Goal: Contribute content: Add original content to the website for others to see

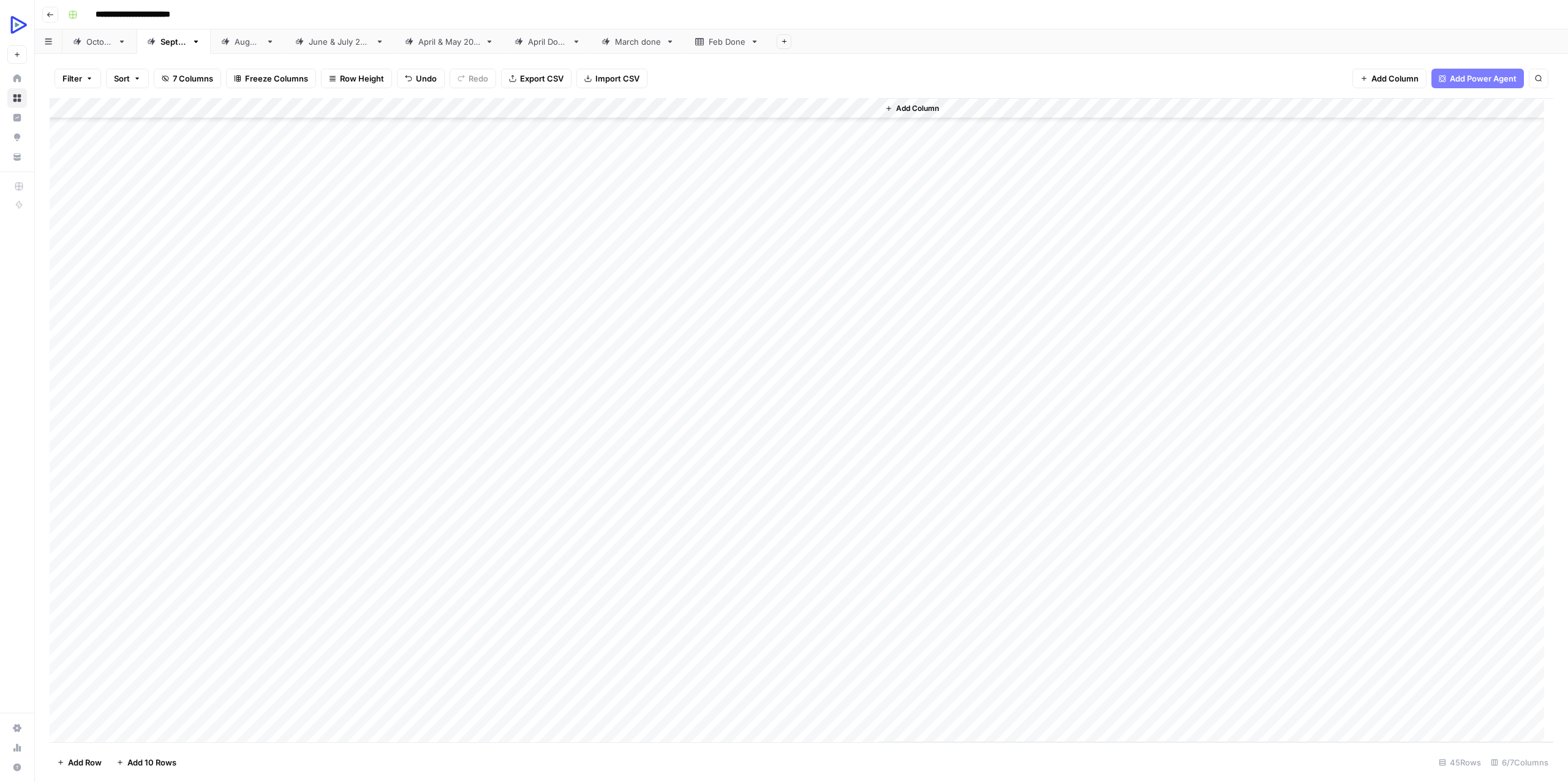
scroll to position [334, 0]
click at [604, 623] on div "Add Column" at bounding box center [801, 420] width 1503 height 644
click at [596, 620] on div "Add Column" at bounding box center [801, 420] width 1503 height 644
click at [596, 620] on div at bounding box center [644, 628] width 196 height 22
click at [583, 657] on div "Add Column" at bounding box center [801, 420] width 1503 height 644
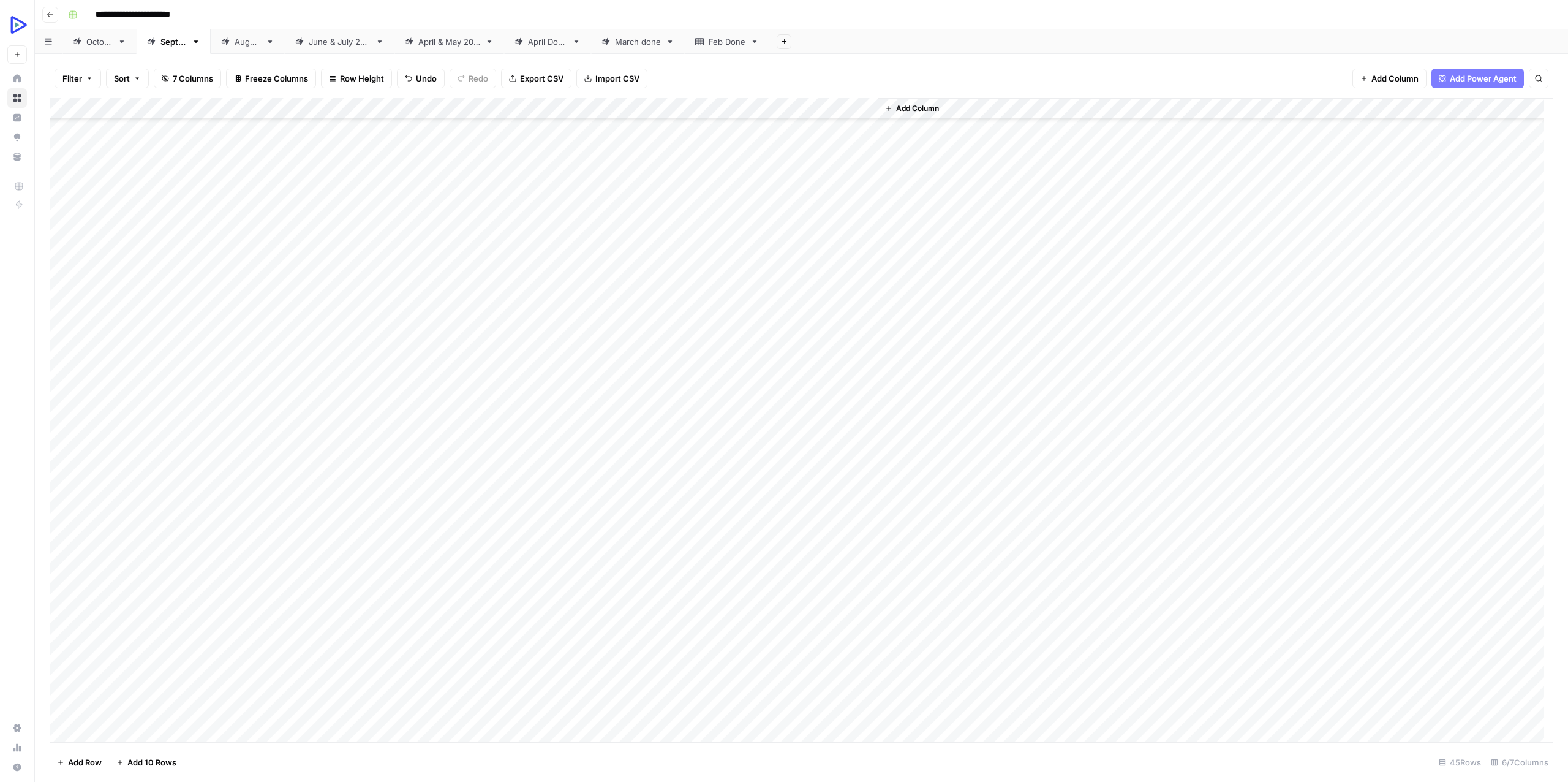
click at [463, 620] on div "Add Column" at bounding box center [801, 420] width 1503 height 644
click at [601, 630] on div "Add Column" at bounding box center [801, 420] width 1503 height 644
type textarea "**********"
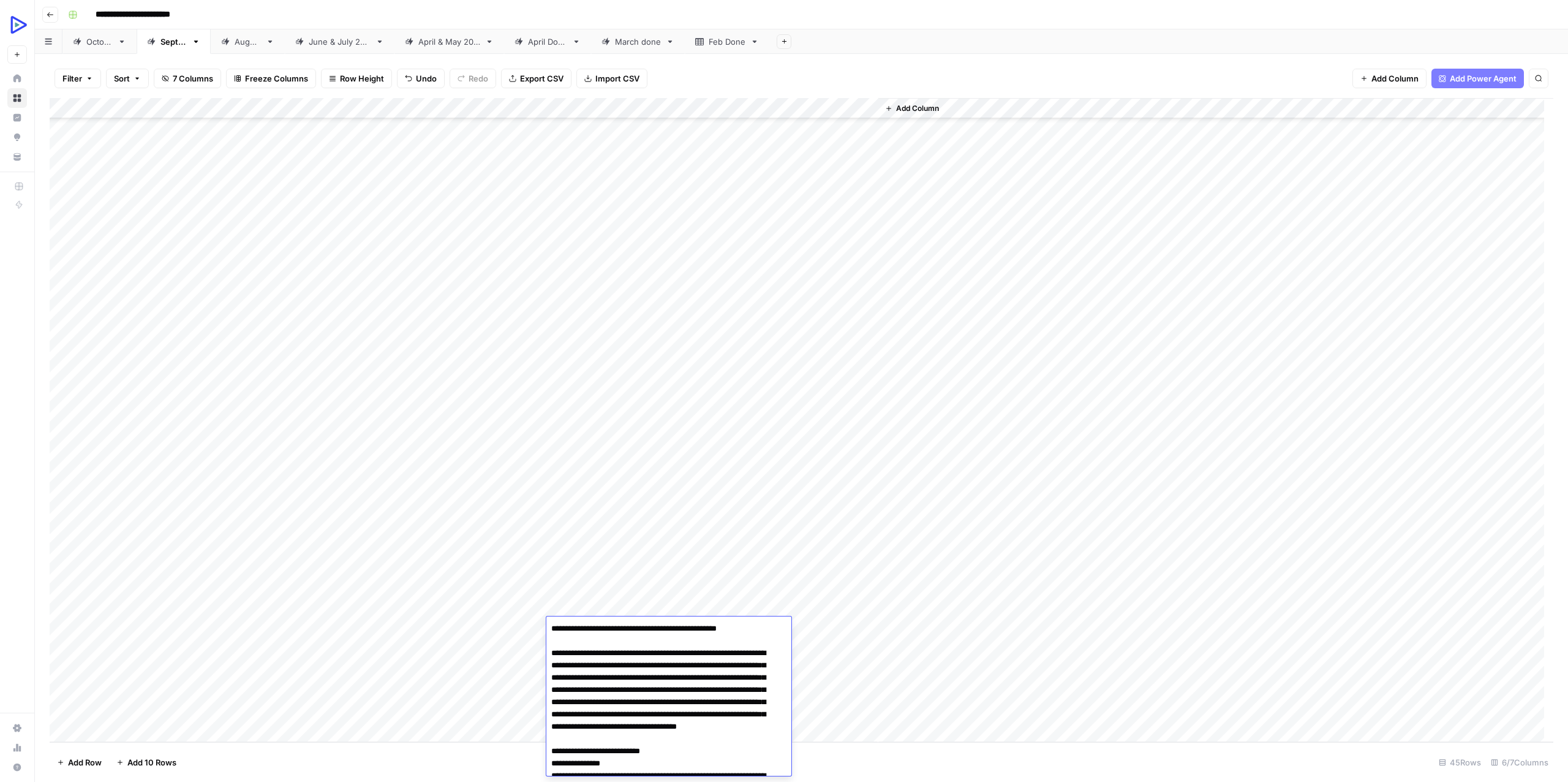
scroll to position [3032, 0]
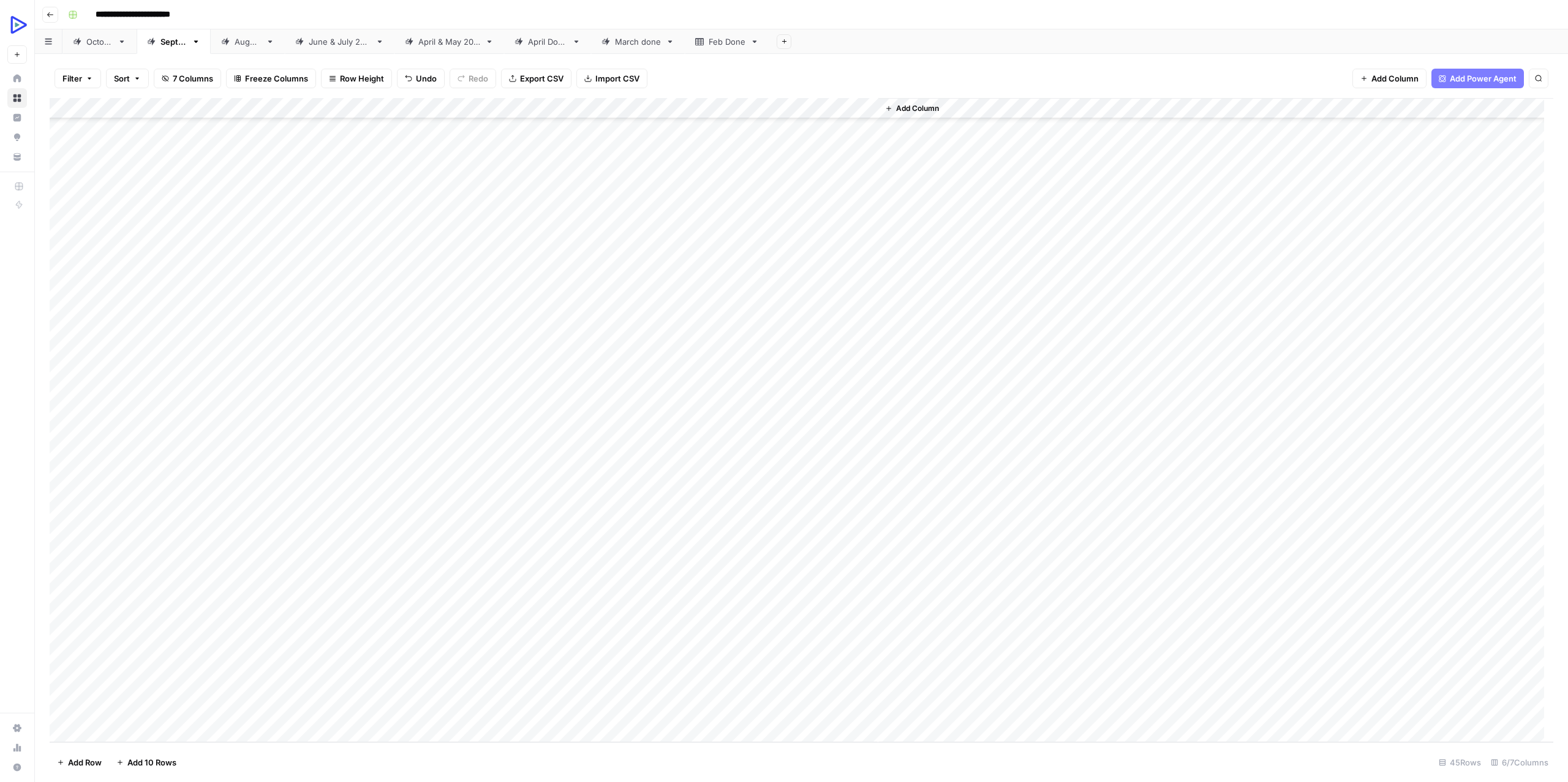
drag, startPoint x: 1067, startPoint y: 638, endPoint x: 1059, endPoint y: 640, distance: 8.2
click at [1066, 639] on div "Add Column" at bounding box center [1215, 420] width 675 height 644
click at [710, 624] on div "Add Column" at bounding box center [801, 420] width 1503 height 644
click at [382, 649] on div "Add Column" at bounding box center [801, 420] width 1503 height 644
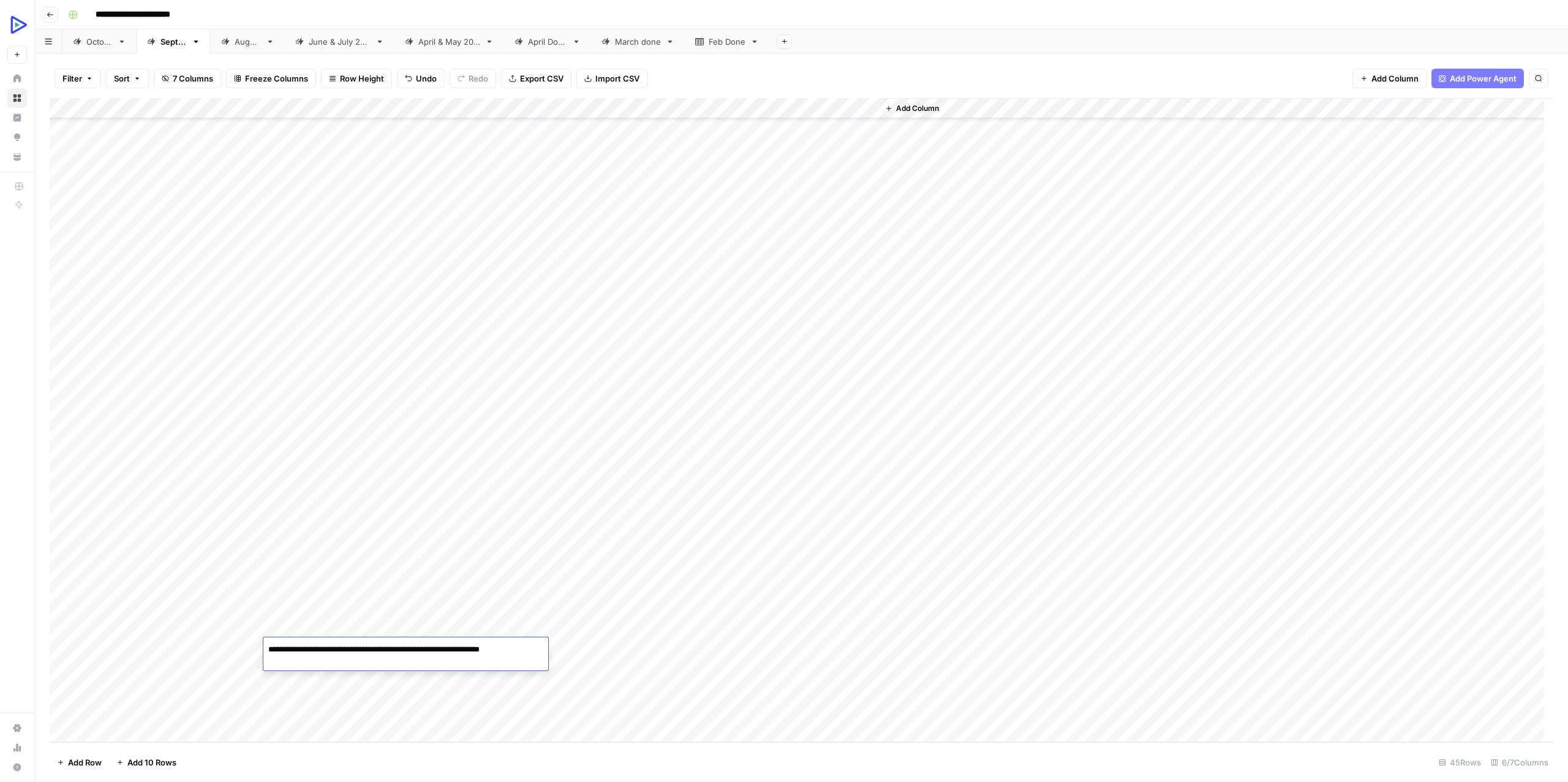
click at [382, 649] on textarea "**********" at bounding box center [406, 649] width 285 height 17
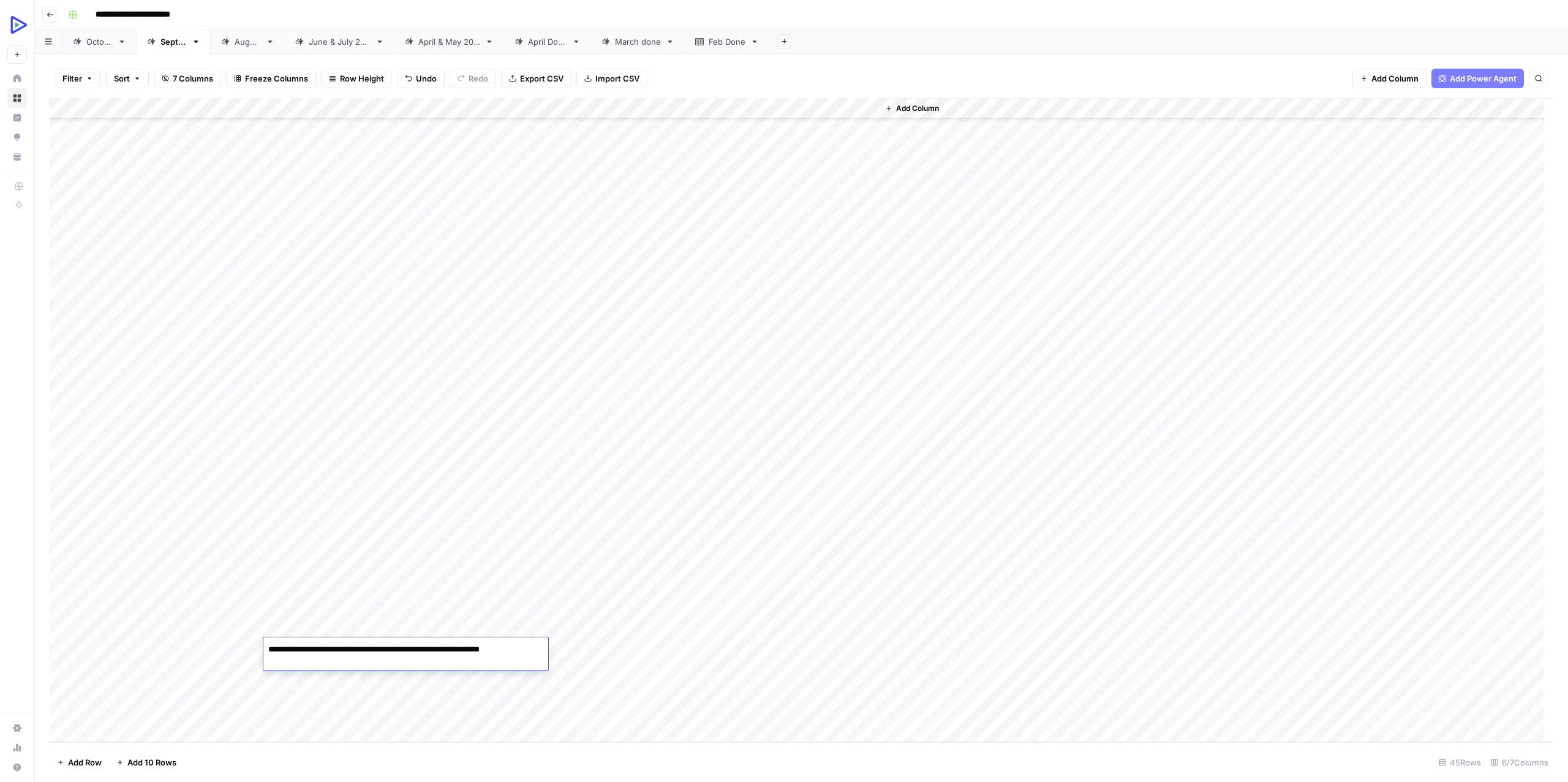
click at [342, 643] on textarea "**********" at bounding box center [406, 649] width 285 height 17
click at [591, 645] on div "Add Column" at bounding box center [801, 420] width 1503 height 644
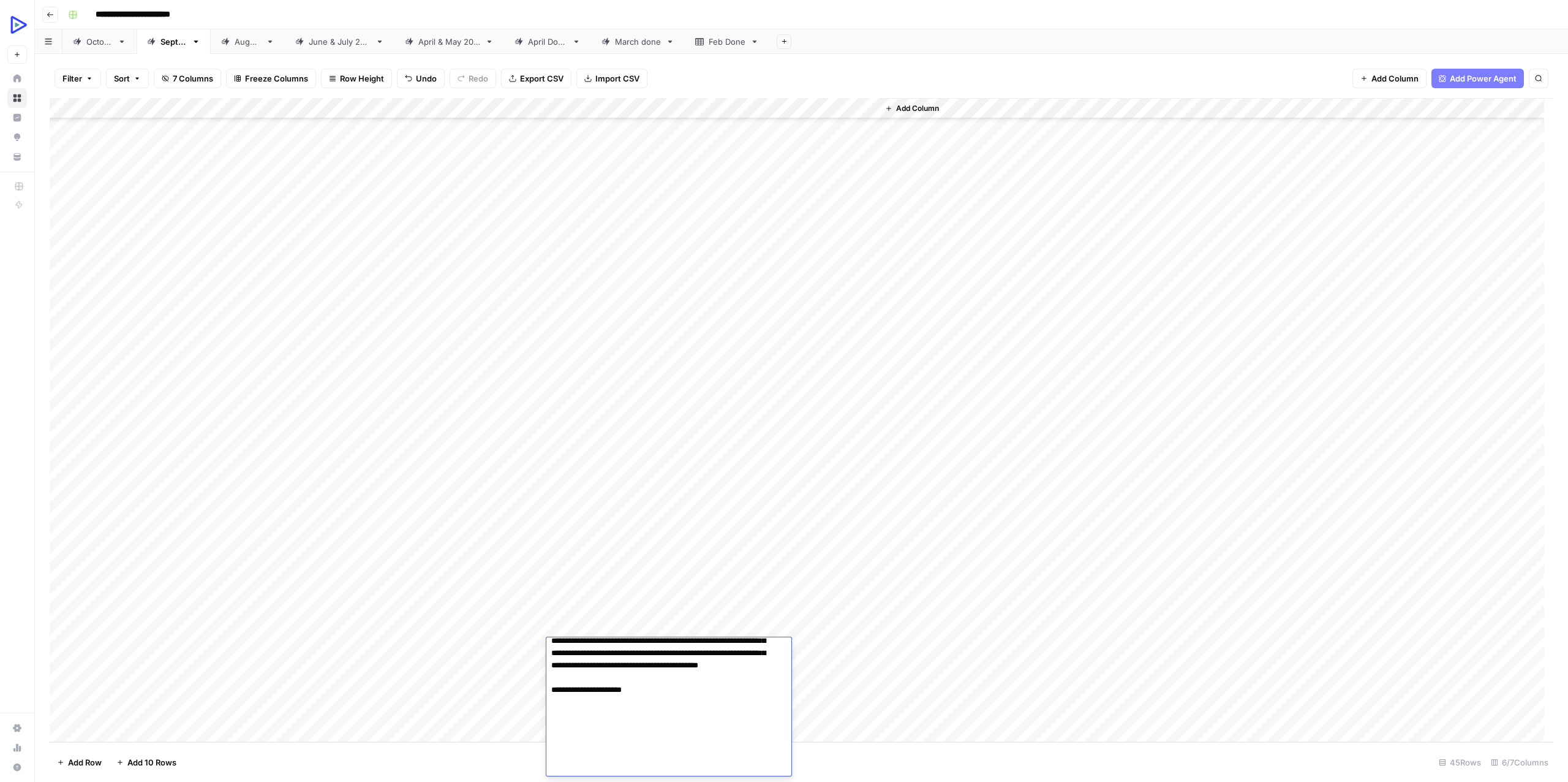
scroll to position [2566, 0]
type textarea "**********"
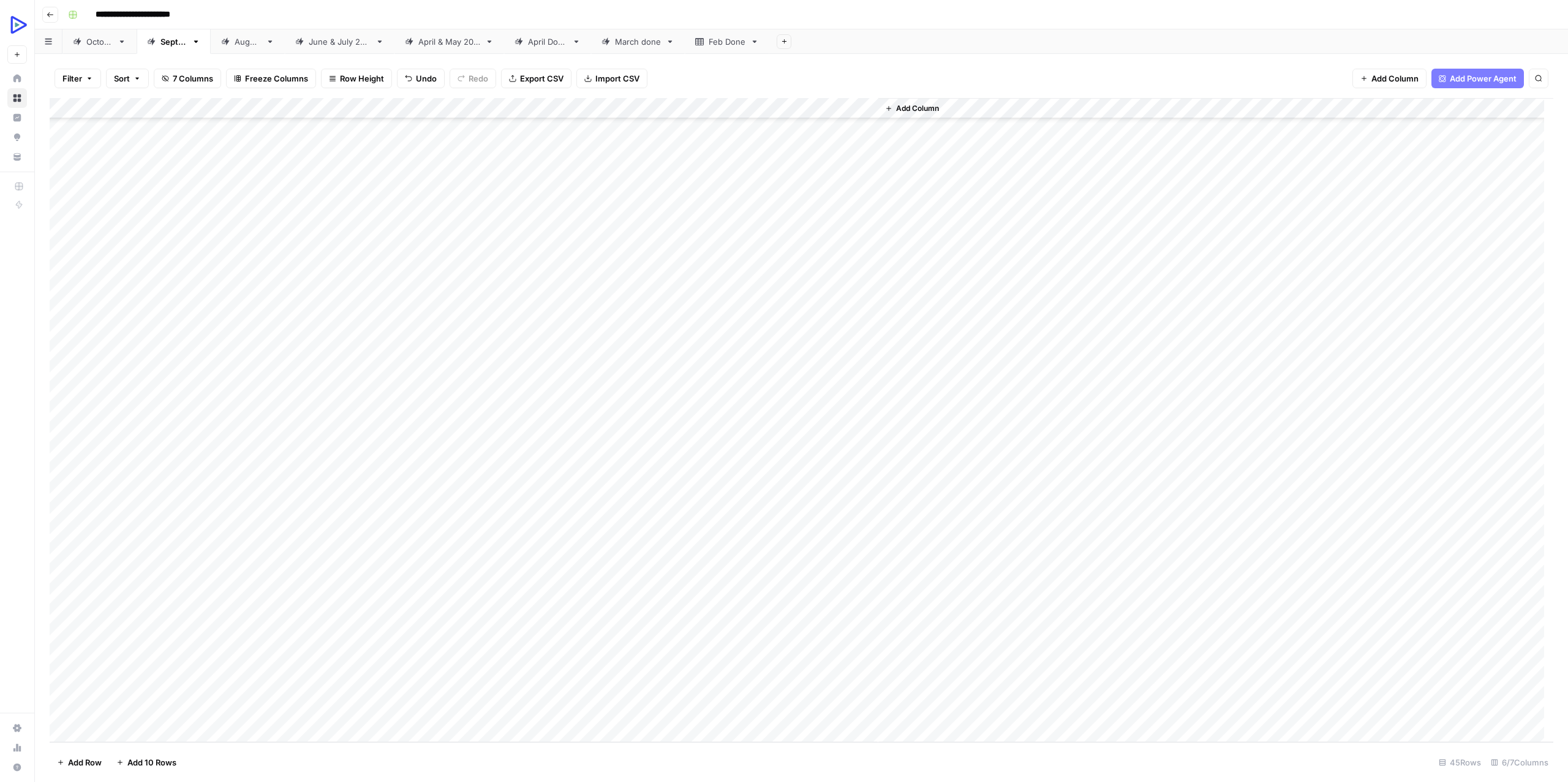
click at [1041, 642] on div "Add Column" at bounding box center [1215, 420] width 675 height 644
click at [711, 644] on div "Add Column" at bounding box center [801, 420] width 1503 height 644
click at [593, 668] on div "Add Column" at bounding box center [801, 420] width 1503 height 644
type textarea "**********"
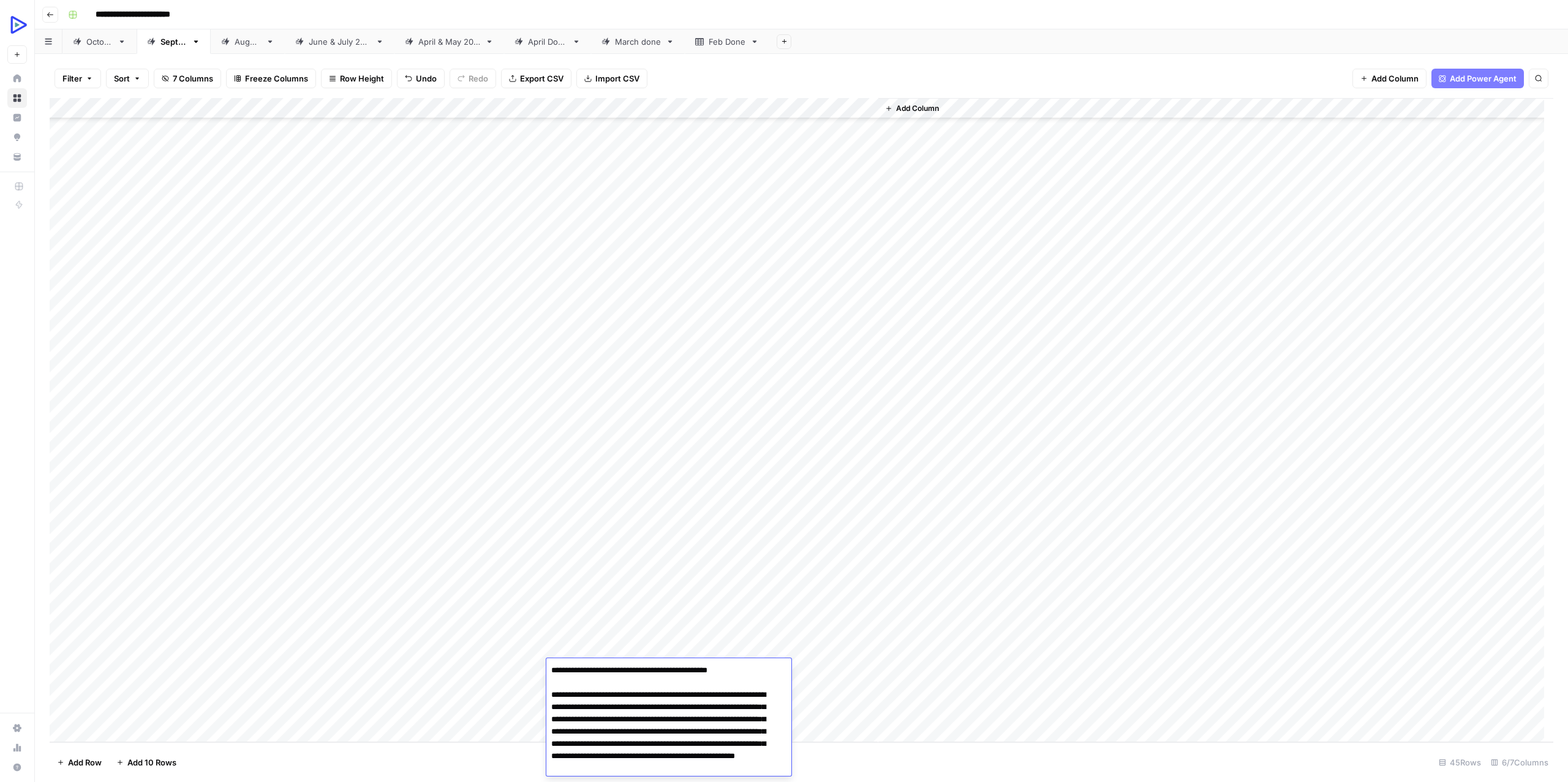
scroll to position [2889, 0]
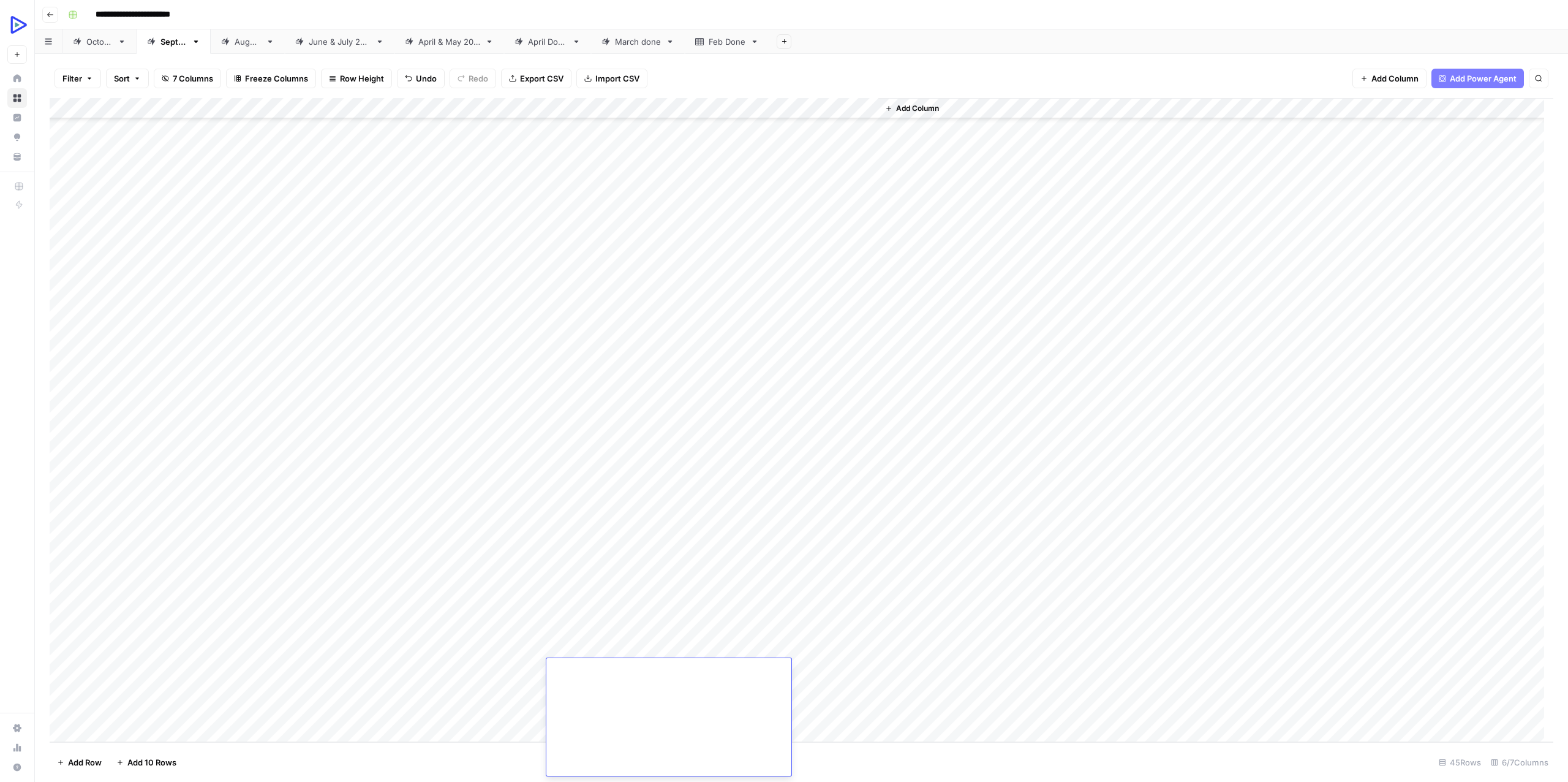
drag, startPoint x: 957, startPoint y: 701, endPoint x: 908, endPoint y: 694, distance: 49.5
click at [956, 702] on div "Add Column" at bounding box center [1215, 420] width 675 height 644
click at [717, 669] on div "Add Column" at bounding box center [801, 420] width 1503 height 644
click at [423, 707] on div "Add Column" at bounding box center [801, 420] width 1503 height 644
click at [356, 707] on div "Add Column" at bounding box center [801, 420] width 1503 height 644
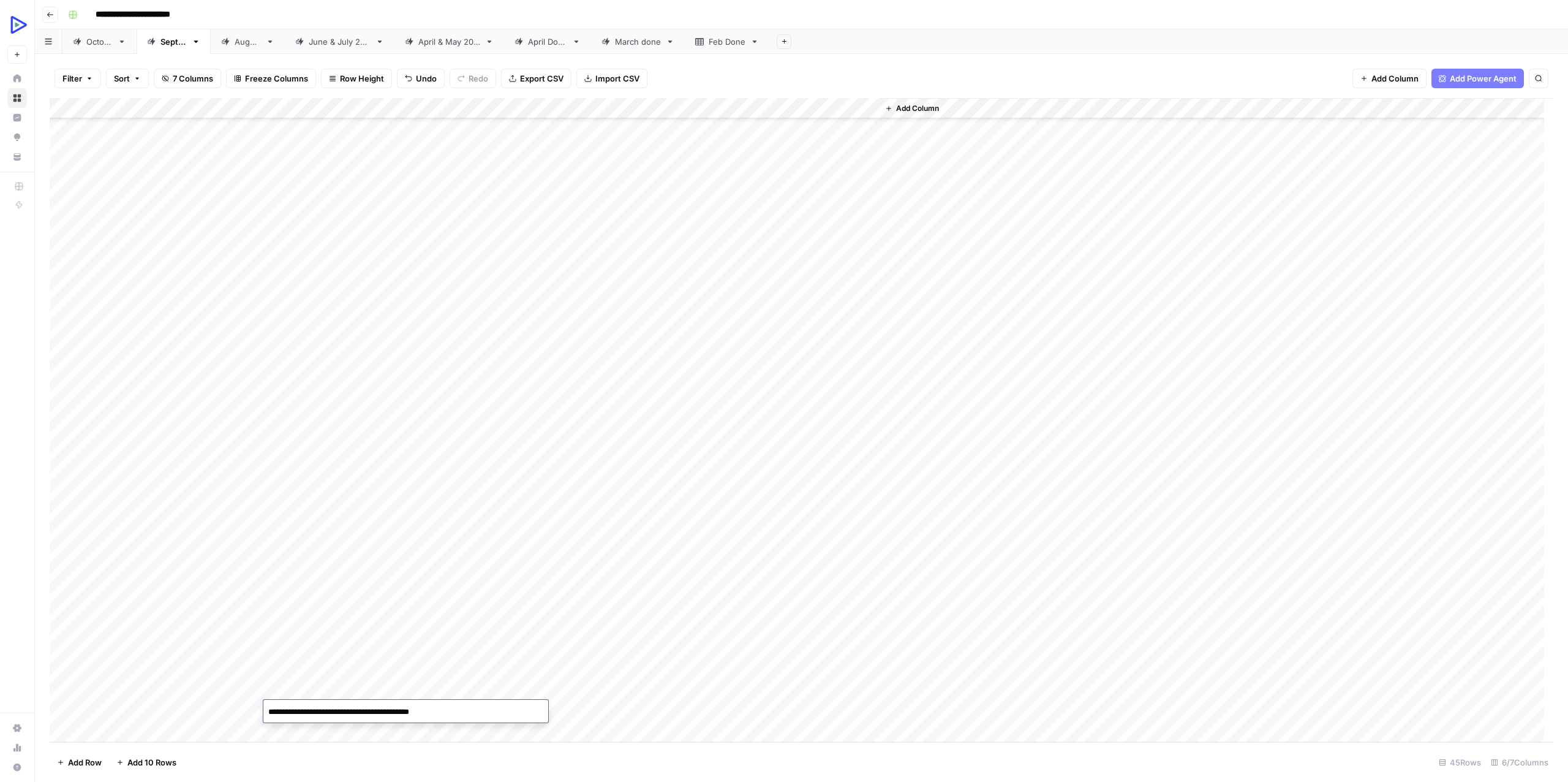
click at [357, 707] on textarea "**********" at bounding box center [406, 712] width 285 height 17
click at [362, 709] on textarea "**********" at bounding box center [406, 712] width 285 height 17
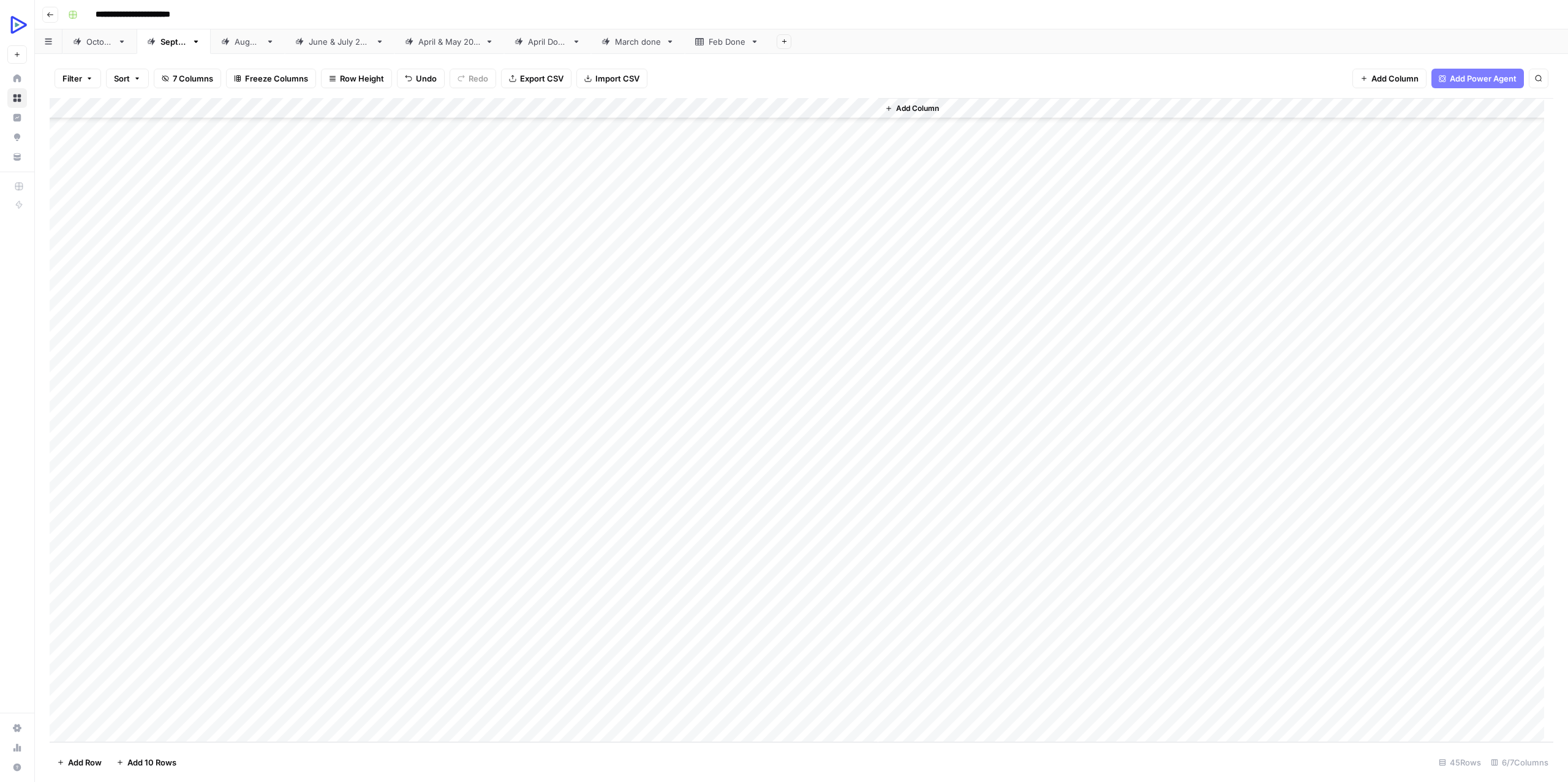
click at [589, 691] on div "Add Column" at bounding box center [801, 420] width 1503 height 644
type textarea "**********"
click at [966, 691] on div "Add Column" at bounding box center [1215, 420] width 675 height 644
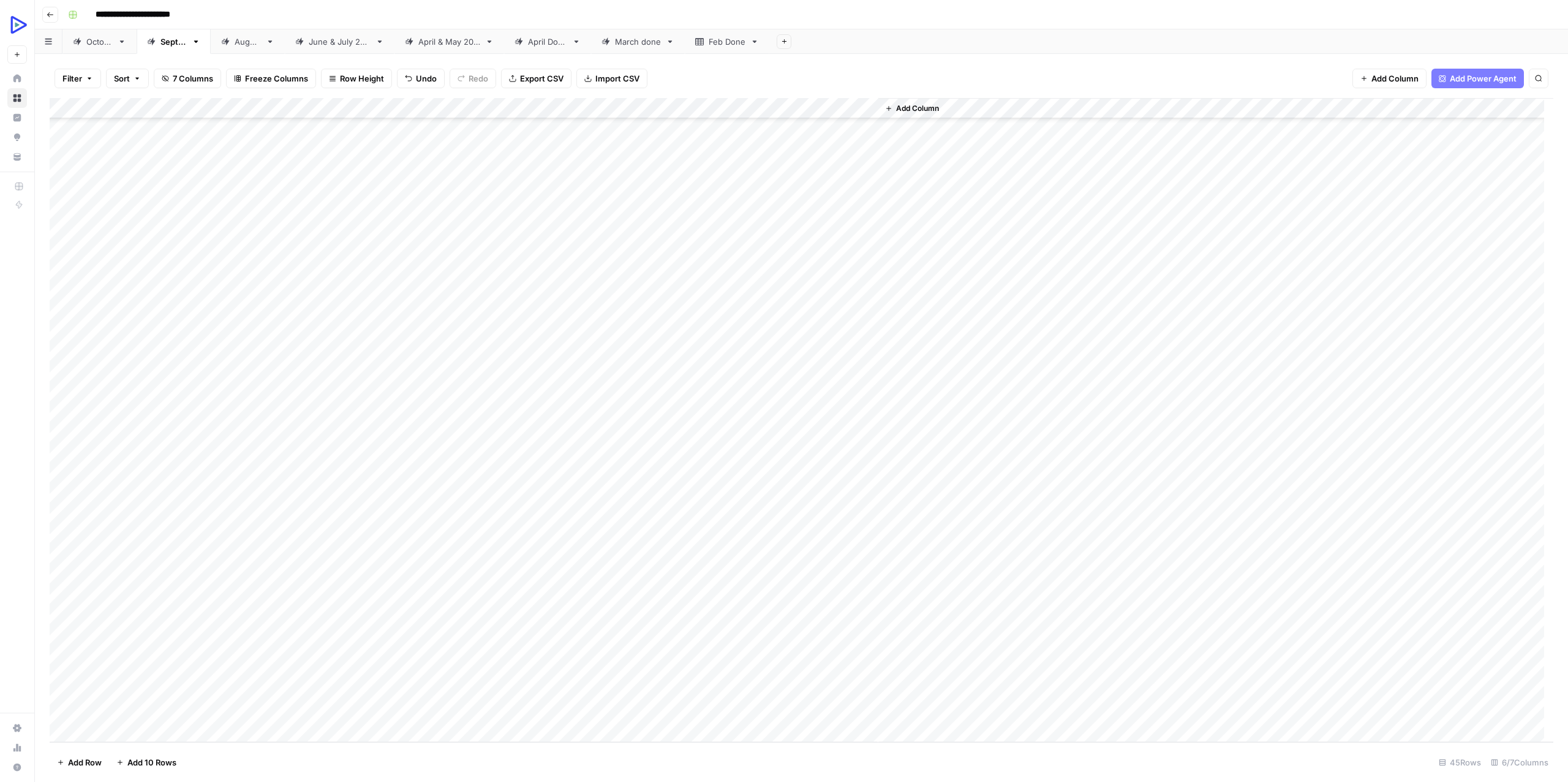
click at [712, 687] on div "Add Column" at bounding box center [801, 420] width 1503 height 644
click at [584, 709] on div "Add Column" at bounding box center [801, 420] width 1503 height 644
type textarea "**********"
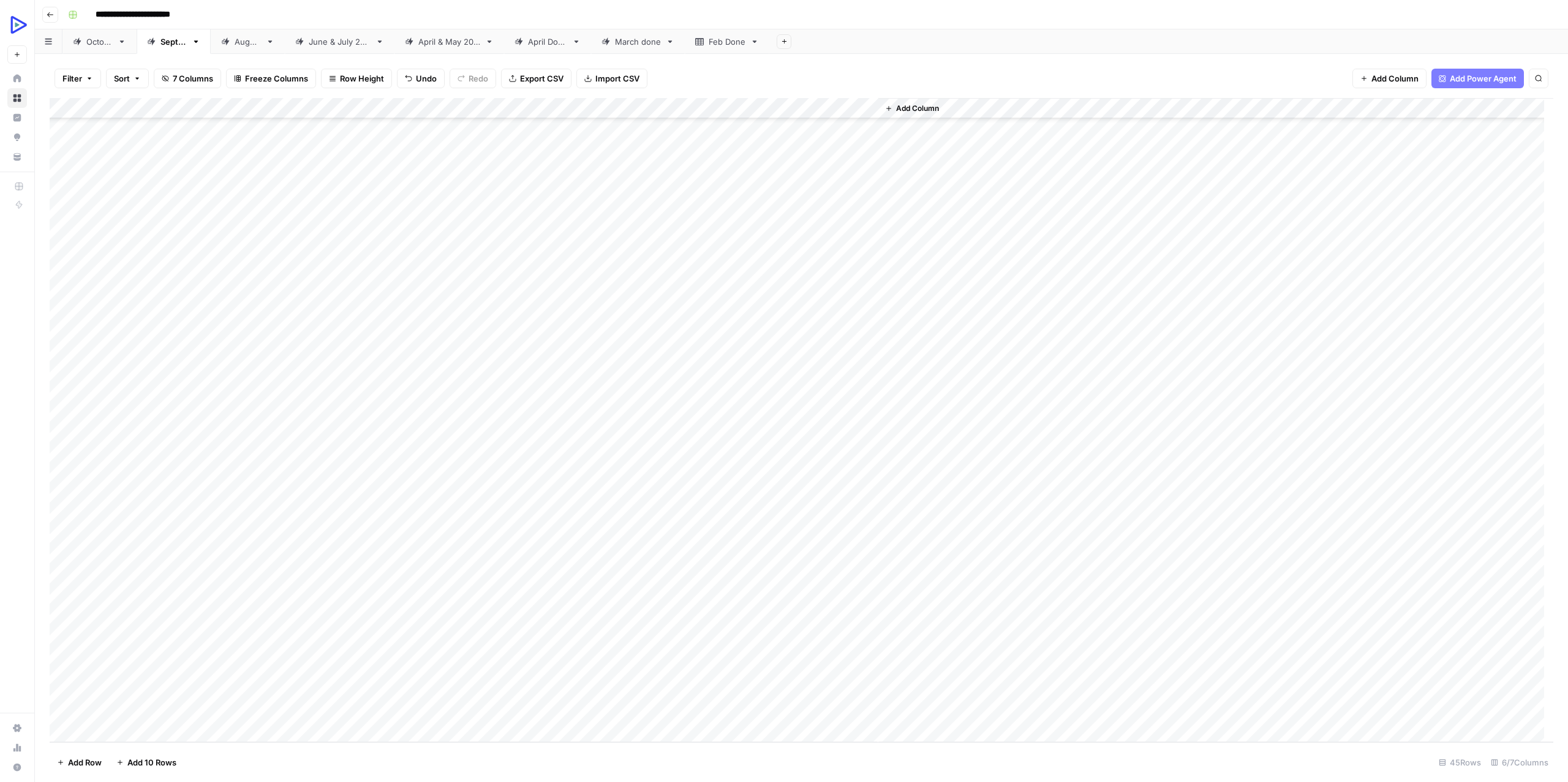
click at [890, 711] on div "Add Column" at bounding box center [1215, 420] width 675 height 644
click at [709, 711] on div "Add Column" at bounding box center [801, 420] width 1503 height 644
drag, startPoint x: 302, startPoint y: 524, endPoint x: 343, endPoint y: 521, distance: 41.1
click at [343, 521] on div "Add Column" at bounding box center [801, 420] width 1504 height 644
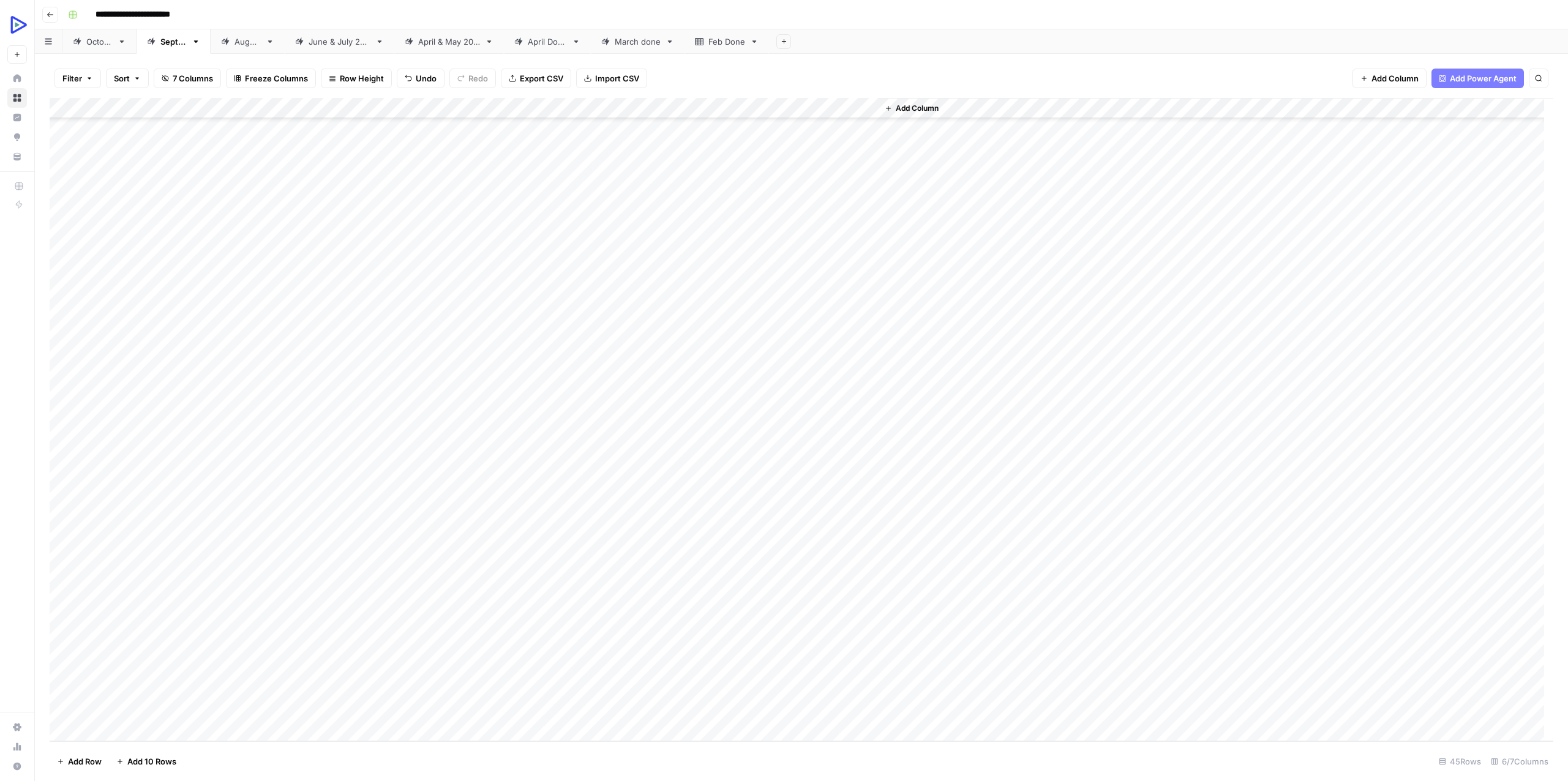
click at [830, 523] on div "Add Column" at bounding box center [801, 419] width 1503 height 643
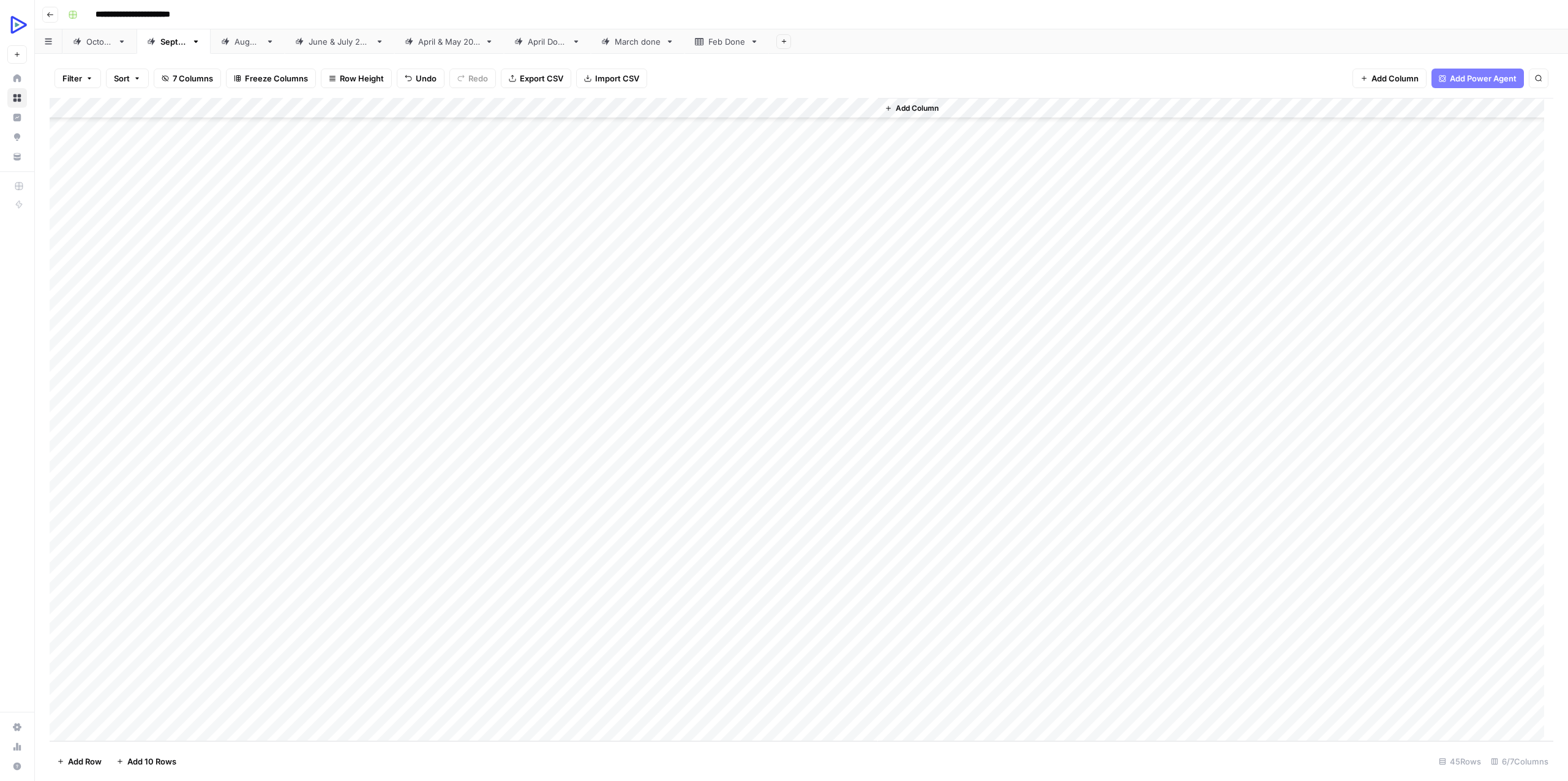
click at [364, 523] on div "Add Column" at bounding box center [801, 419] width 1503 height 643
click at [754, 521] on div "Add Column" at bounding box center [801, 419] width 1503 height 643
click at [811, 539] on div "Add Column" at bounding box center [801, 419] width 1503 height 643
click at [812, 539] on div "Add Column" at bounding box center [801, 419] width 1503 height 643
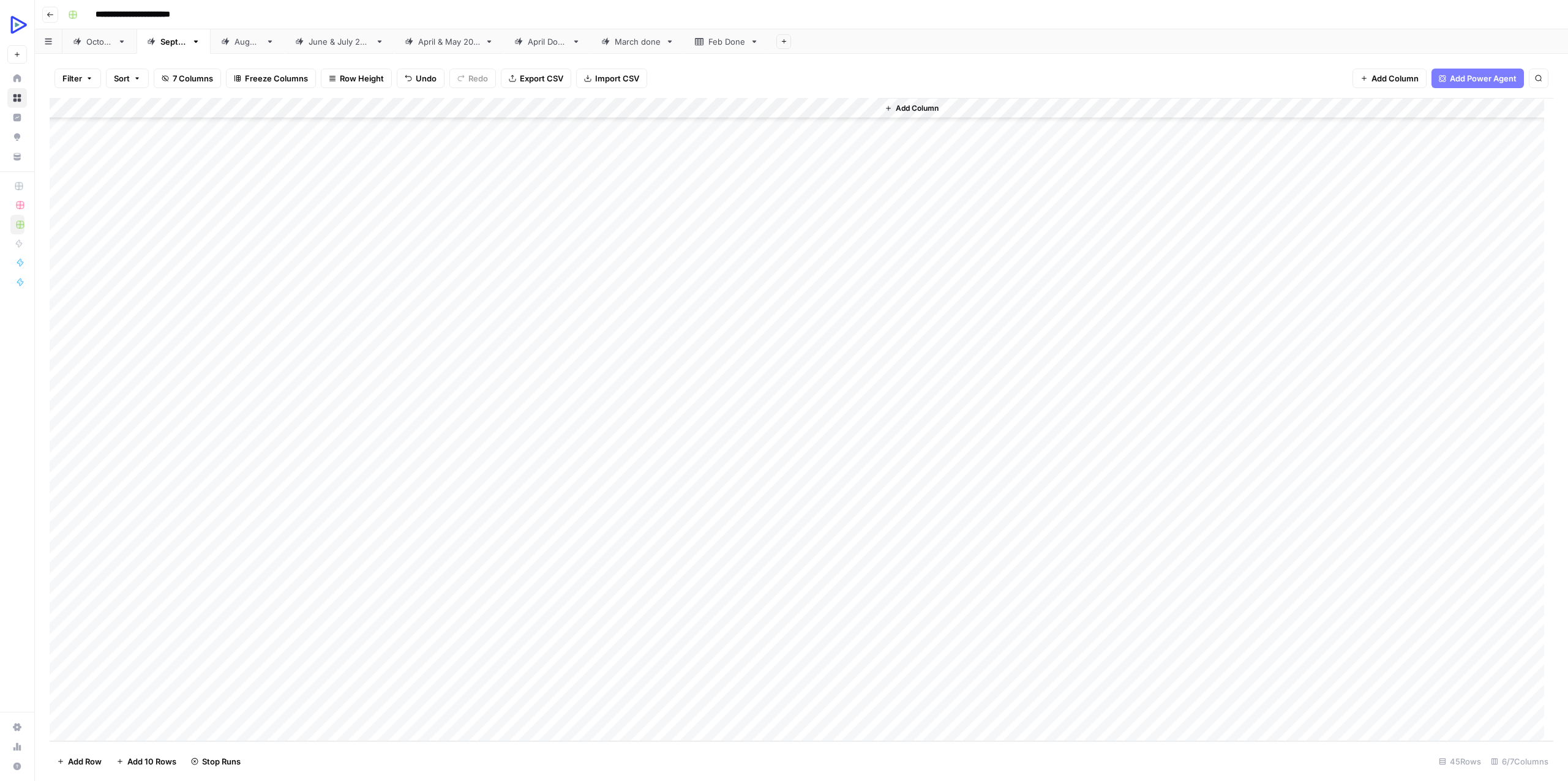
click at [1127, 624] on div "Add Column" at bounding box center [1215, 419] width 675 height 643
click at [842, 565] on div "Add Column" at bounding box center [801, 419] width 1503 height 643
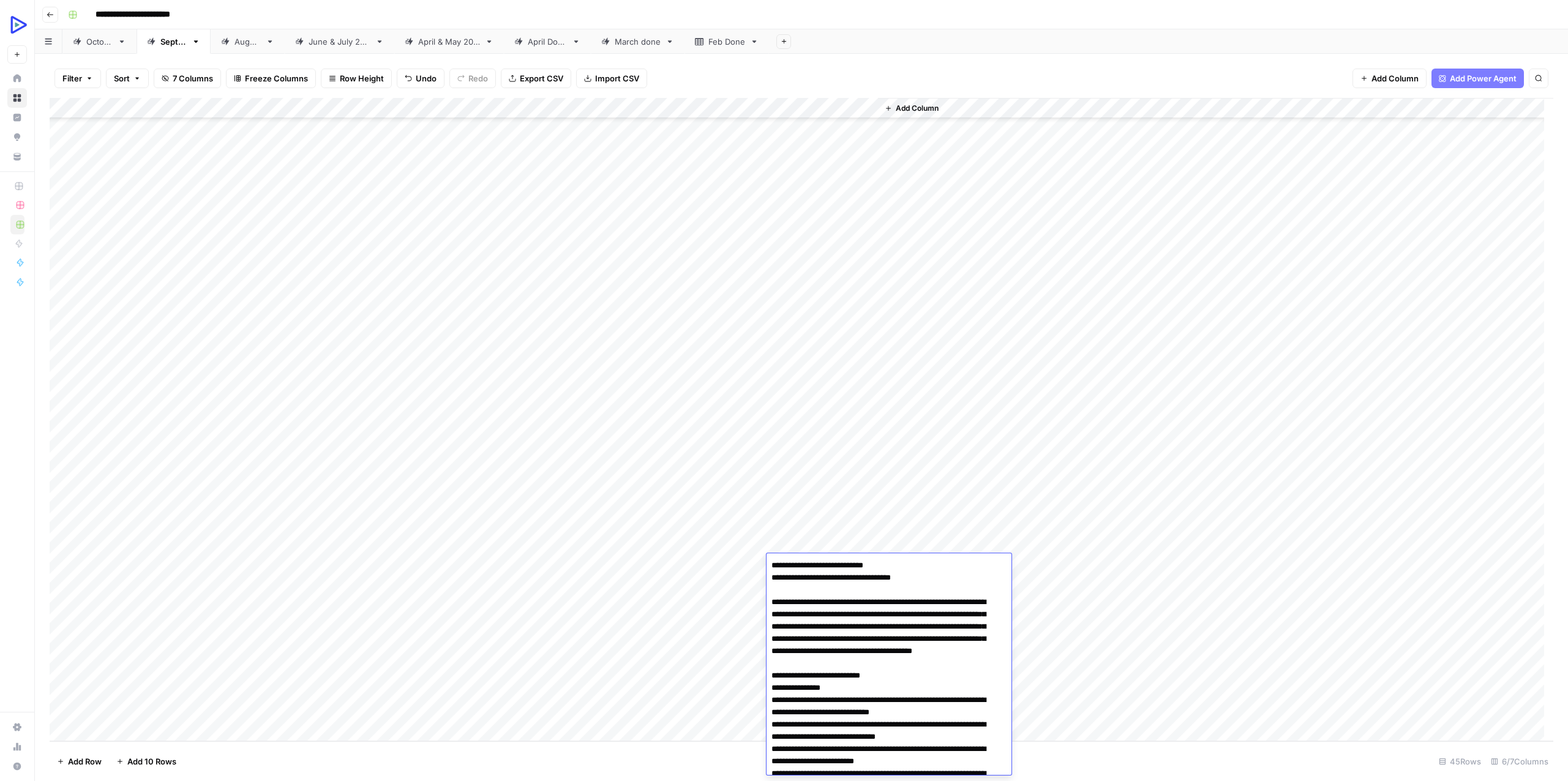
scroll to position [23679, 0]
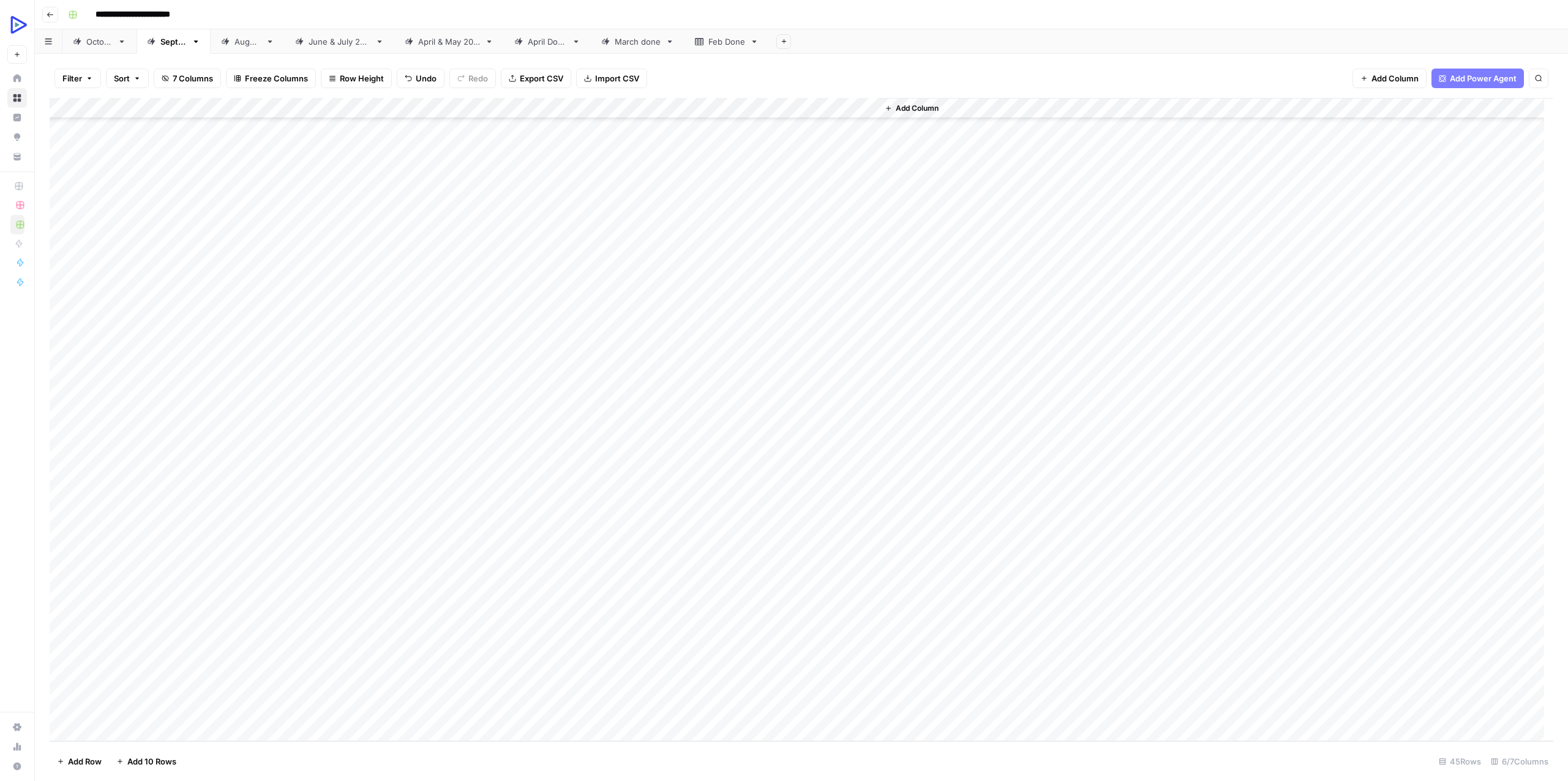
click at [1071, 670] on div "Add Column" at bounding box center [1215, 419] width 675 height 643
drag, startPoint x: 800, startPoint y: 545, endPoint x: 383, endPoint y: 547, distance: 417.0
click at [383, 547] on div "Add Column" at bounding box center [801, 419] width 1503 height 643
click at [814, 543] on div "Add Column" at bounding box center [801, 419] width 1503 height 643
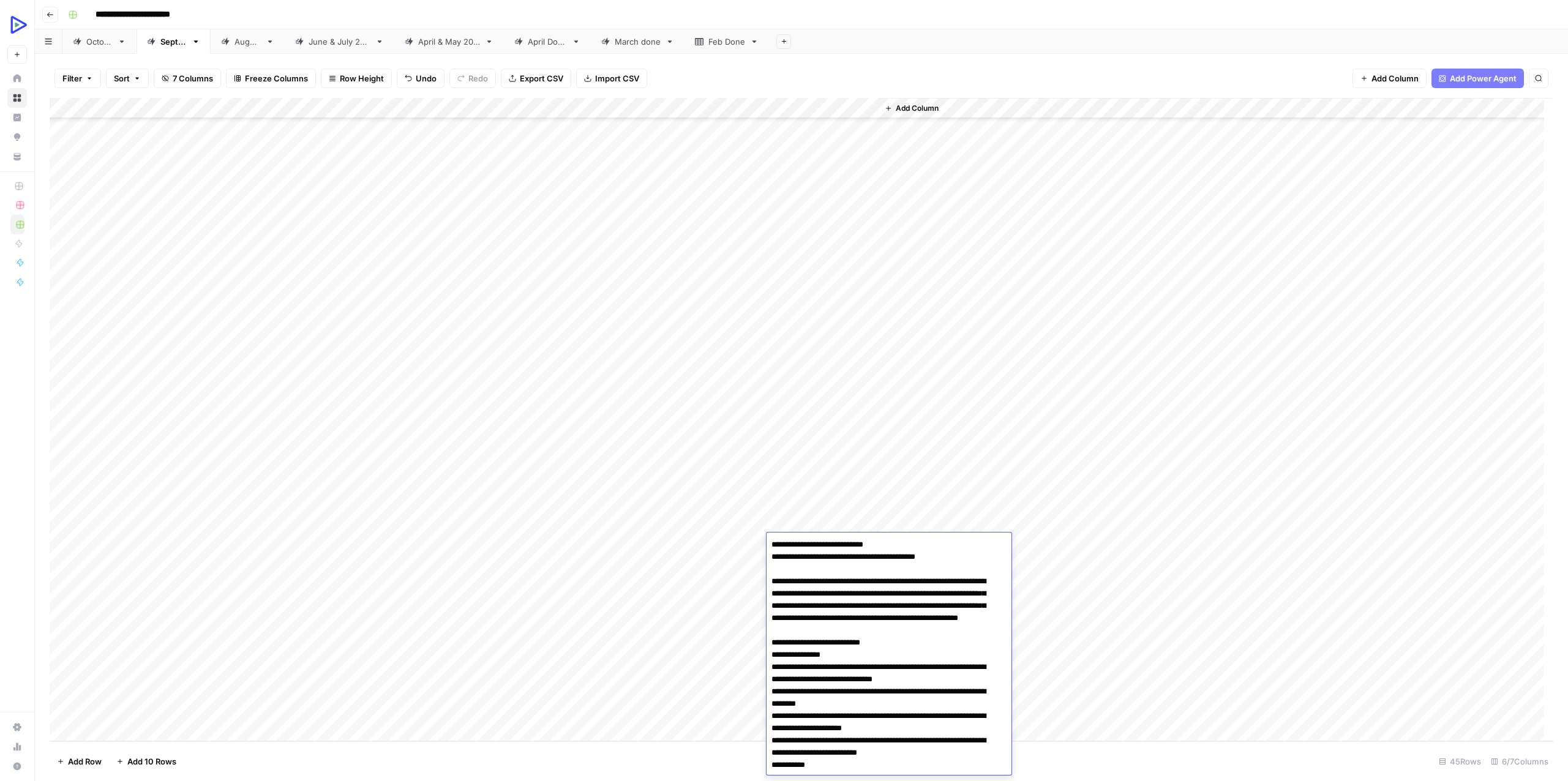
scroll to position [22667, 0]
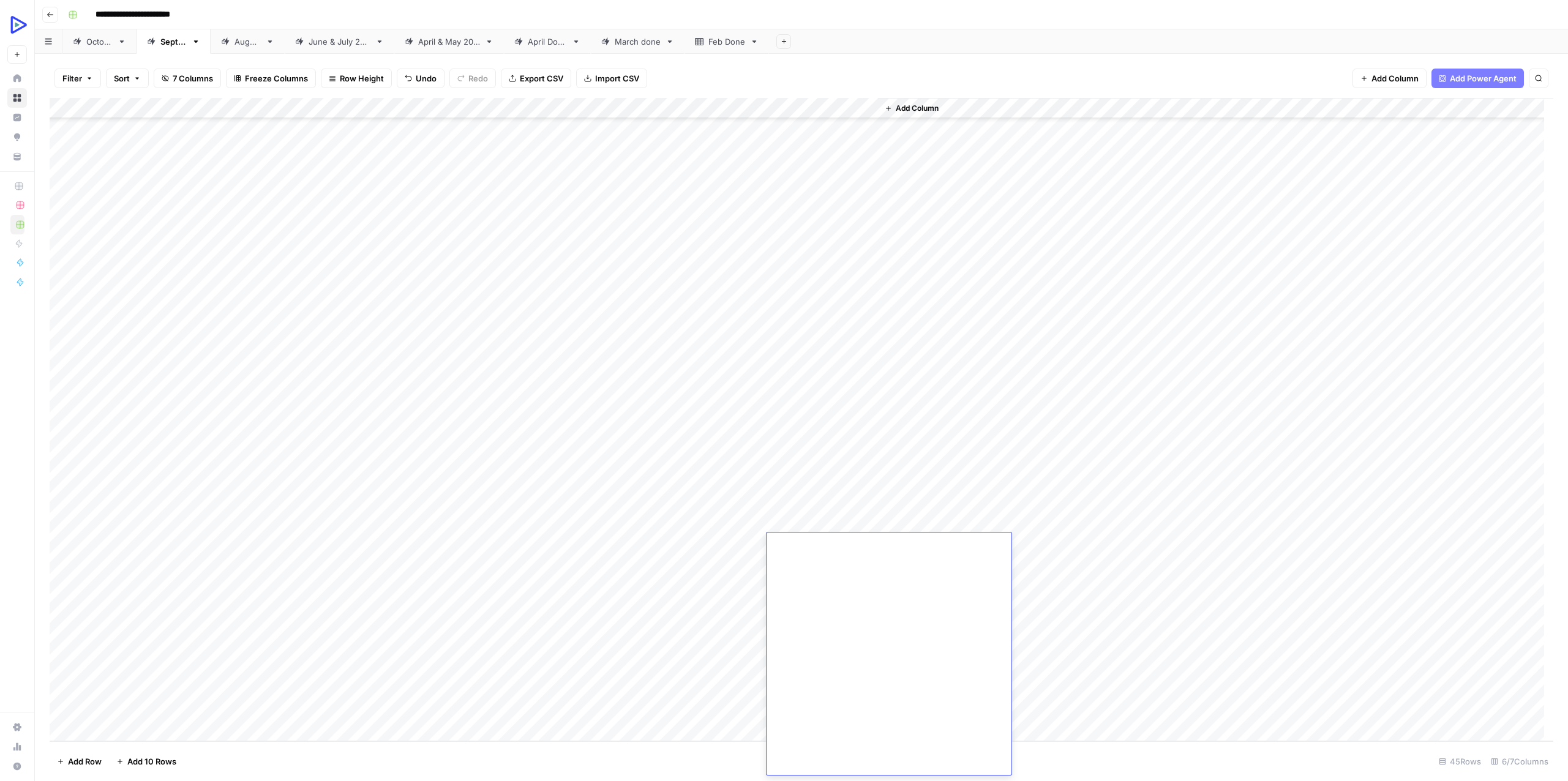
click at [959, 514] on div "Add Column" at bounding box center [1215, 419] width 675 height 643
click at [710, 525] on div "Add Column" at bounding box center [801, 419] width 1503 height 643
click at [825, 526] on div "Add Column" at bounding box center [801, 419] width 1503 height 643
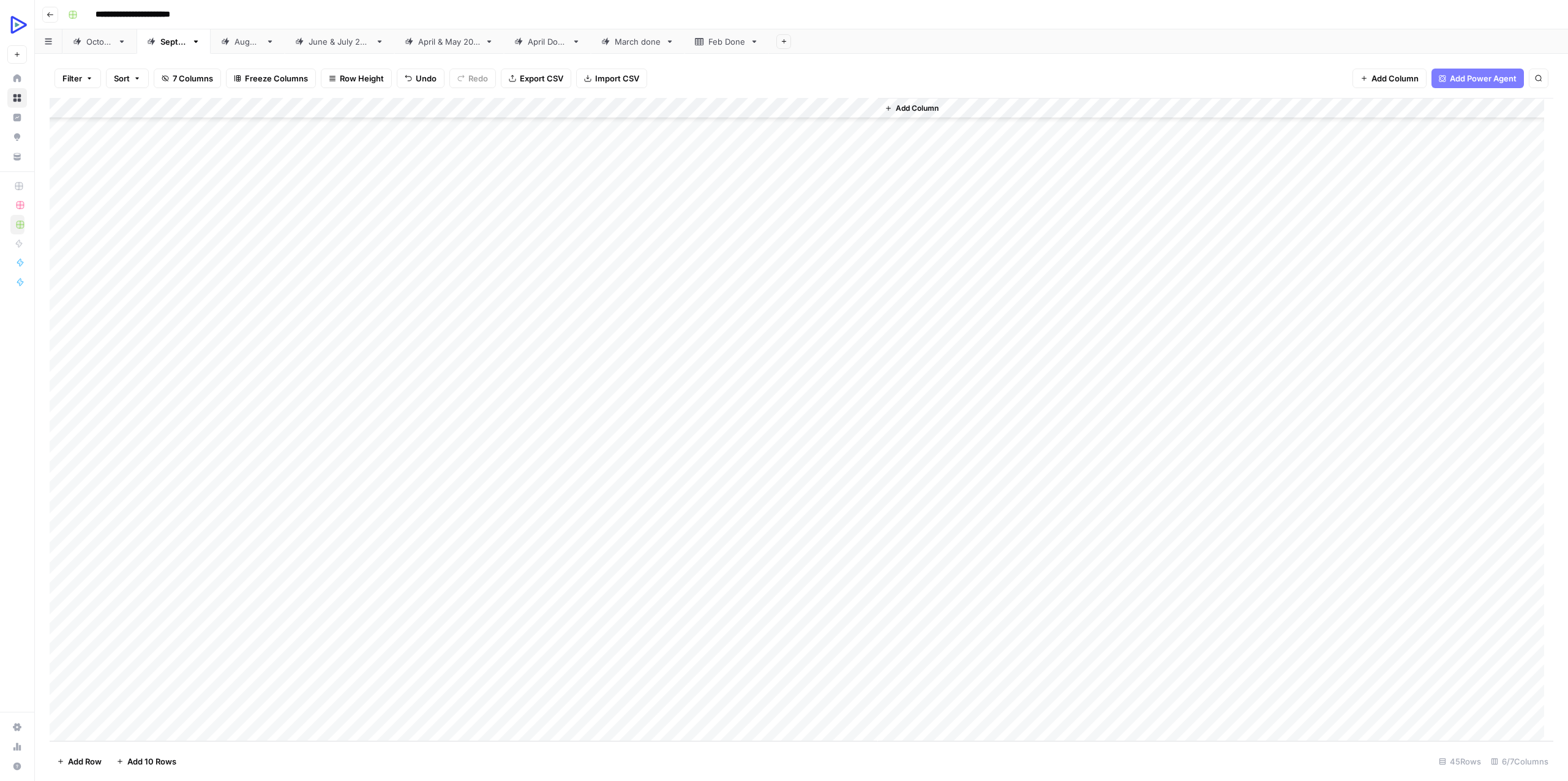
click at [332, 523] on div "Add Column" at bounding box center [801, 419] width 1503 height 643
click at [335, 542] on div "Add Column" at bounding box center [801, 419] width 1503 height 643
click at [805, 538] on div "Add Column" at bounding box center [801, 419] width 1503 height 643
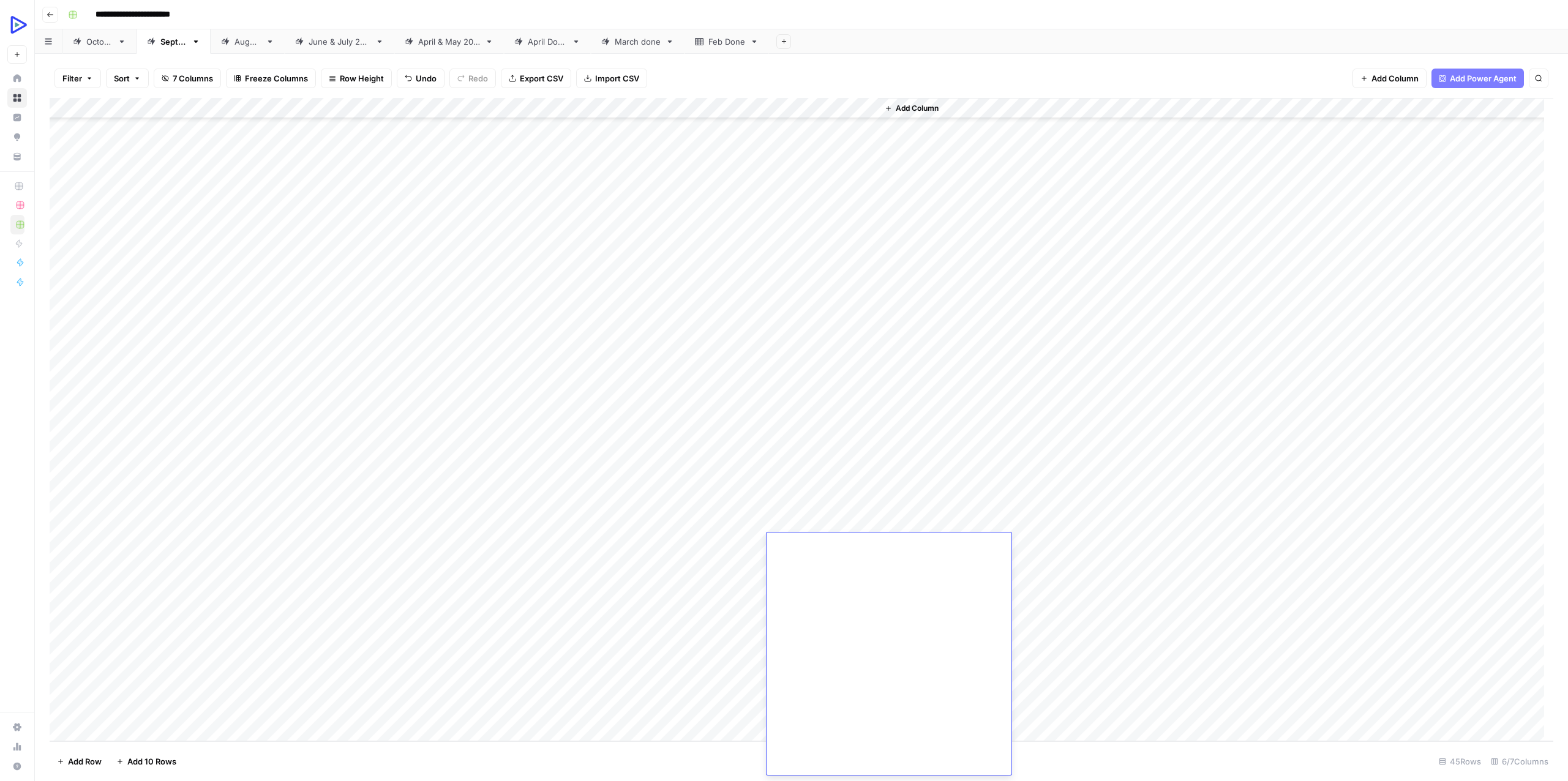
click at [329, 541] on div "Add Column" at bounding box center [801, 419] width 1503 height 643
click at [327, 542] on div "Add Column" at bounding box center [801, 419] width 1503 height 643
click at [342, 560] on div "Add Column" at bounding box center [801, 419] width 1503 height 643
click at [792, 567] on div "Add Column" at bounding box center [801, 419] width 1503 height 643
click at [792, 567] on div "Add Column" at bounding box center [801, 419] width 1503 height 643
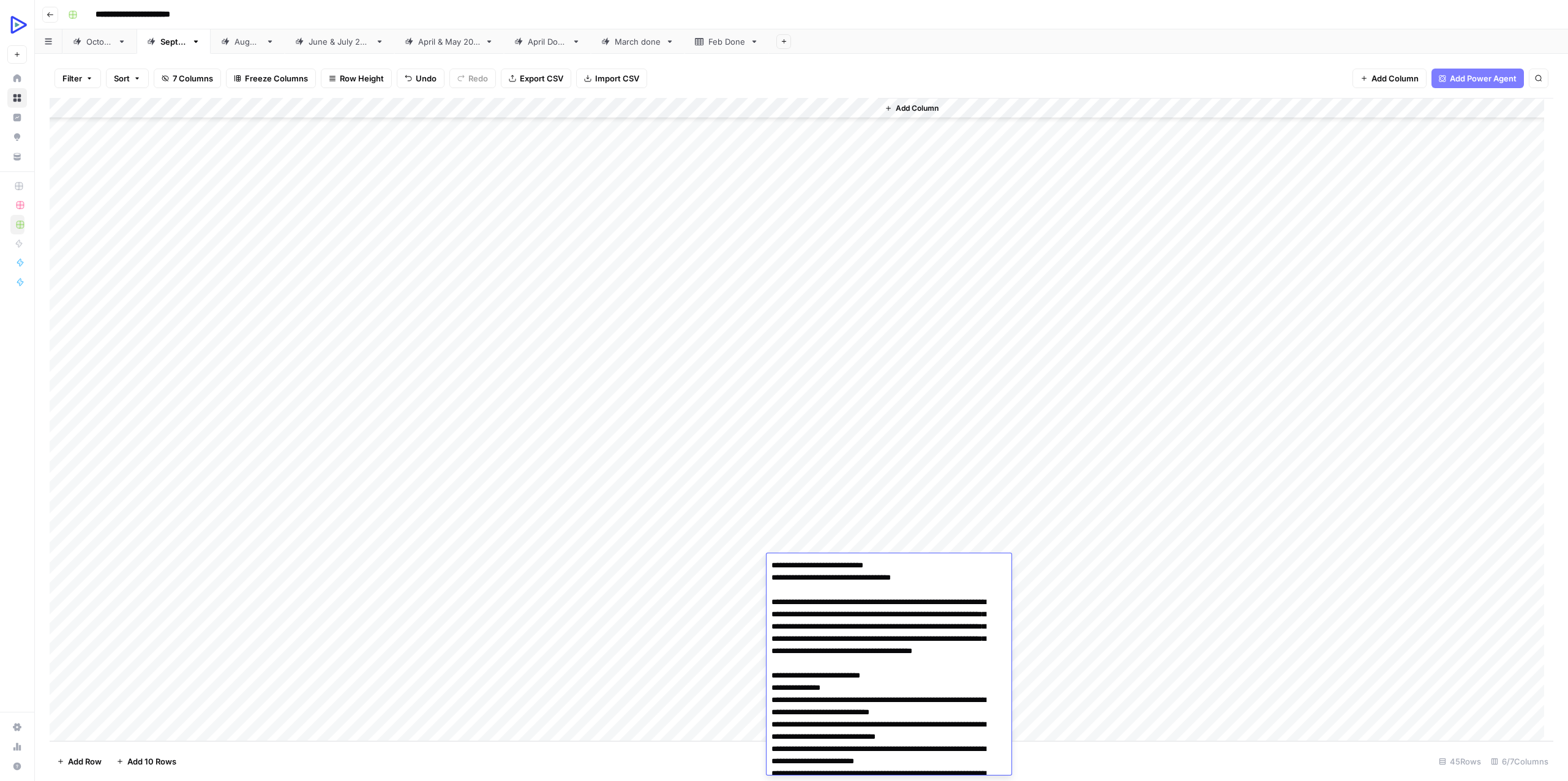
scroll to position [23679, 0]
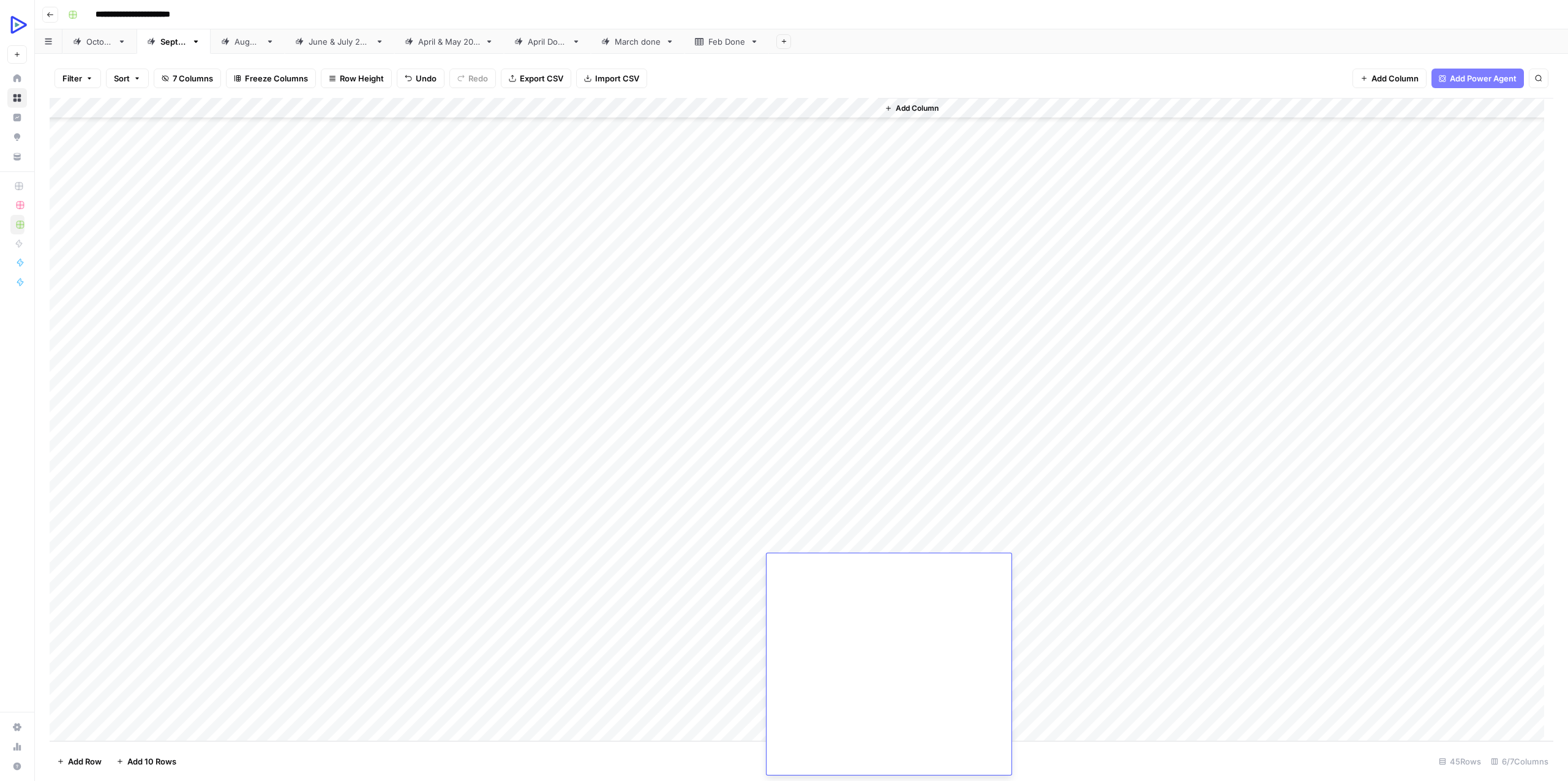
click at [294, 583] on div "Add Column" at bounding box center [801, 419] width 1503 height 643
click at [809, 583] on div "Add Column" at bounding box center [801, 419] width 1503 height 643
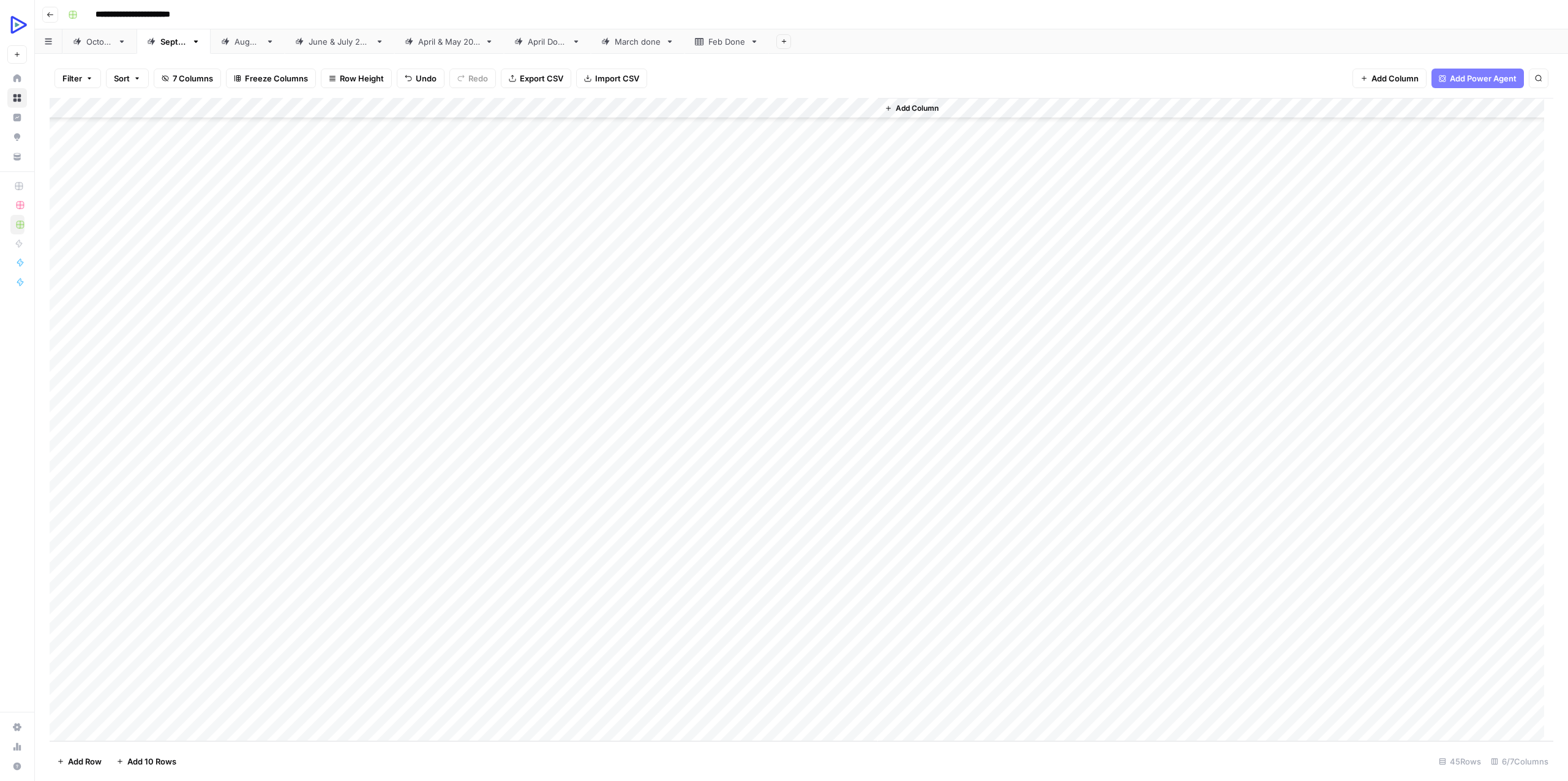
click at [336, 586] on div "Add Column" at bounding box center [801, 419] width 1503 height 643
click at [332, 605] on div "Add Column" at bounding box center [801, 419] width 1503 height 643
click at [332, 605] on div "Add Column" at bounding box center [801, 419] width 1503 height 643
click at [332, 605] on textarea "**********" at bounding box center [406, 607] width 285 height 17
click at [806, 603] on div "Add Column" at bounding box center [801, 419] width 1503 height 643
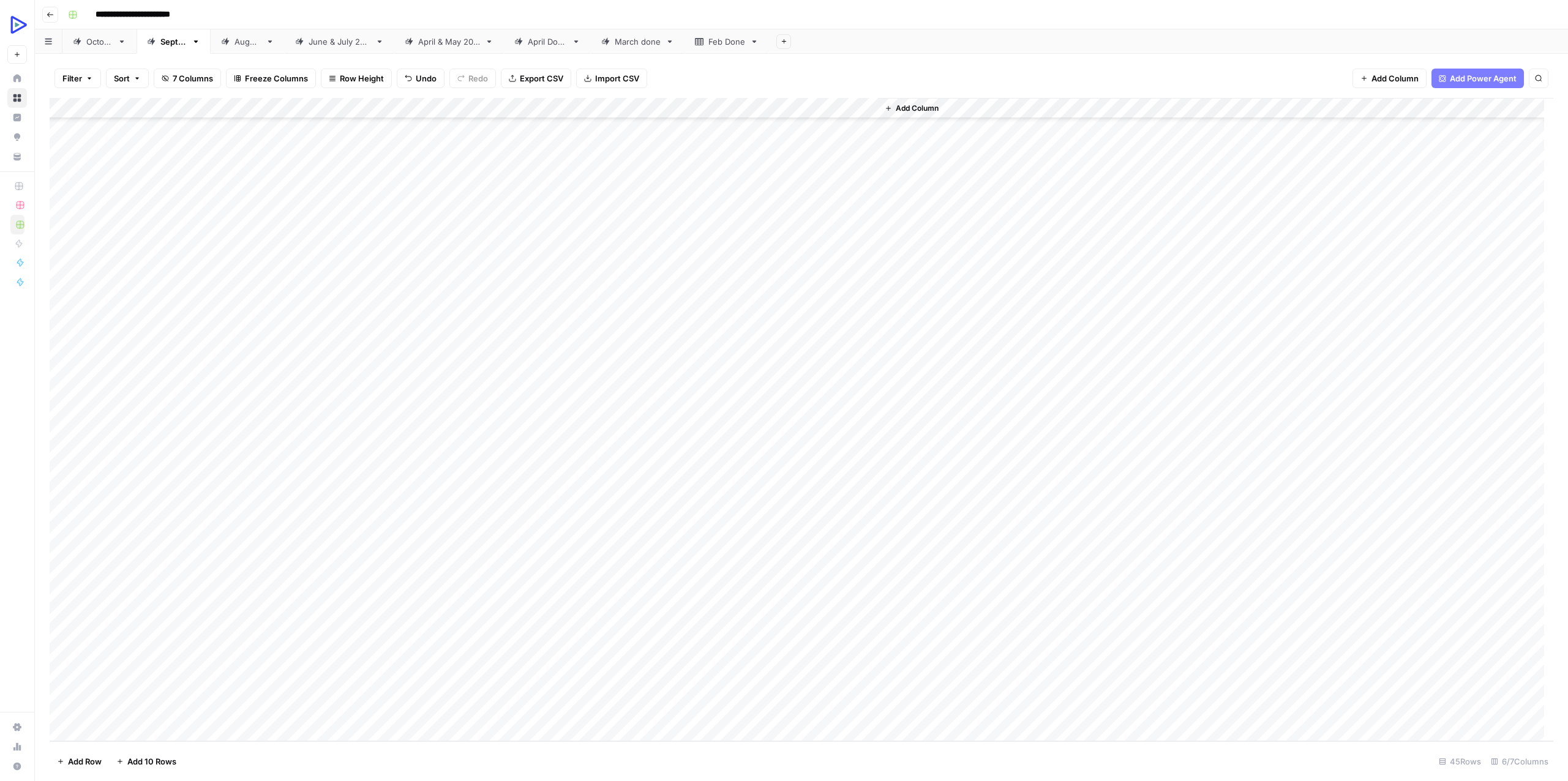
click at [806, 603] on div "Add Column" at bounding box center [801, 419] width 1503 height 643
click at [806, 603] on div at bounding box center [822, 606] width 112 height 22
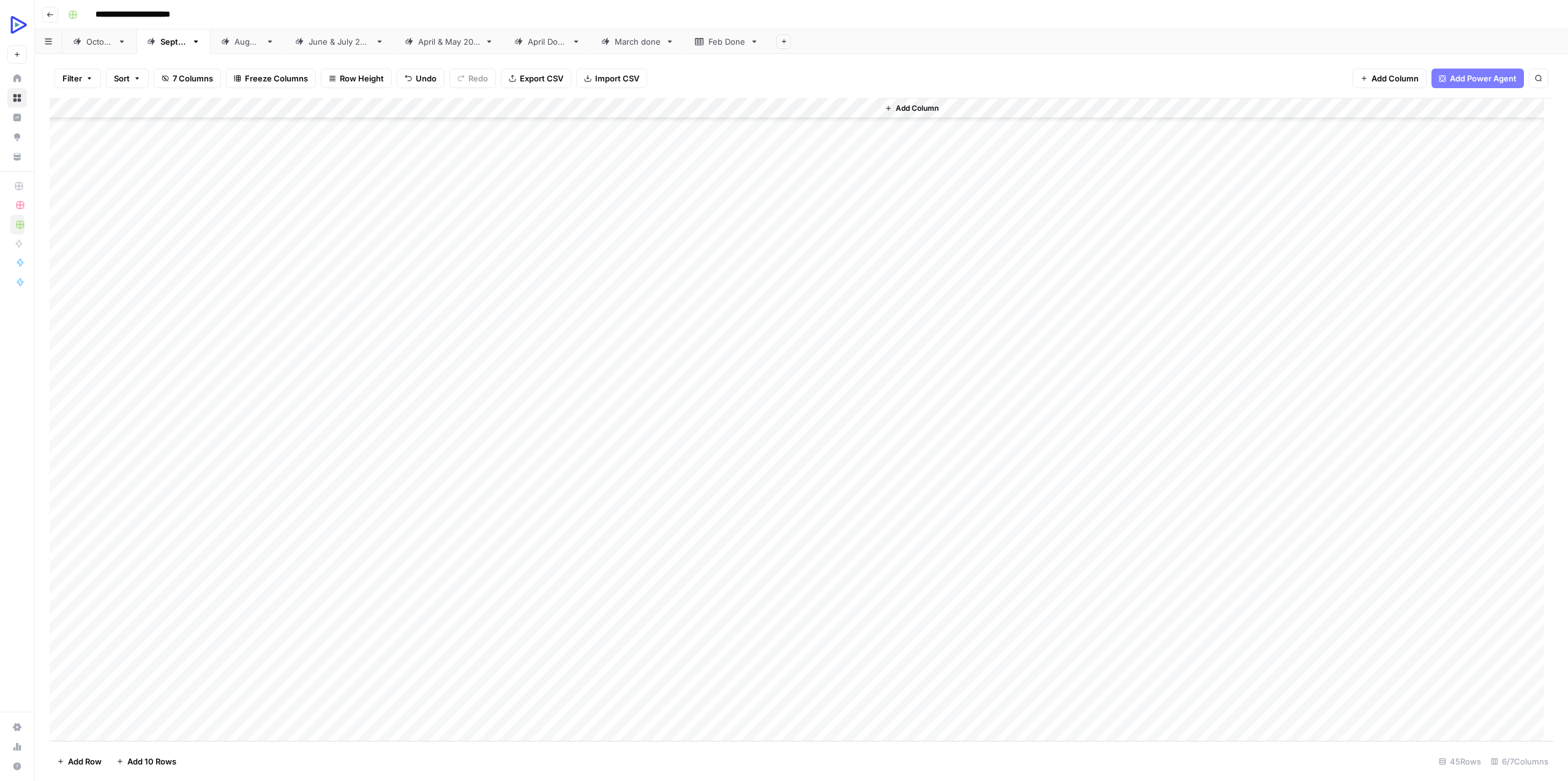
click at [309, 628] on div "Add Column" at bounding box center [801, 419] width 1503 height 643
click at [819, 620] on div "Add Column" at bounding box center [801, 419] width 1503 height 643
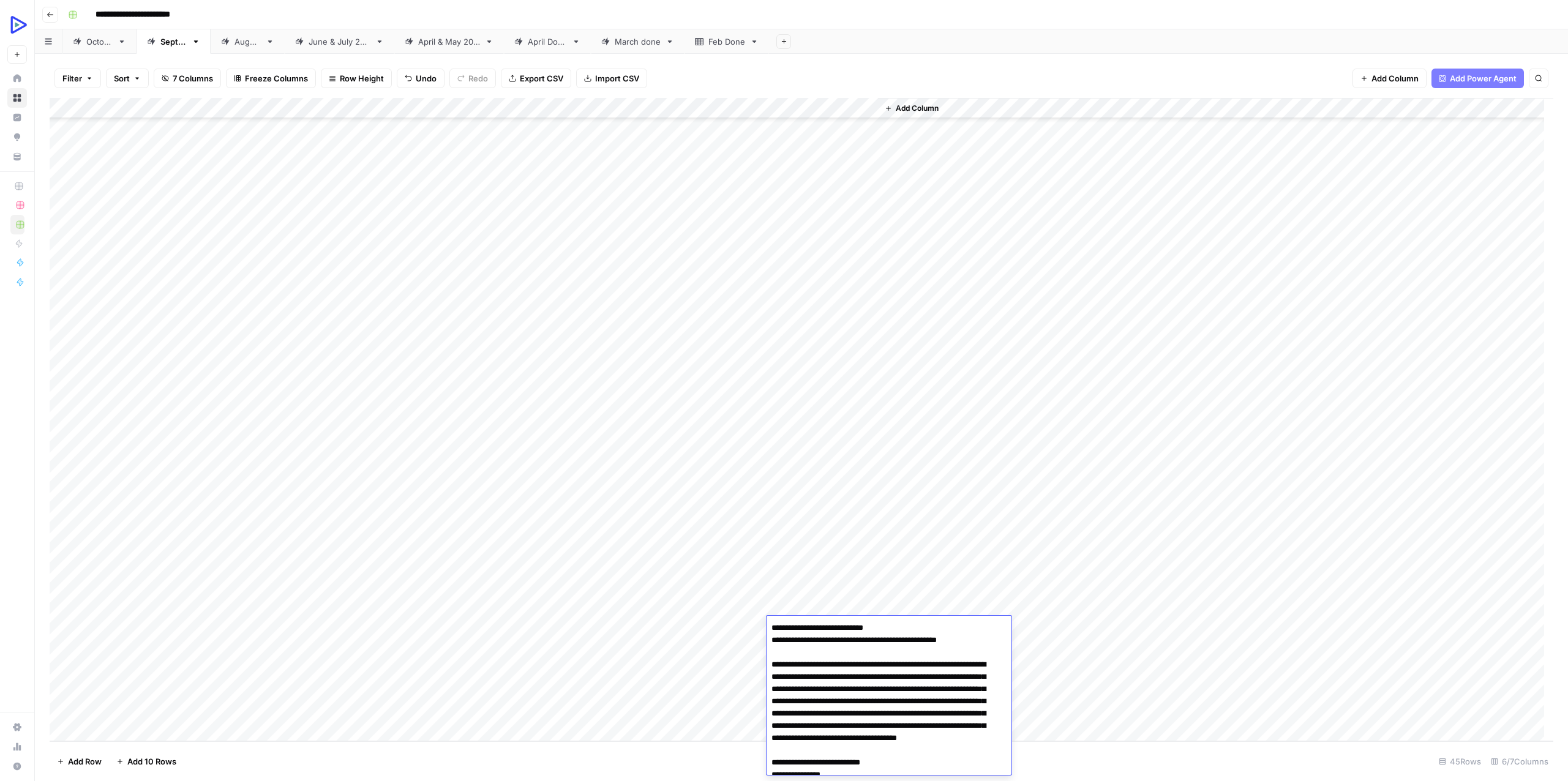
click at [323, 642] on div "Add Column" at bounding box center [801, 419] width 1503 height 643
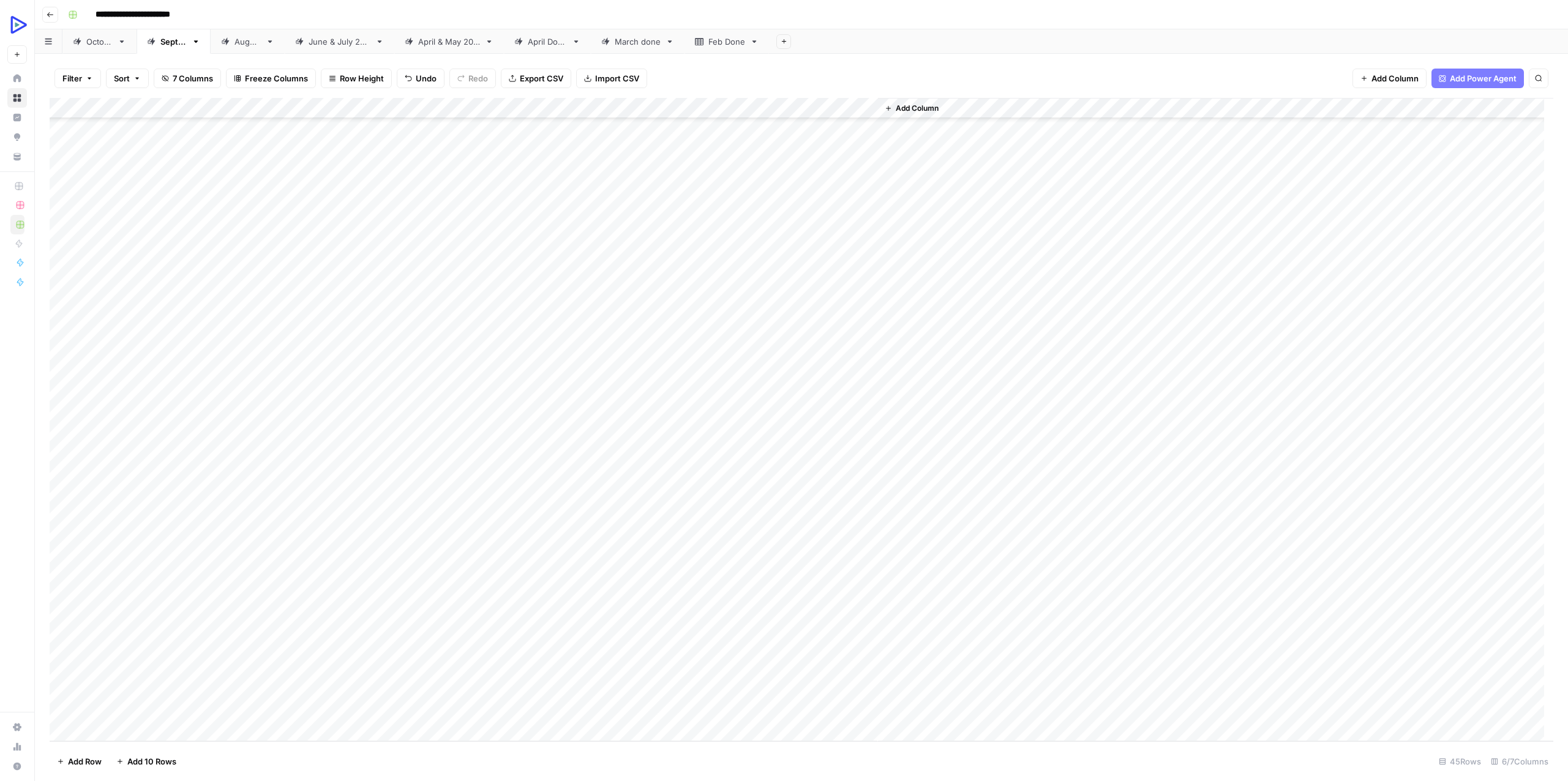
click at [807, 645] on div "Add Column" at bounding box center [801, 419] width 1503 height 643
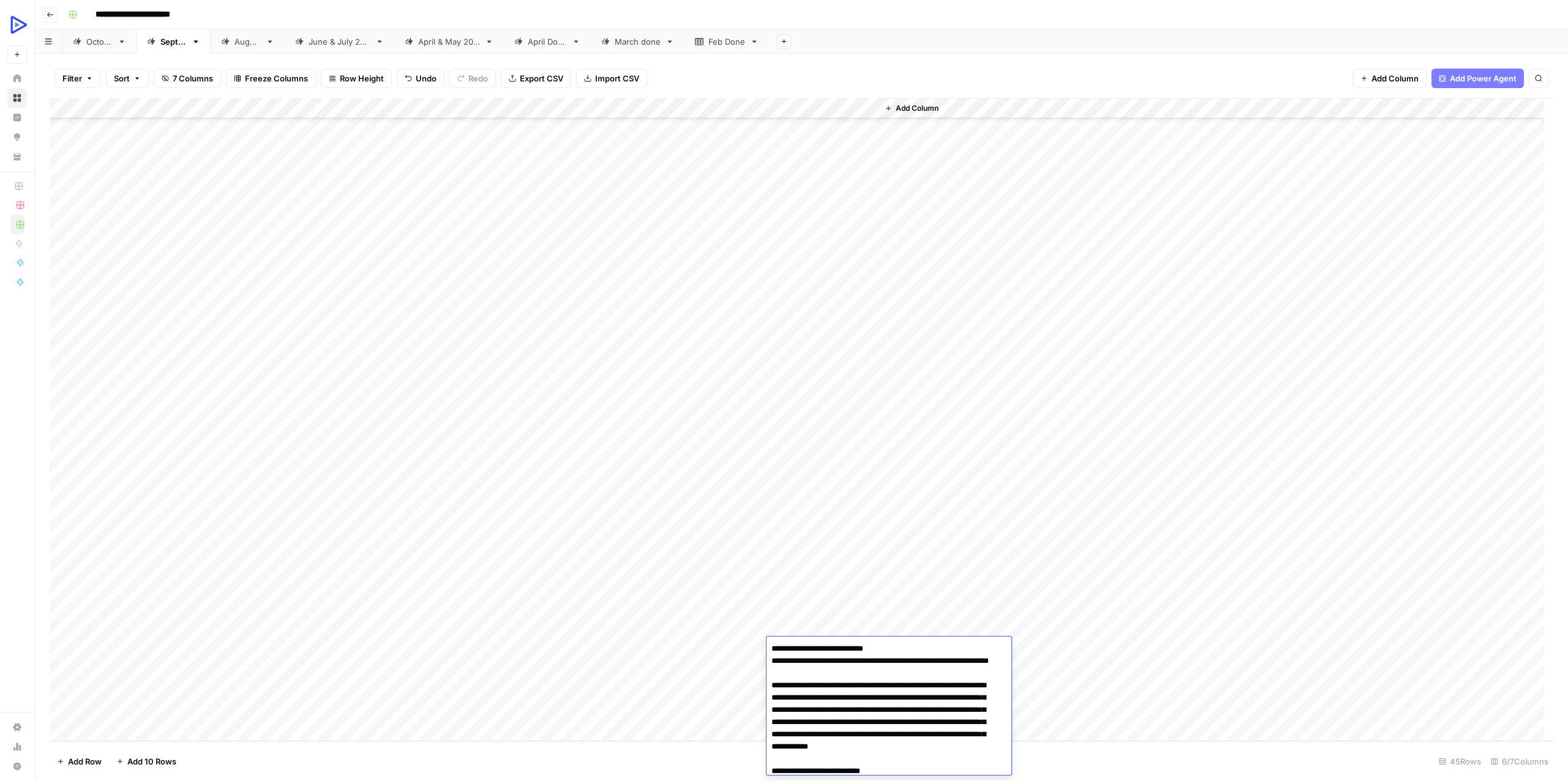
click at [353, 662] on div "Add Column" at bounding box center [801, 419] width 1503 height 643
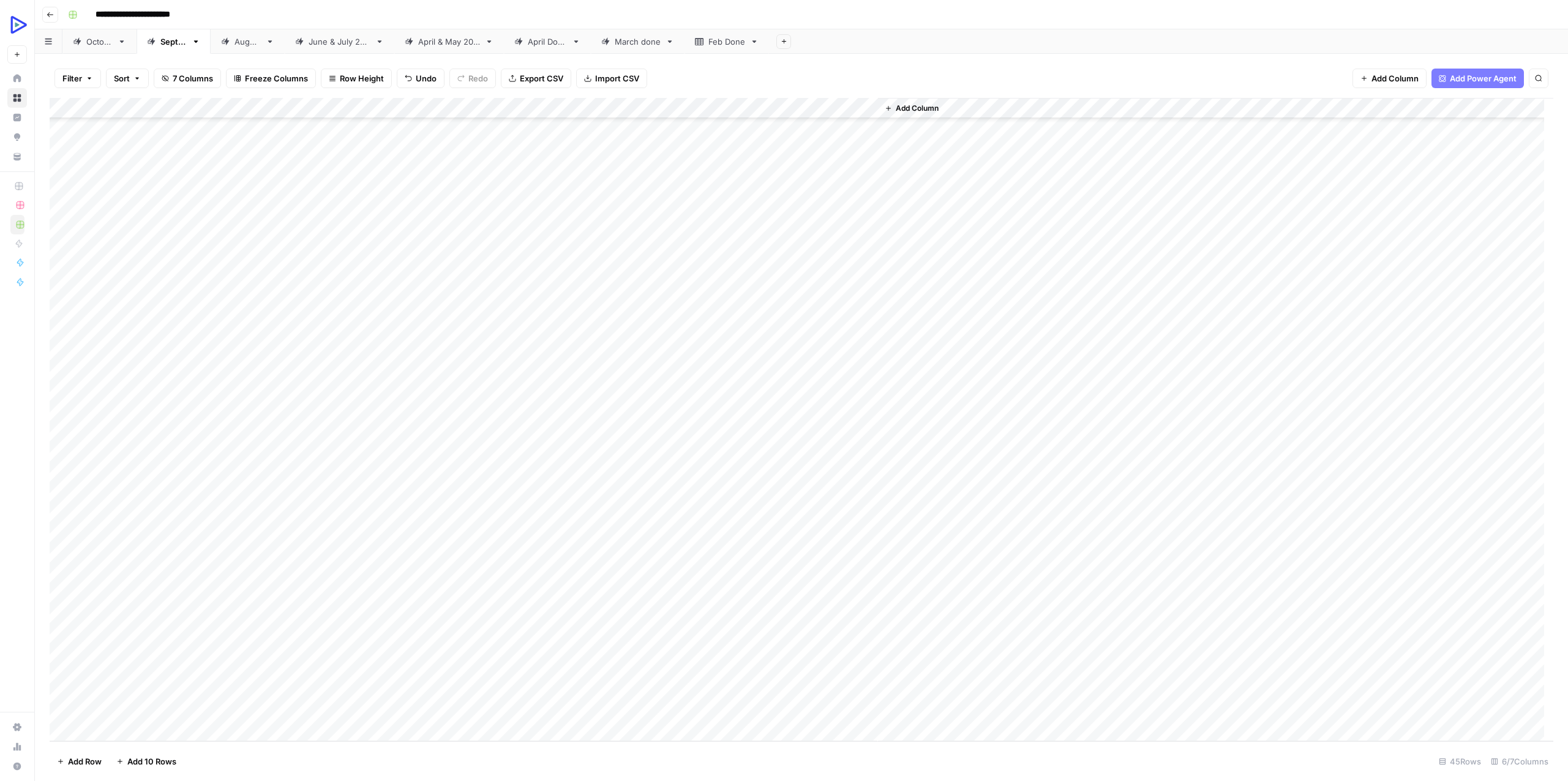
click at [810, 672] on div "Add Column" at bounding box center [801, 419] width 1503 height 643
click at [810, 672] on div "Add Column" at bounding box center [801, 419] width 1503 height 643
click at [810, 672] on div at bounding box center [822, 669] width 112 height 22
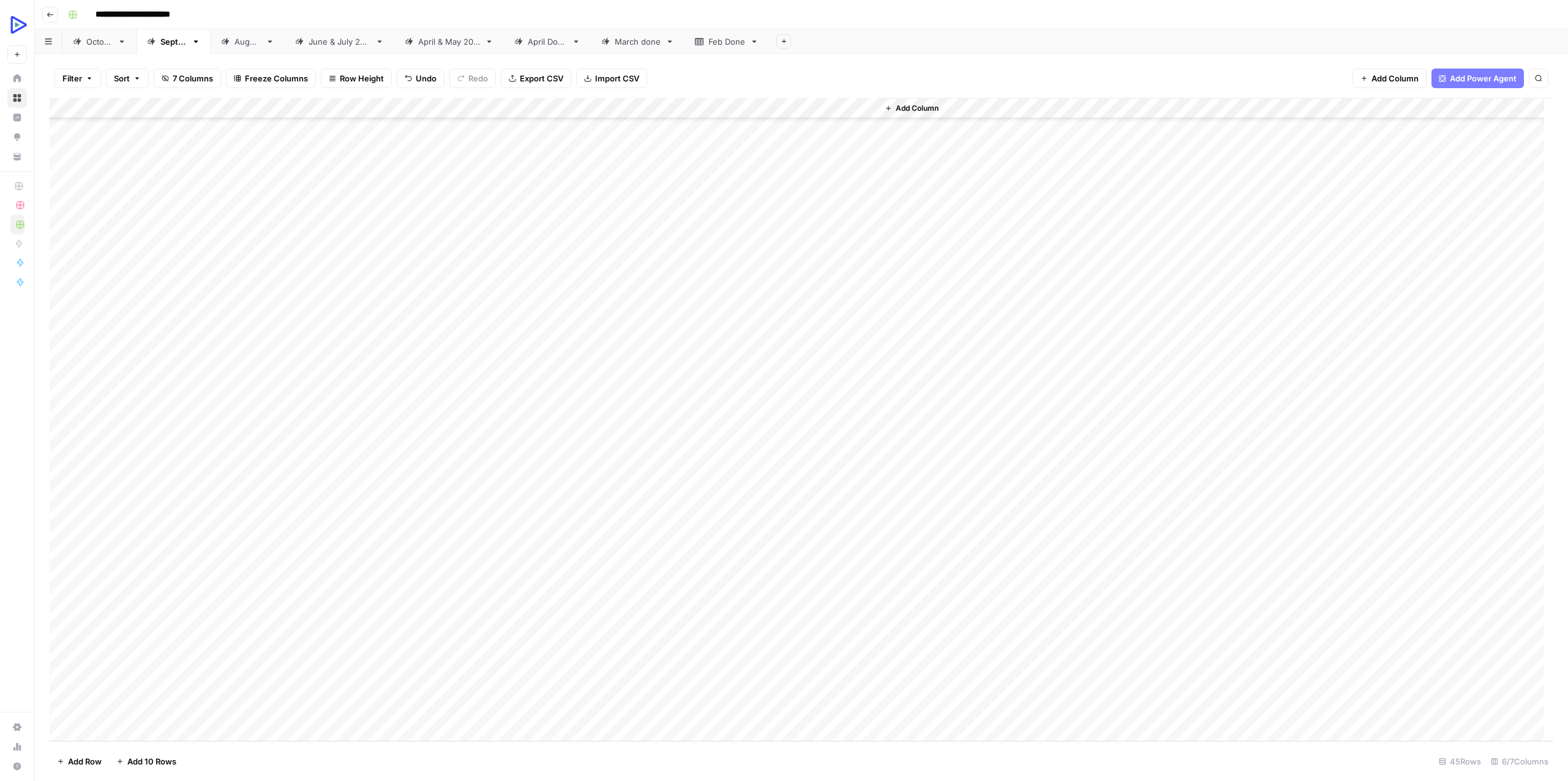
click at [300, 688] on div "Add Column" at bounding box center [801, 419] width 1503 height 643
click at [797, 686] on div "Add Column" at bounding box center [801, 419] width 1503 height 643
click at [798, 685] on div "Add Column" at bounding box center [801, 419] width 1503 height 643
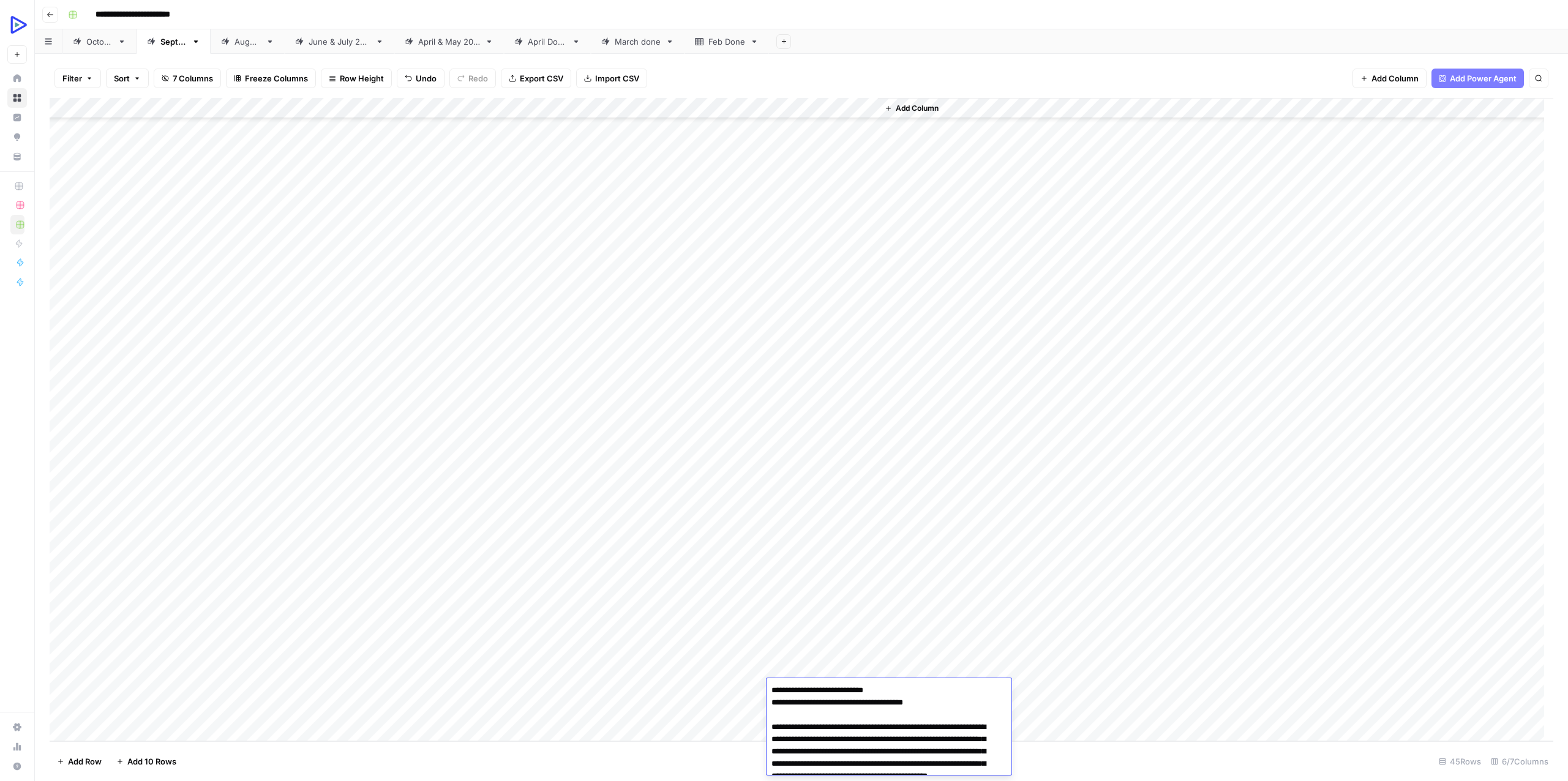
click at [467, 702] on div "Add Column" at bounding box center [801, 419] width 1503 height 643
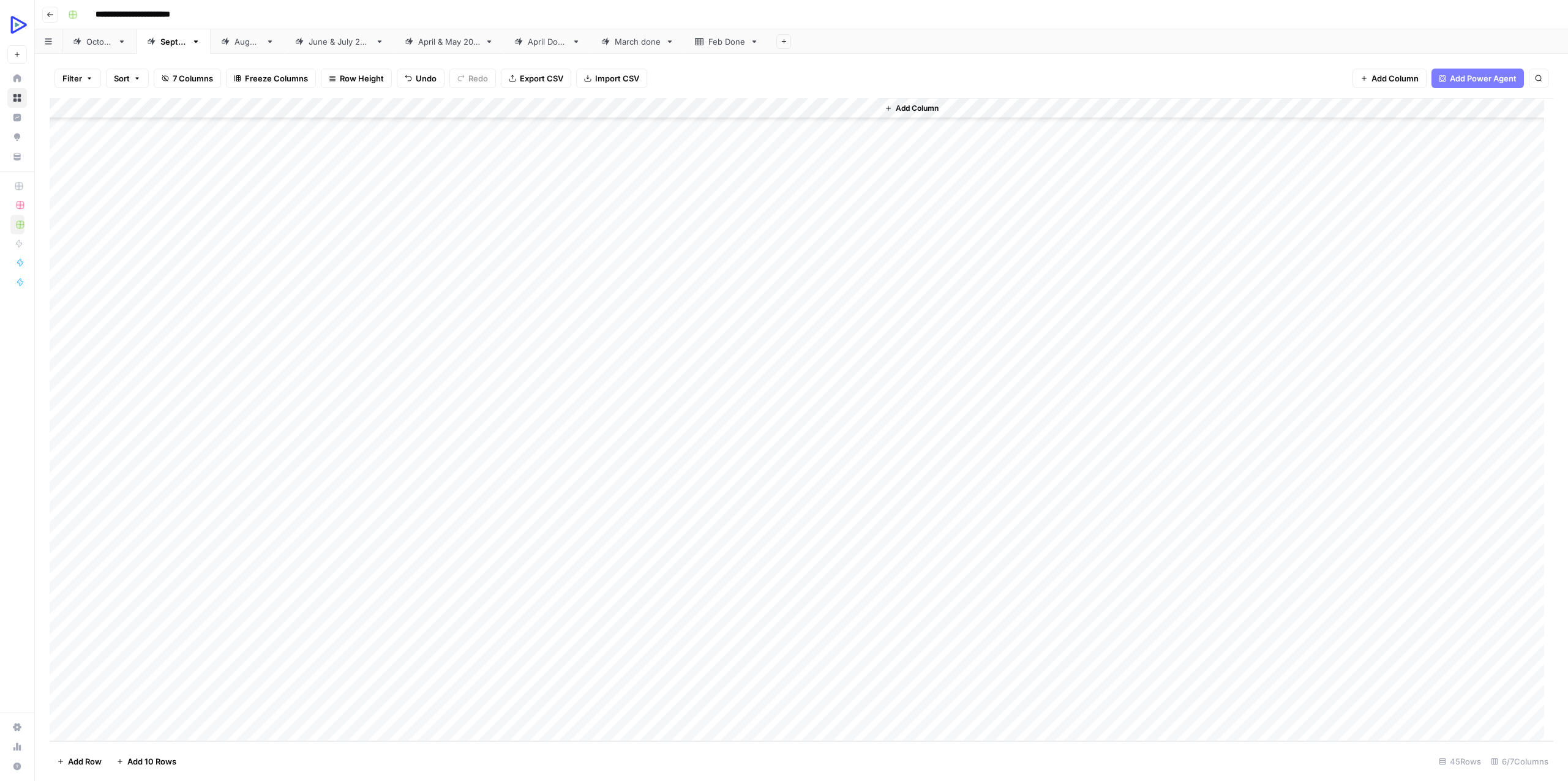
click at [810, 710] on div "Add Column" at bounding box center [801, 419] width 1503 height 643
click at [811, 710] on div "Add Column" at bounding box center [801, 419] width 1503 height 643
click at [354, 686] on div "Add Column" at bounding box center [801, 419] width 1503 height 643
click at [794, 690] on div "Add Column" at bounding box center [801, 419] width 1503 height 643
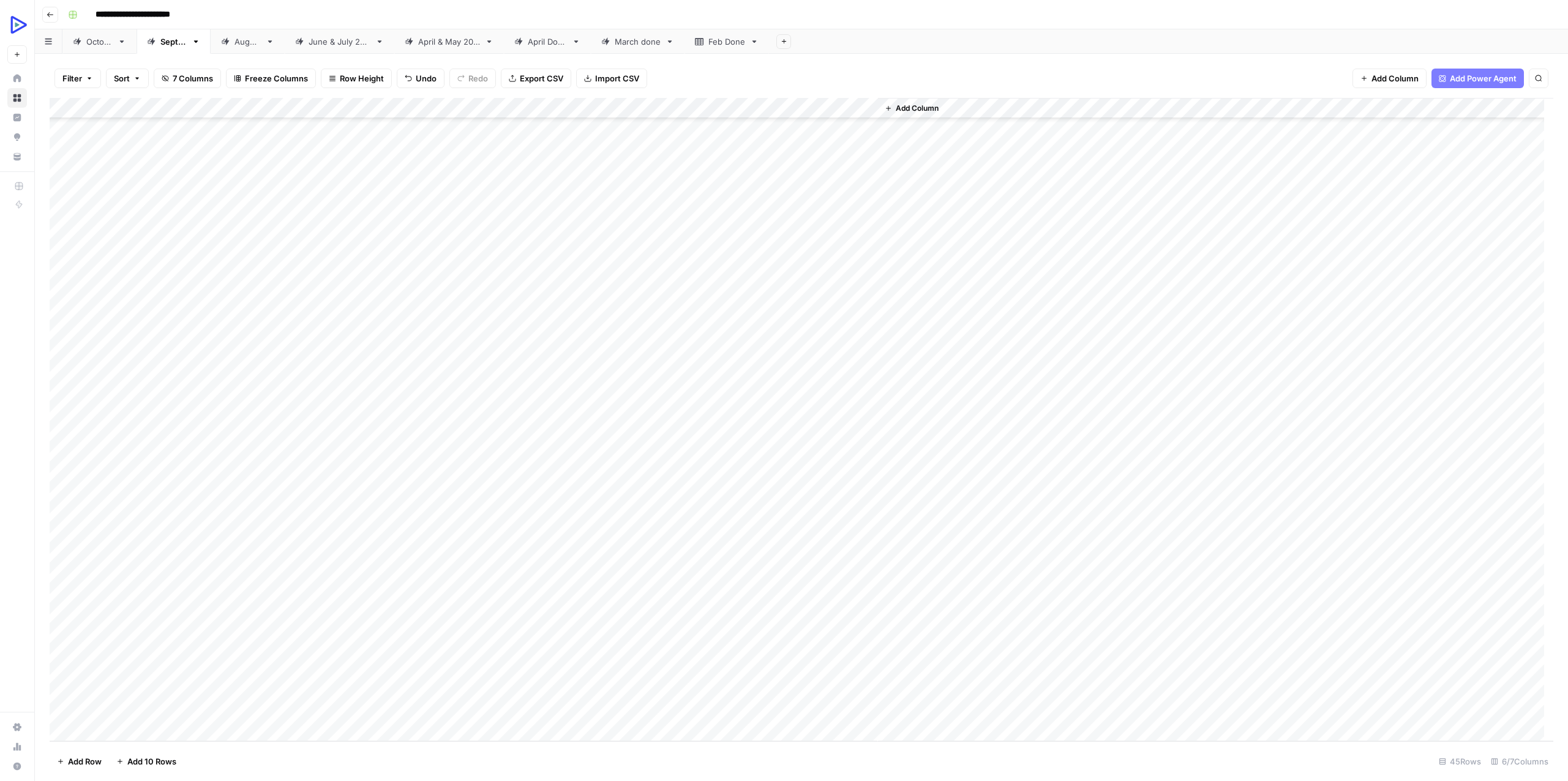
click at [794, 690] on div "Add Column" at bounding box center [801, 419] width 1503 height 643
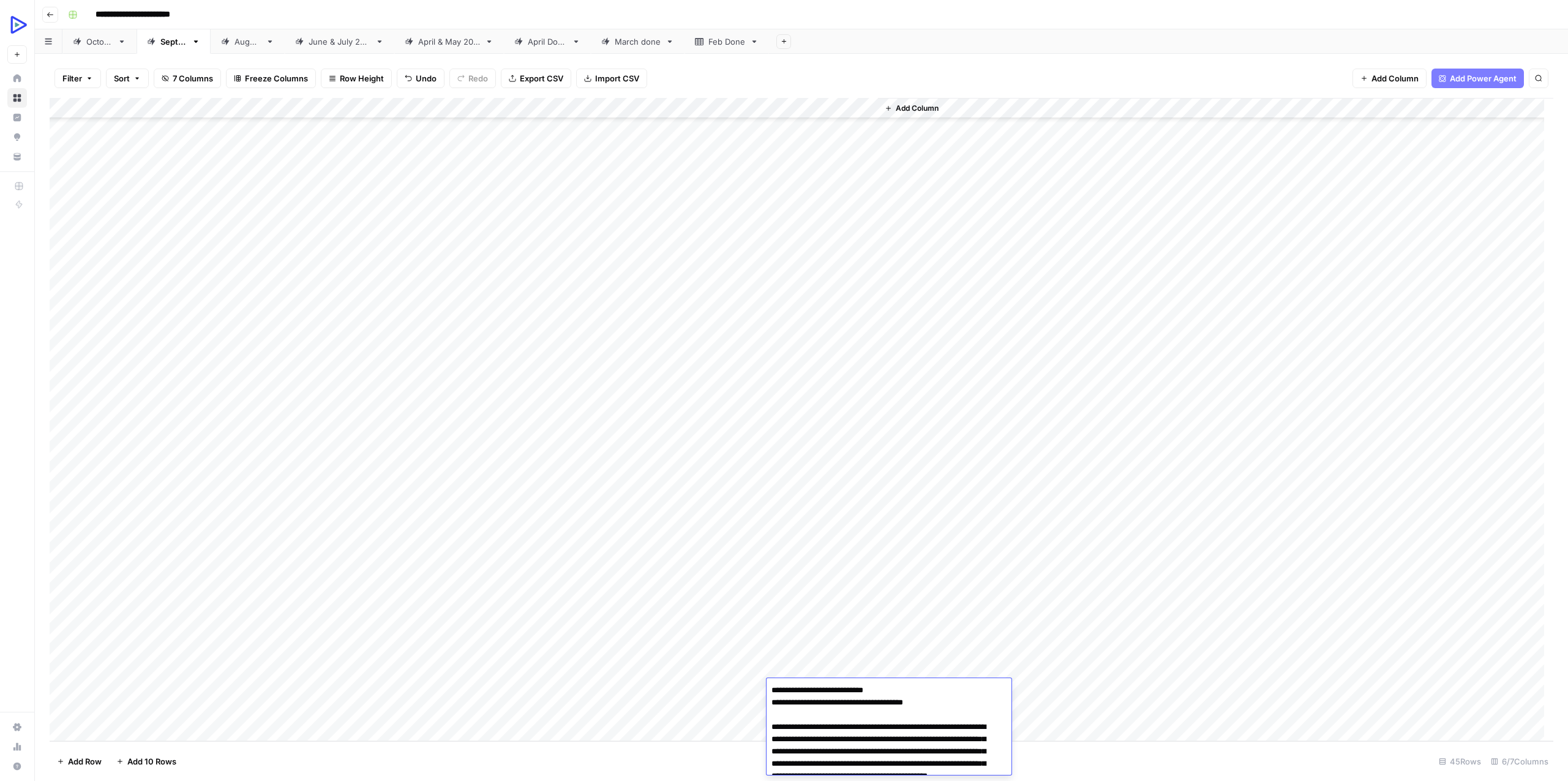
scroll to position [31649, 0]
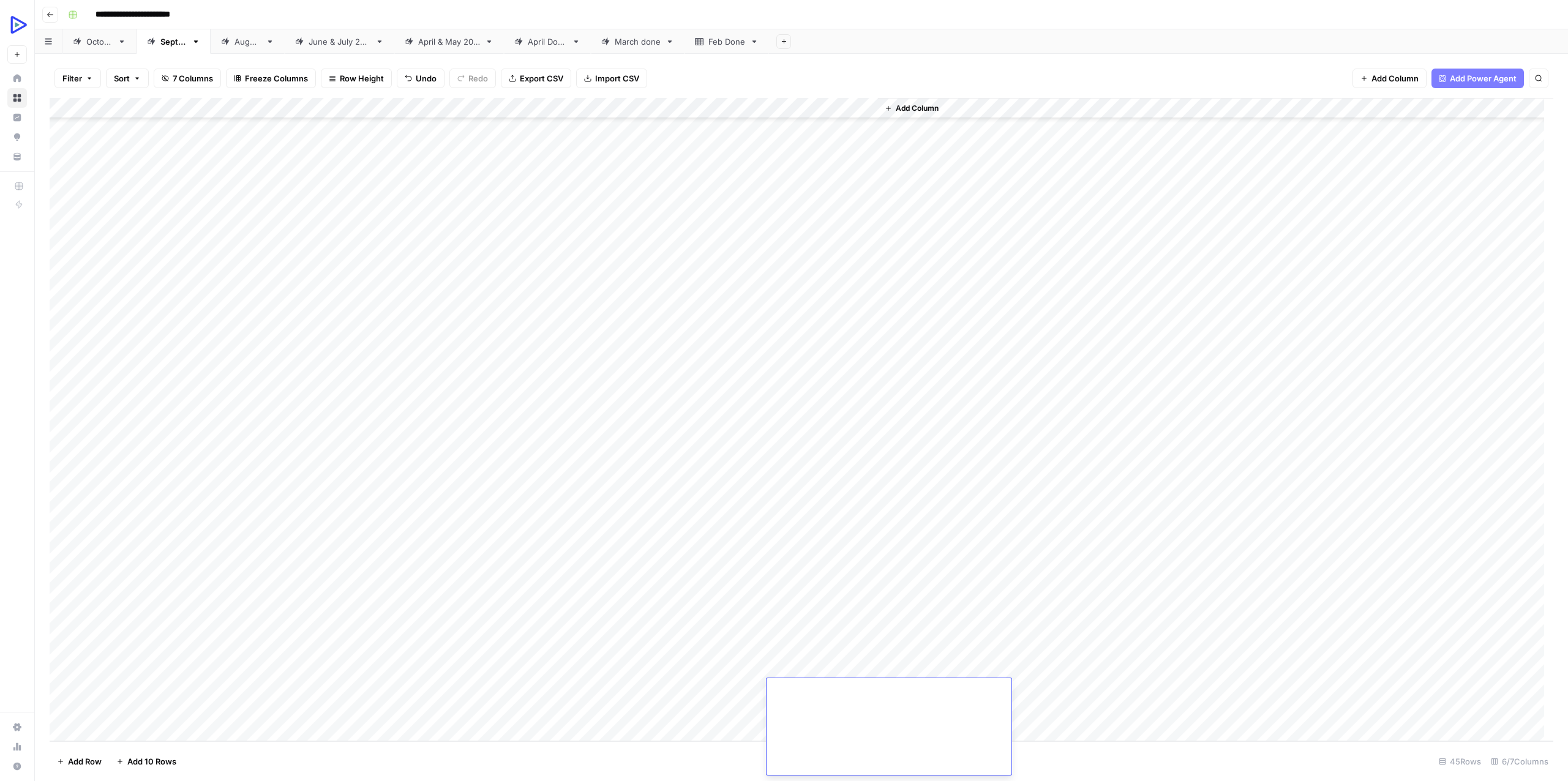
drag, startPoint x: 1060, startPoint y: 466, endPoint x: 1055, endPoint y: 470, distance: 6.4
click at [1061, 466] on div "Add Column" at bounding box center [1215, 419] width 675 height 643
click at [814, 706] on div "Add Column" at bounding box center [801, 419] width 1503 height 643
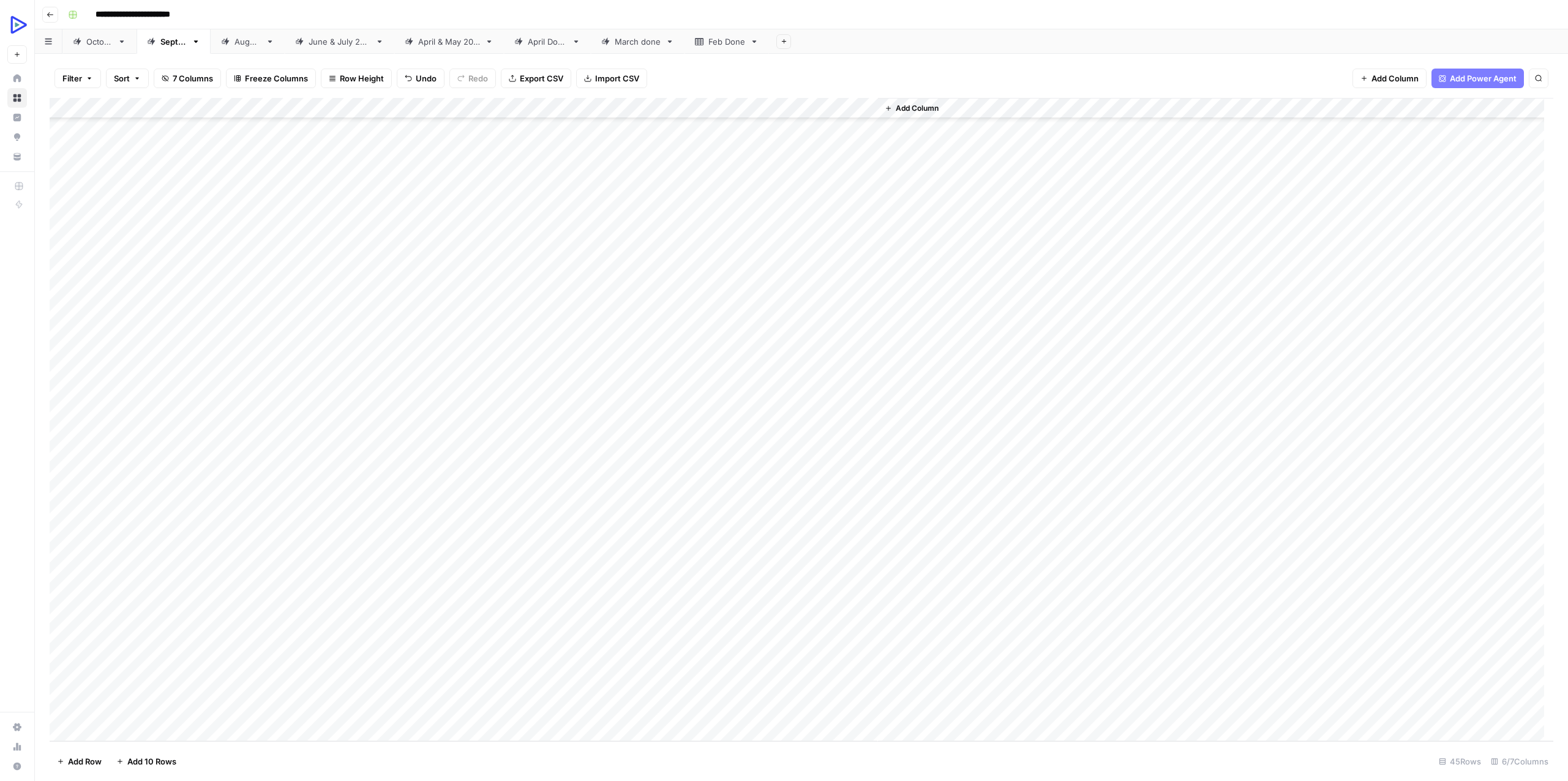
click at [814, 706] on div "Add Column" at bounding box center [801, 419] width 1503 height 643
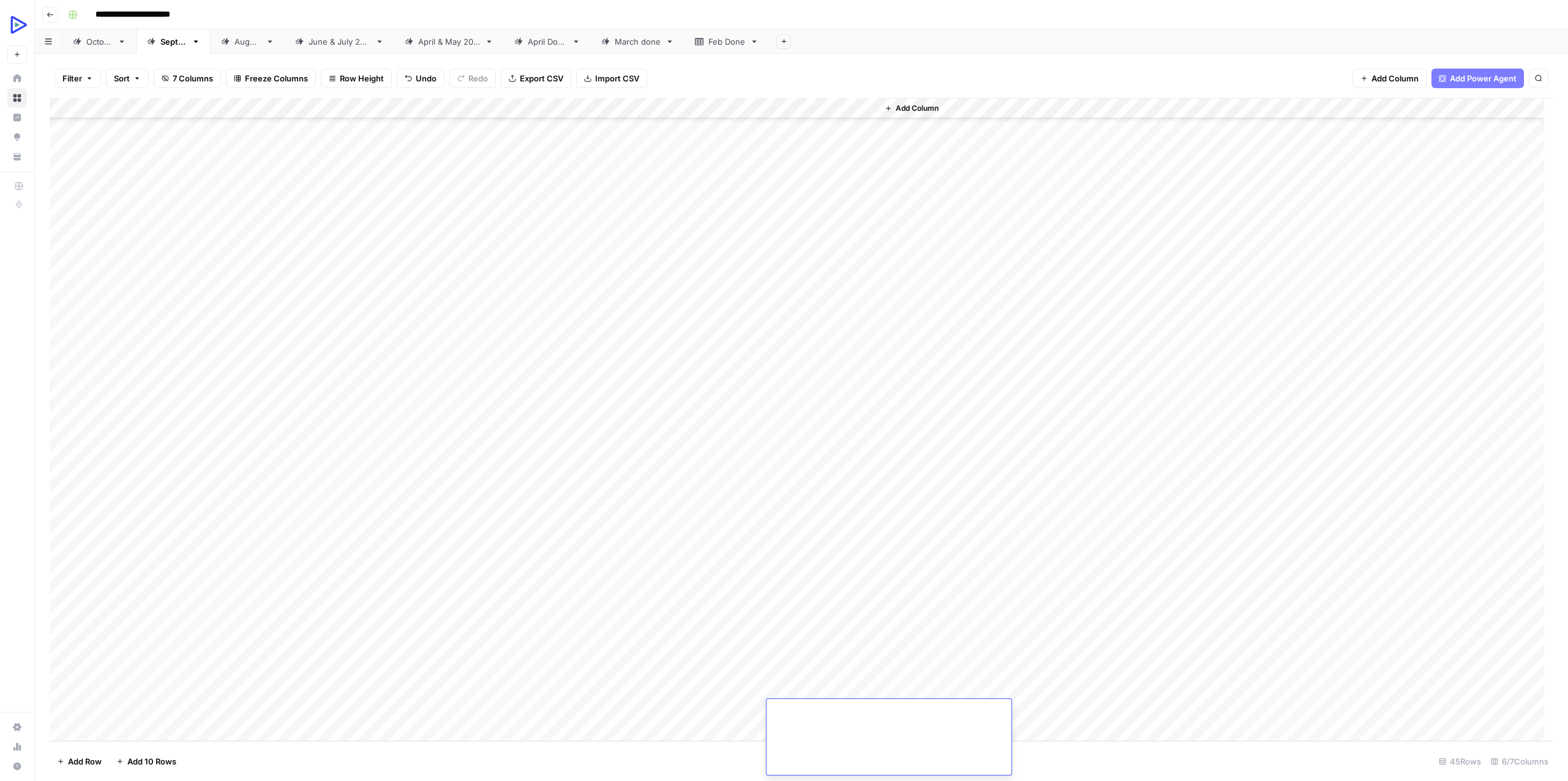
scroll to position [21524, 0]
drag, startPoint x: 139, startPoint y: 500, endPoint x: 331, endPoint y: 502, distance: 192.0
click at [331, 502] on div "Add Column" at bounding box center [801, 419] width 1503 height 643
click at [305, 584] on div "Add Column" at bounding box center [801, 419] width 1503 height 643
click at [357, 662] on div "Add Column" at bounding box center [801, 419] width 1503 height 643
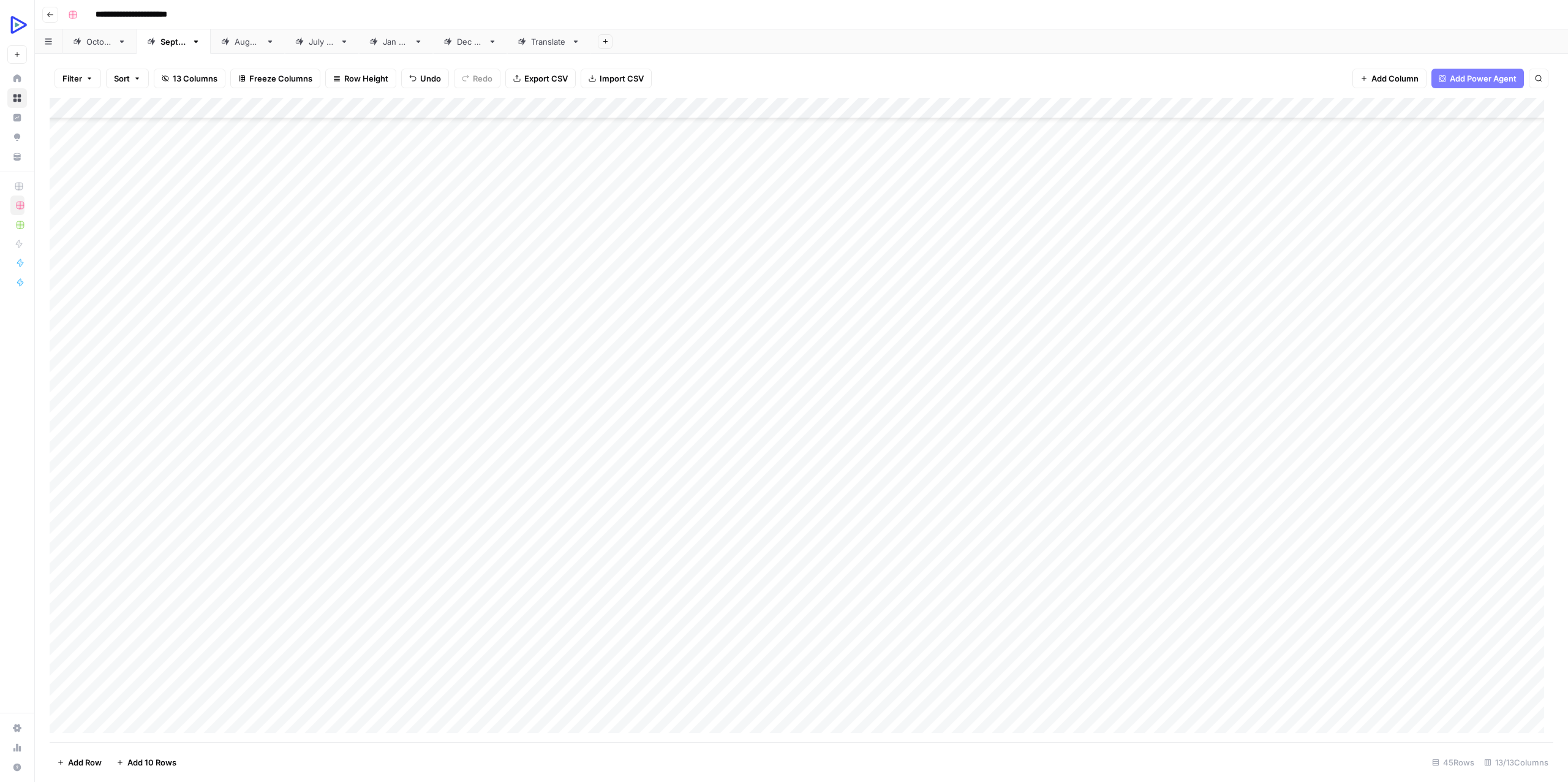
scroll to position [343, 0]
click at [1523, 616] on div "Add Column" at bounding box center [801, 420] width 1503 height 644
click at [1523, 615] on div "Add Column" at bounding box center [801, 420] width 1503 height 644
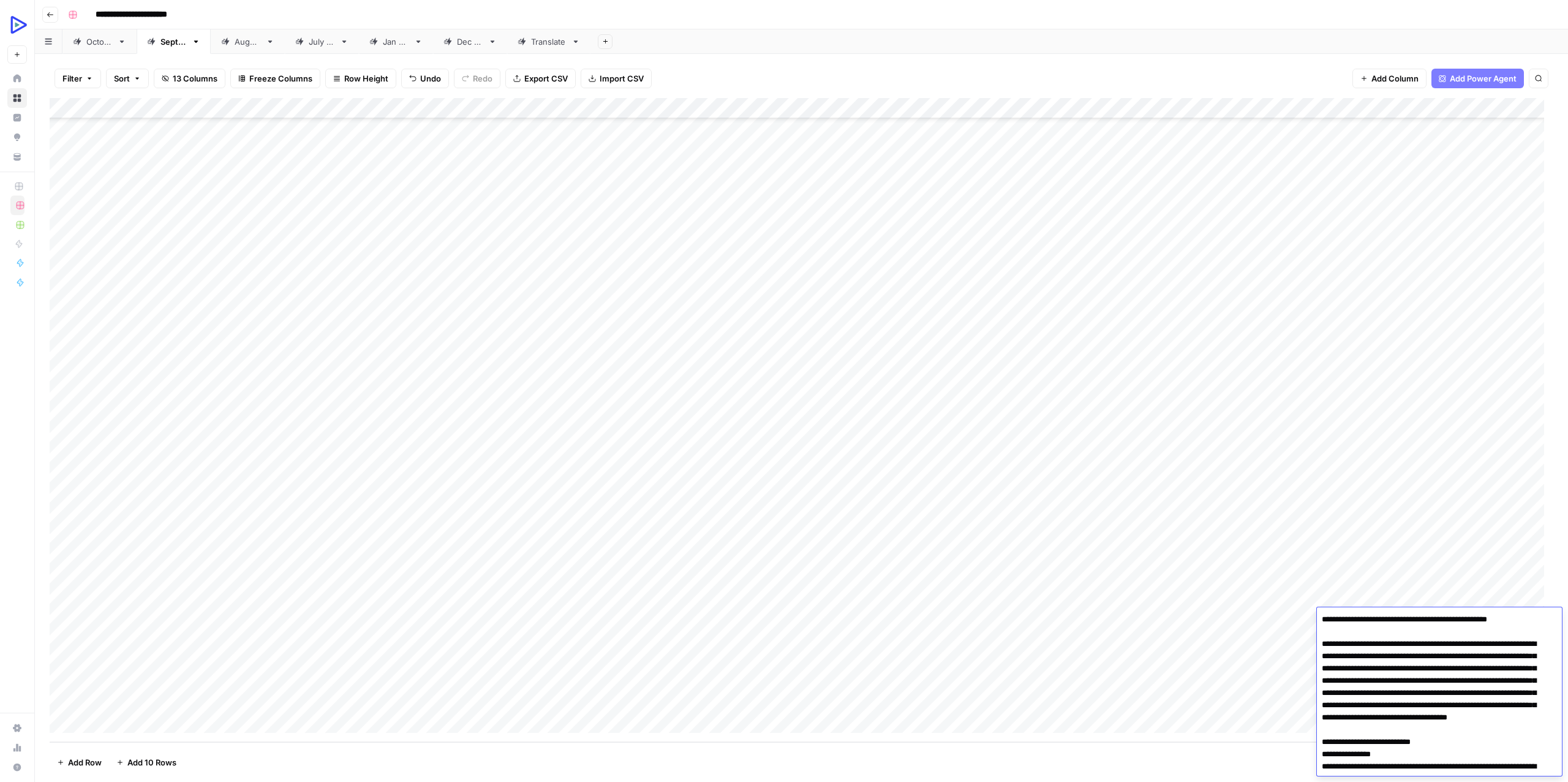
scroll to position [3027, 0]
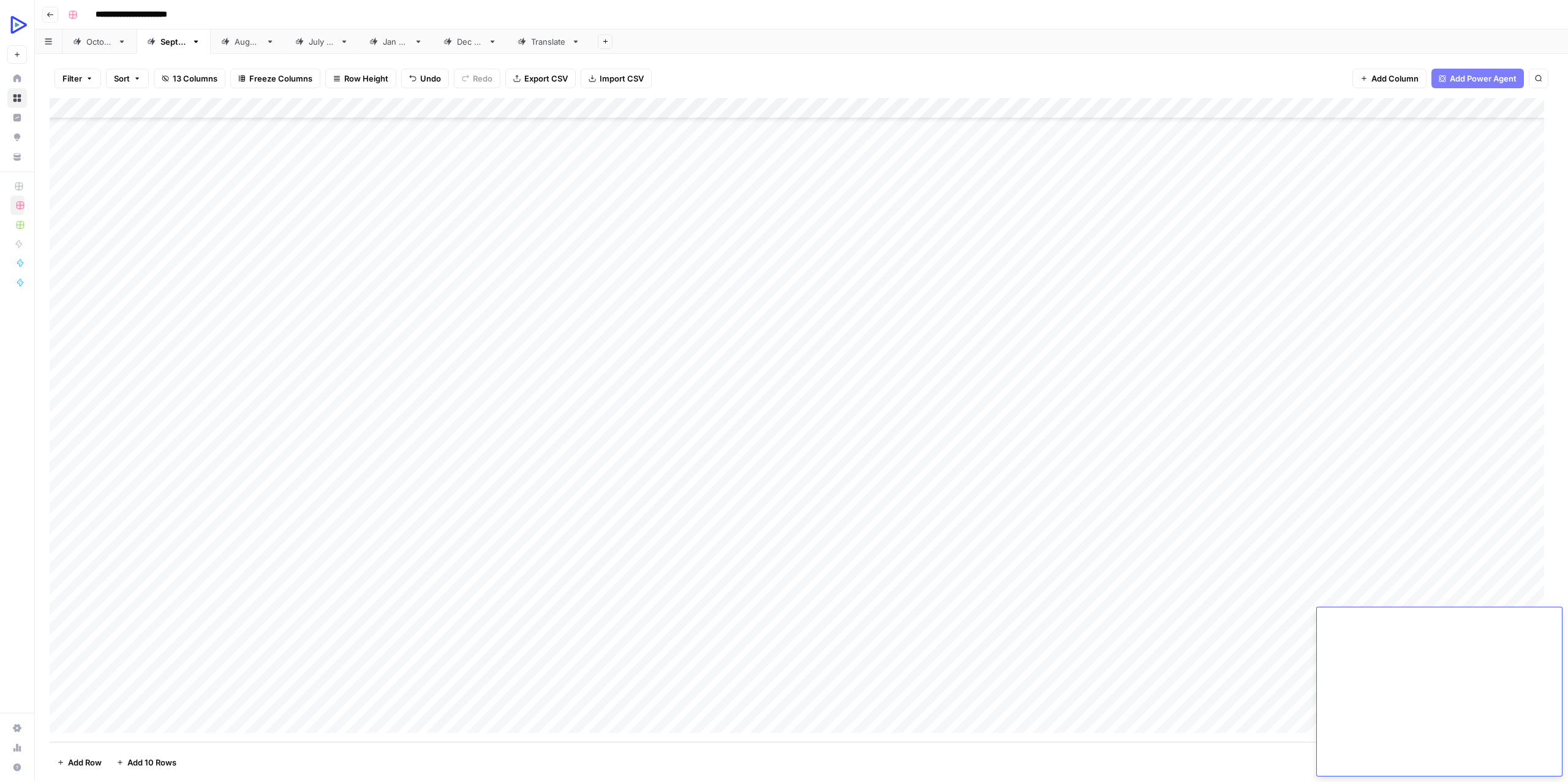
click at [1063, 669] on div "Add Column" at bounding box center [801, 420] width 1503 height 644
click at [113, 37] on div "[DATE]" at bounding box center [99, 42] width 26 height 12
click at [187, 39] on div "[DATE]" at bounding box center [173, 42] width 26 height 12
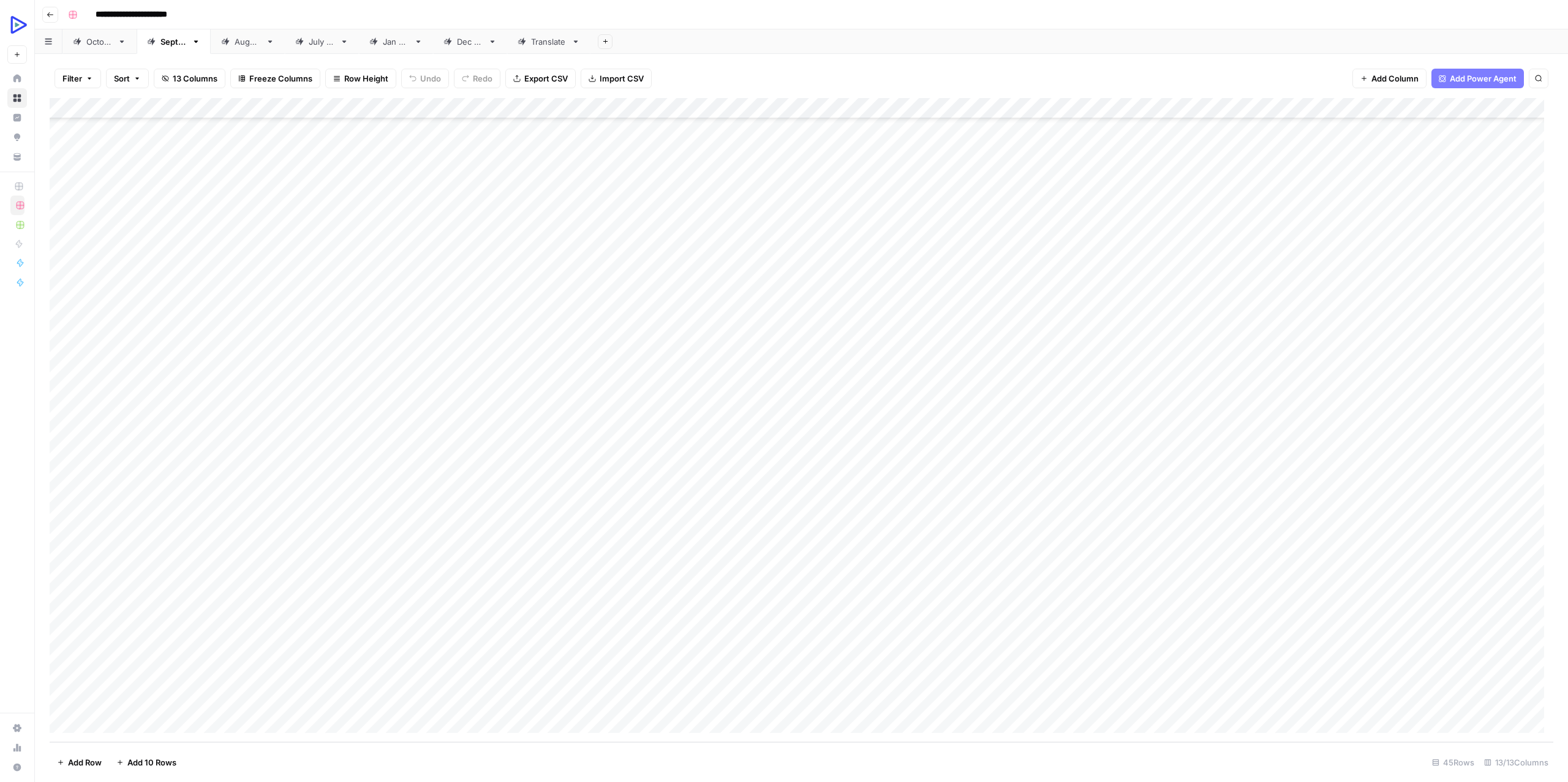
click at [1518, 618] on div "Add Column" at bounding box center [801, 420] width 1503 height 644
click at [512, 636] on div "Add Column" at bounding box center [801, 420] width 1503 height 644
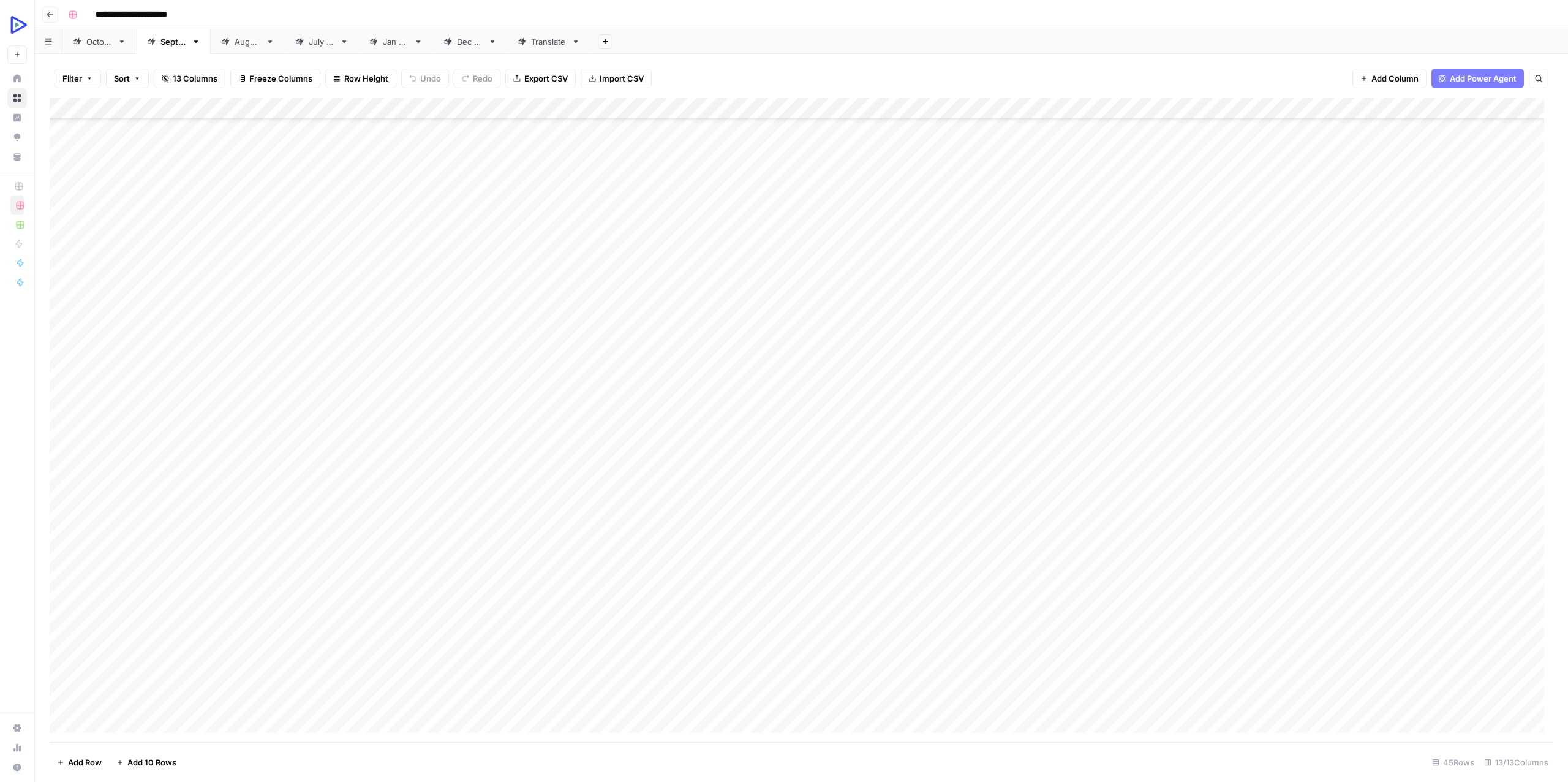
click at [513, 636] on div "Add Column" at bounding box center [801, 420] width 1503 height 644
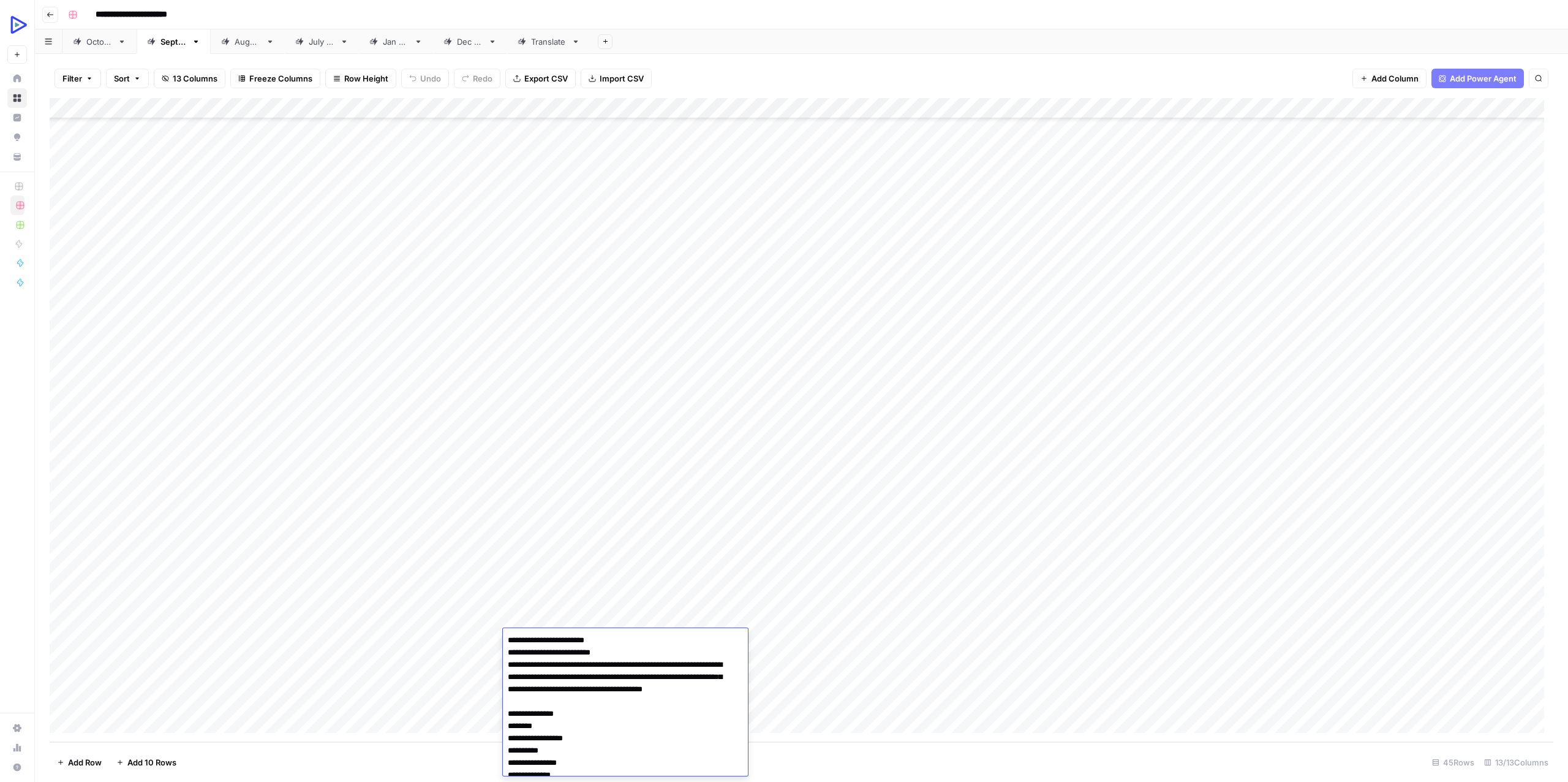
scroll to position [13864, 0]
type textarea "**********"
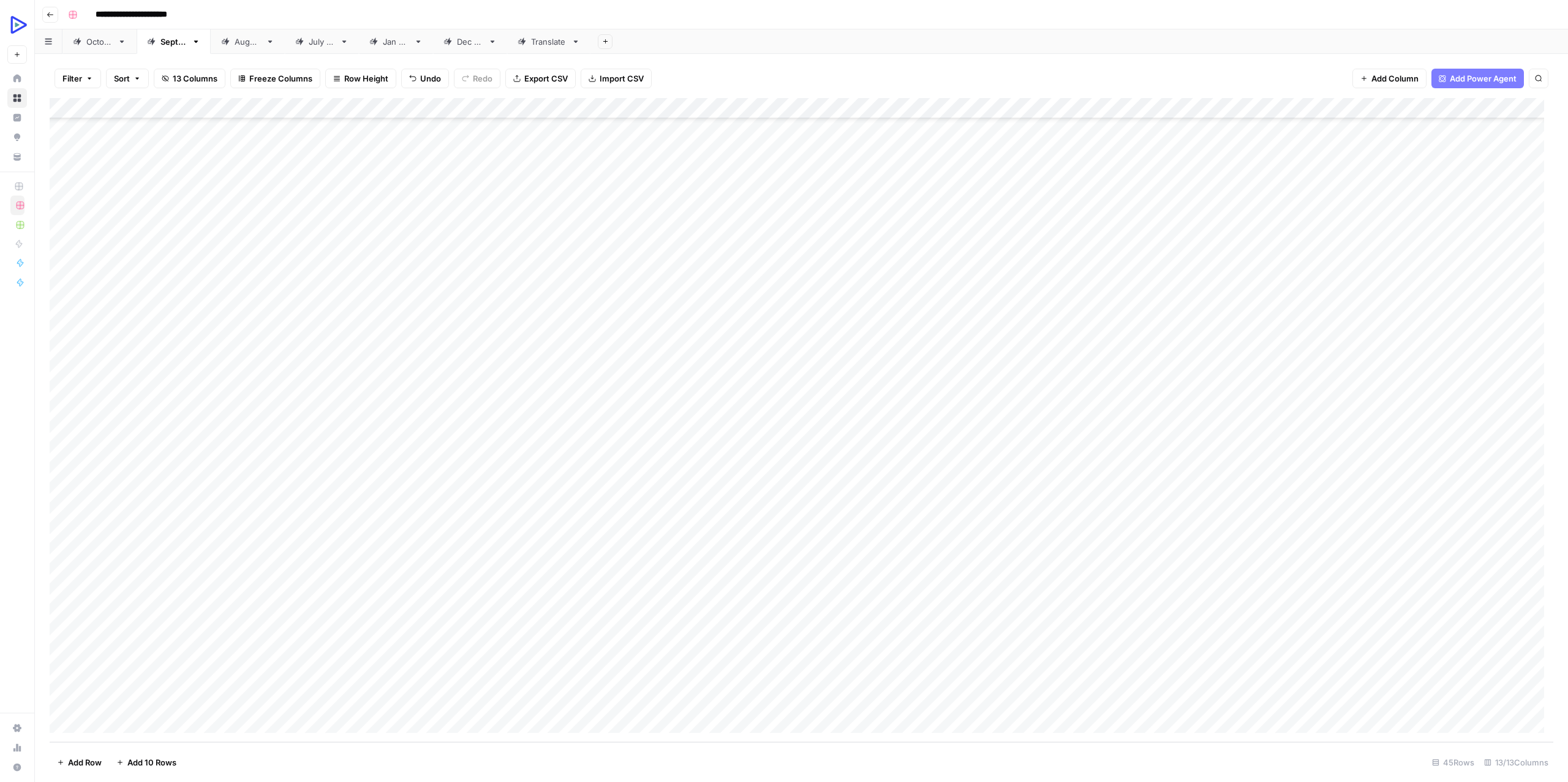
click at [453, 630] on div "Add Column" at bounding box center [801, 420] width 1503 height 644
click at [453, 630] on div "Add Column" at bounding box center [801, 420] width 1503 height 644
type textarea "**********"
drag, startPoint x: 288, startPoint y: 658, endPoint x: 300, endPoint y: 658, distance: 12.0
click at [289, 658] on div "Add Column" at bounding box center [801, 420] width 1503 height 644
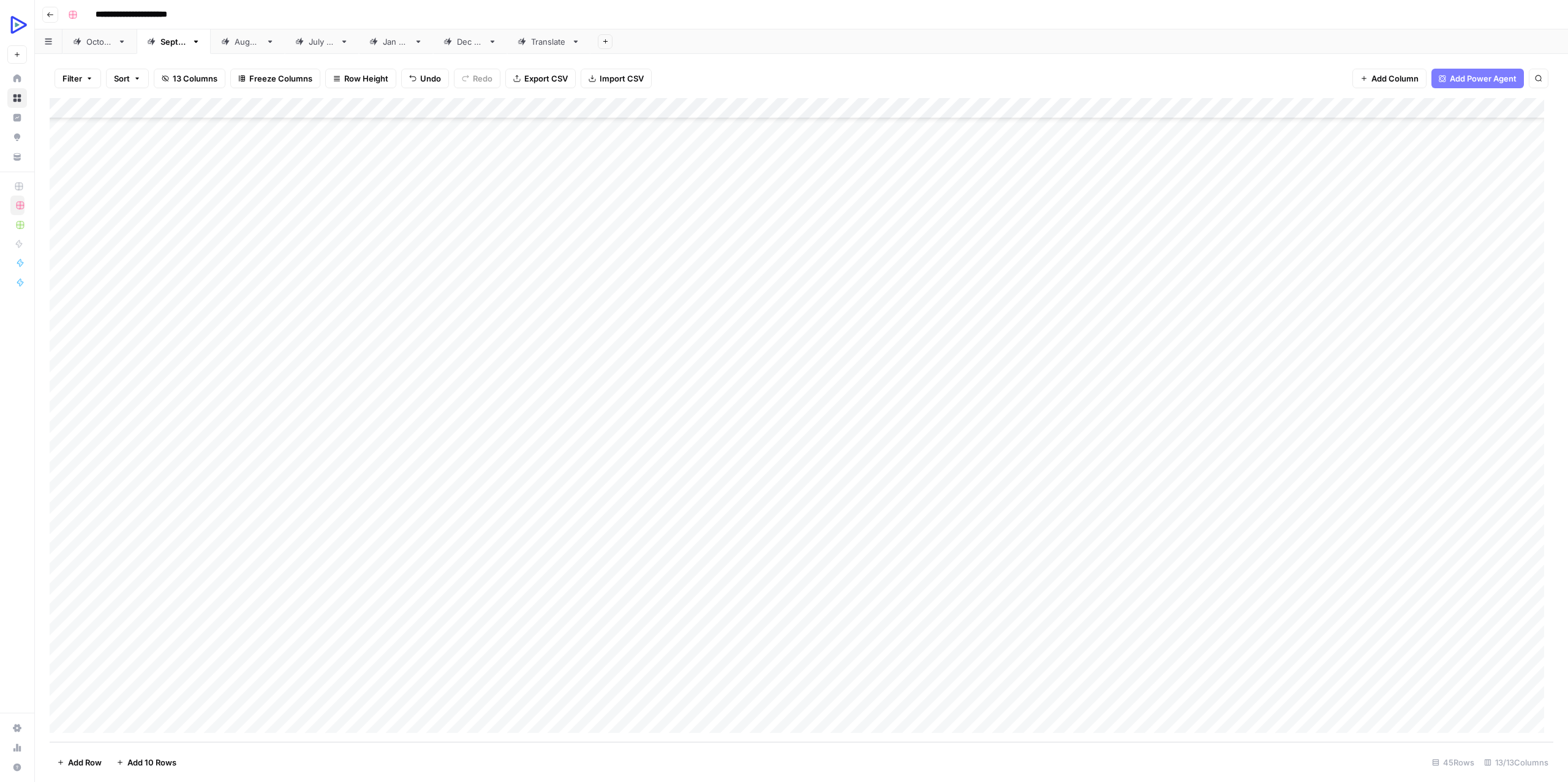
click at [785, 628] on div "Add Column" at bounding box center [801, 420] width 1503 height 644
click at [782, 638] on div "Add Column" at bounding box center [801, 420] width 1503 height 644
type textarea "**********"
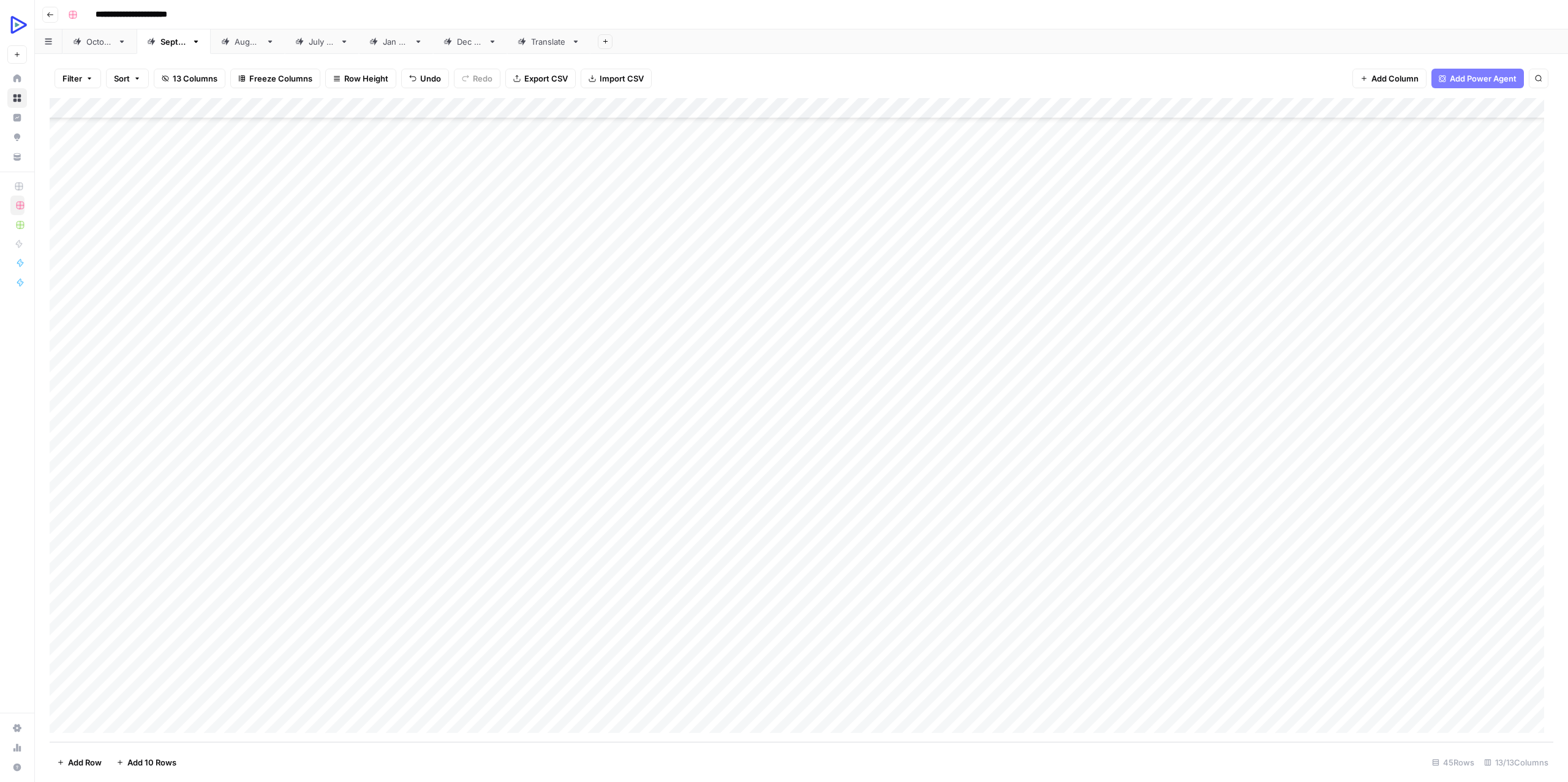
click at [689, 637] on div "Add Column" at bounding box center [801, 420] width 1503 height 644
drag, startPoint x: 527, startPoint y: 664, endPoint x: 684, endPoint y: 670, distance: 157.1
click at [532, 665] on div "Add Column" at bounding box center [801, 420] width 1503 height 644
click at [974, 635] on div "Add Column" at bounding box center [801, 420] width 1503 height 644
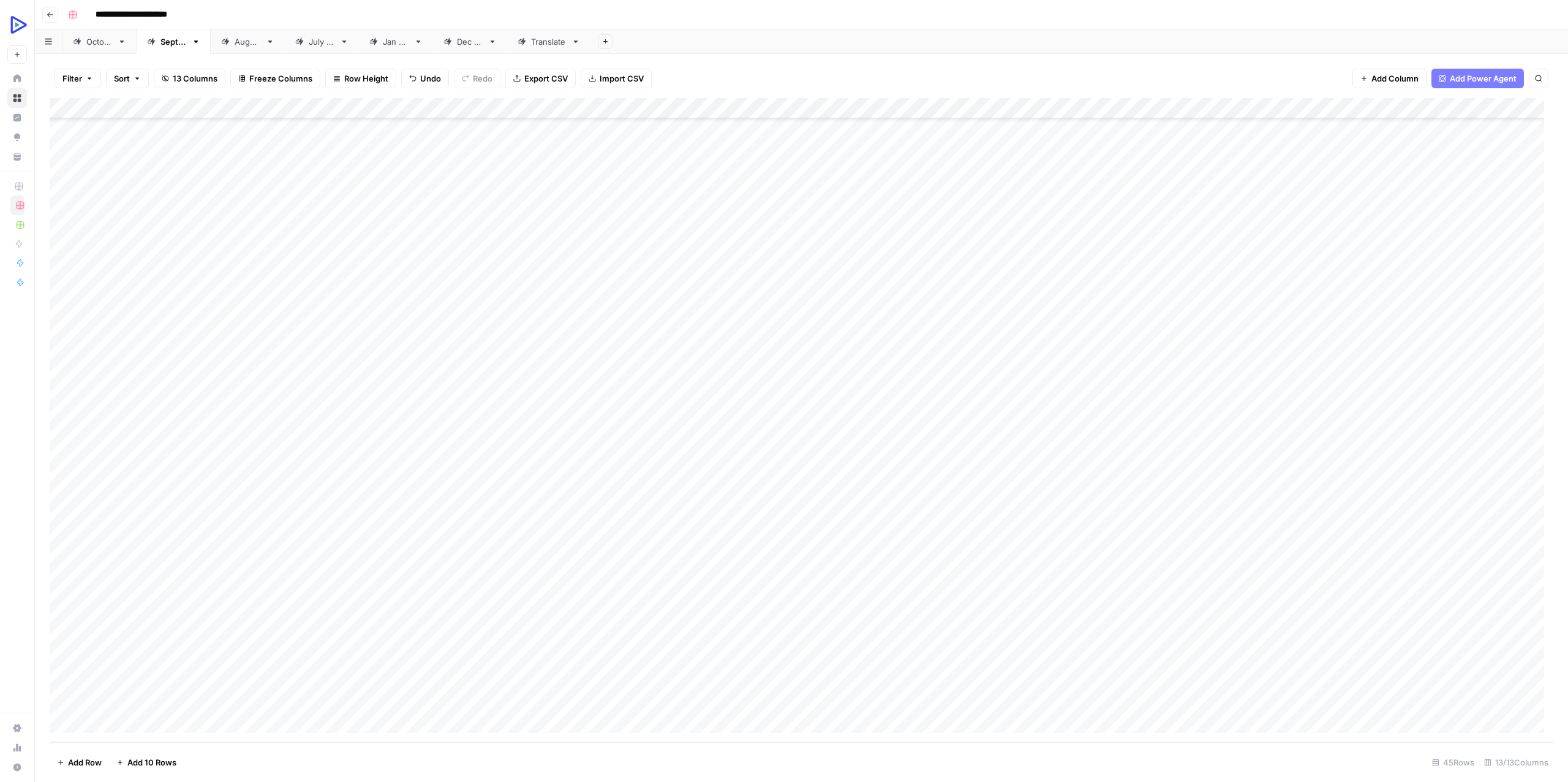
click at [974, 635] on div "Add Column" at bounding box center [801, 420] width 1503 height 644
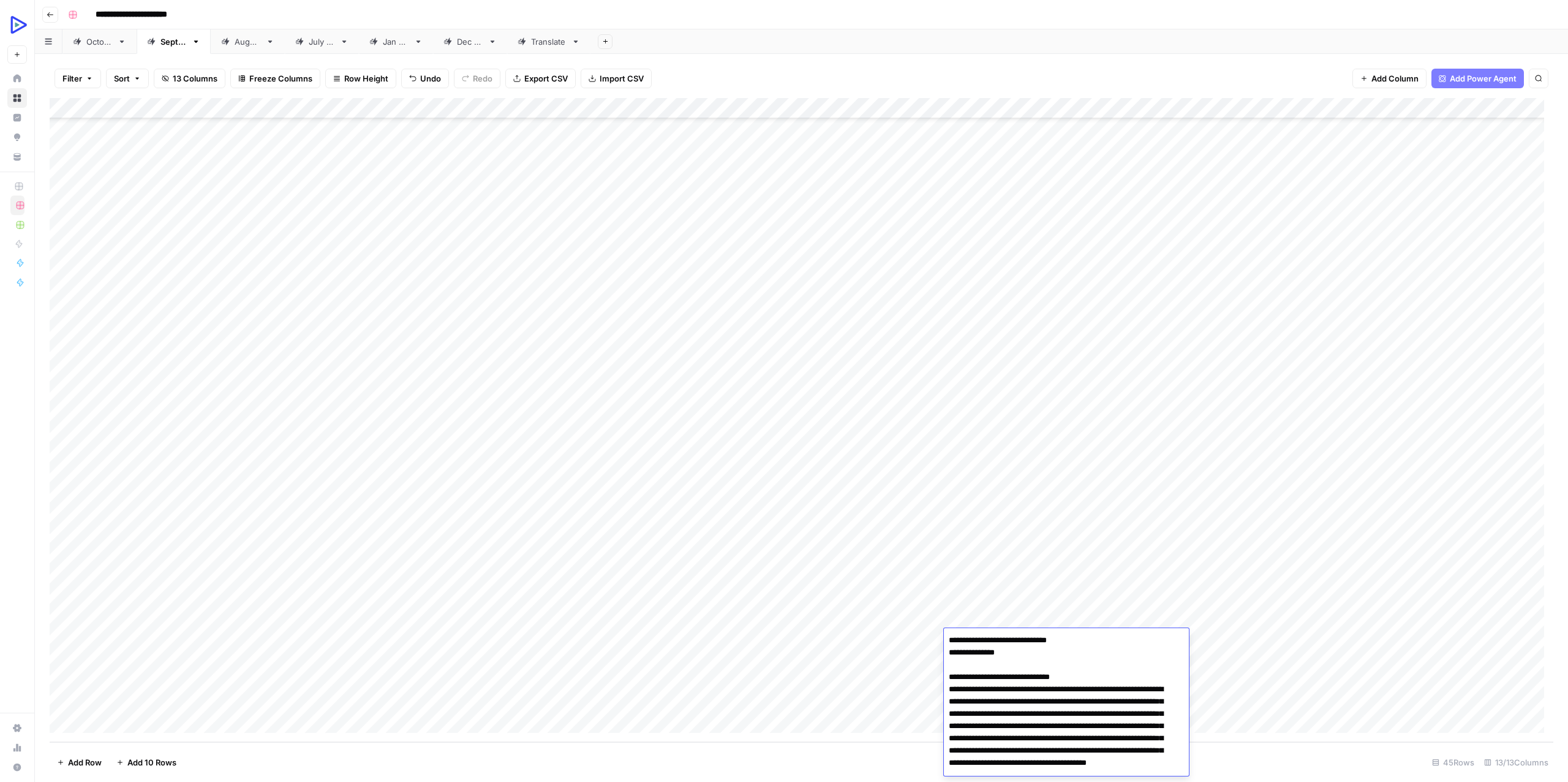
scroll to position [3019, 0]
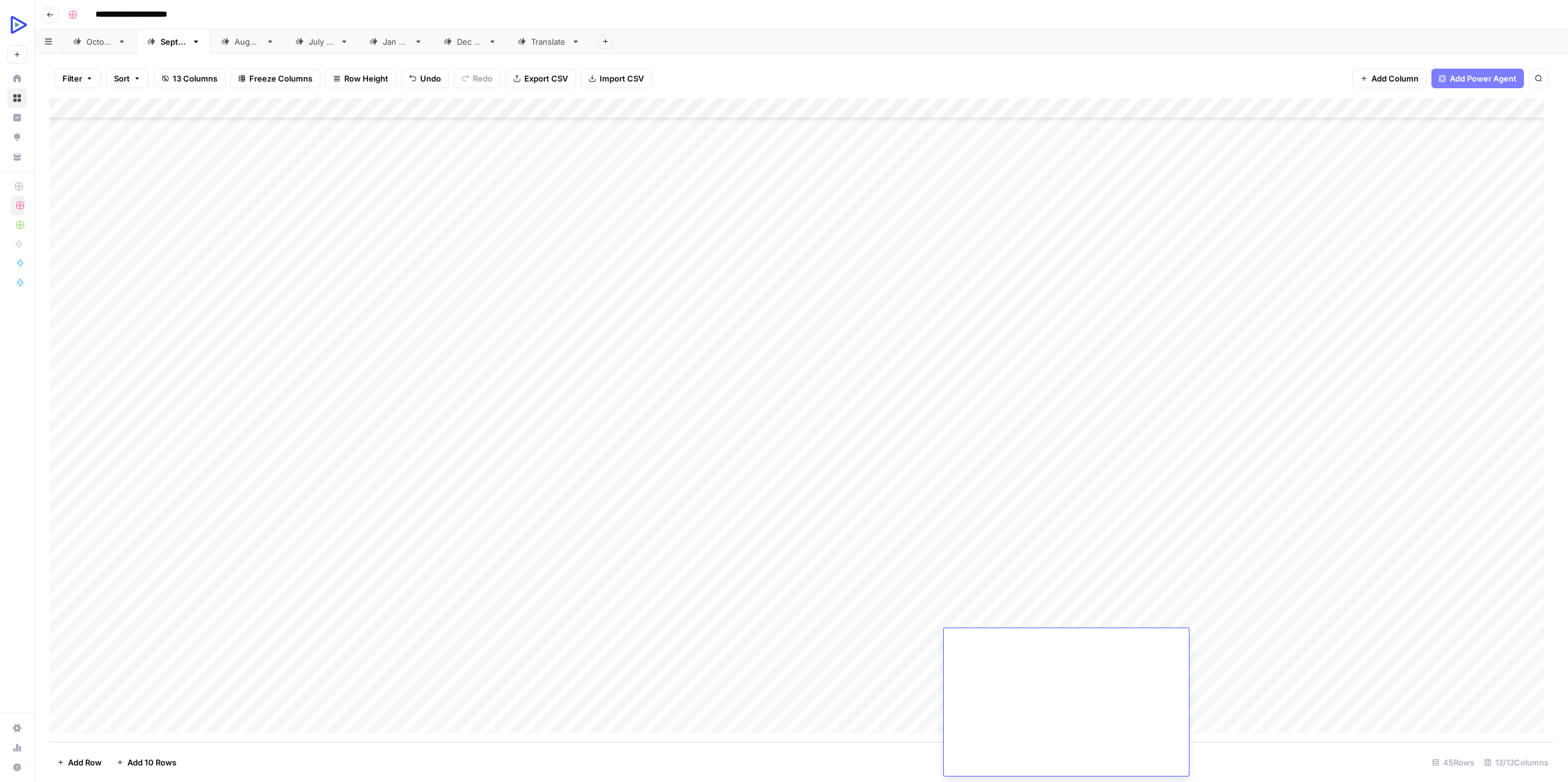
type textarea "**********"
click at [917, 632] on div "Add Column" at bounding box center [801, 420] width 1503 height 644
type textarea "**********"
click at [651, 678] on div "Add Column" at bounding box center [801, 420] width 1503 height 644
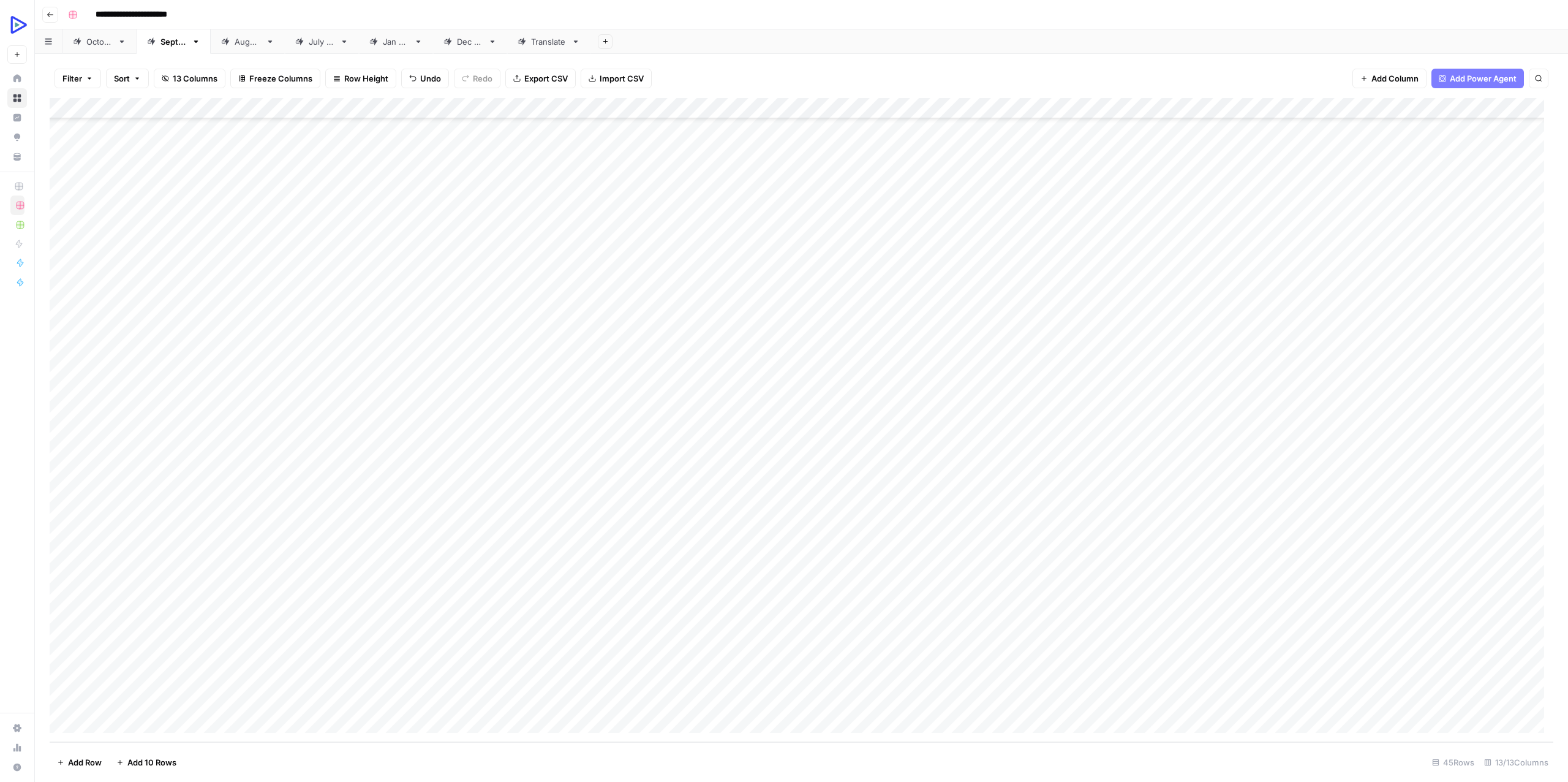
click at [308, 640] on div "Add Column" at bounding box center [801, 420] width 1503 height 644
click at [354, 635] on div "Add Column" at bounding box center [801, 420] width 1503 height 644
click at [353, 635] on textarea at bounding box center [366, 641] width 196 height 17
click at [268, 635] on textarea "**********" at bounding box center [366, 641] width 196 height 17
click at [325, 640] on textarea "**********" at bounding box center [366, 641] width 196 height 17
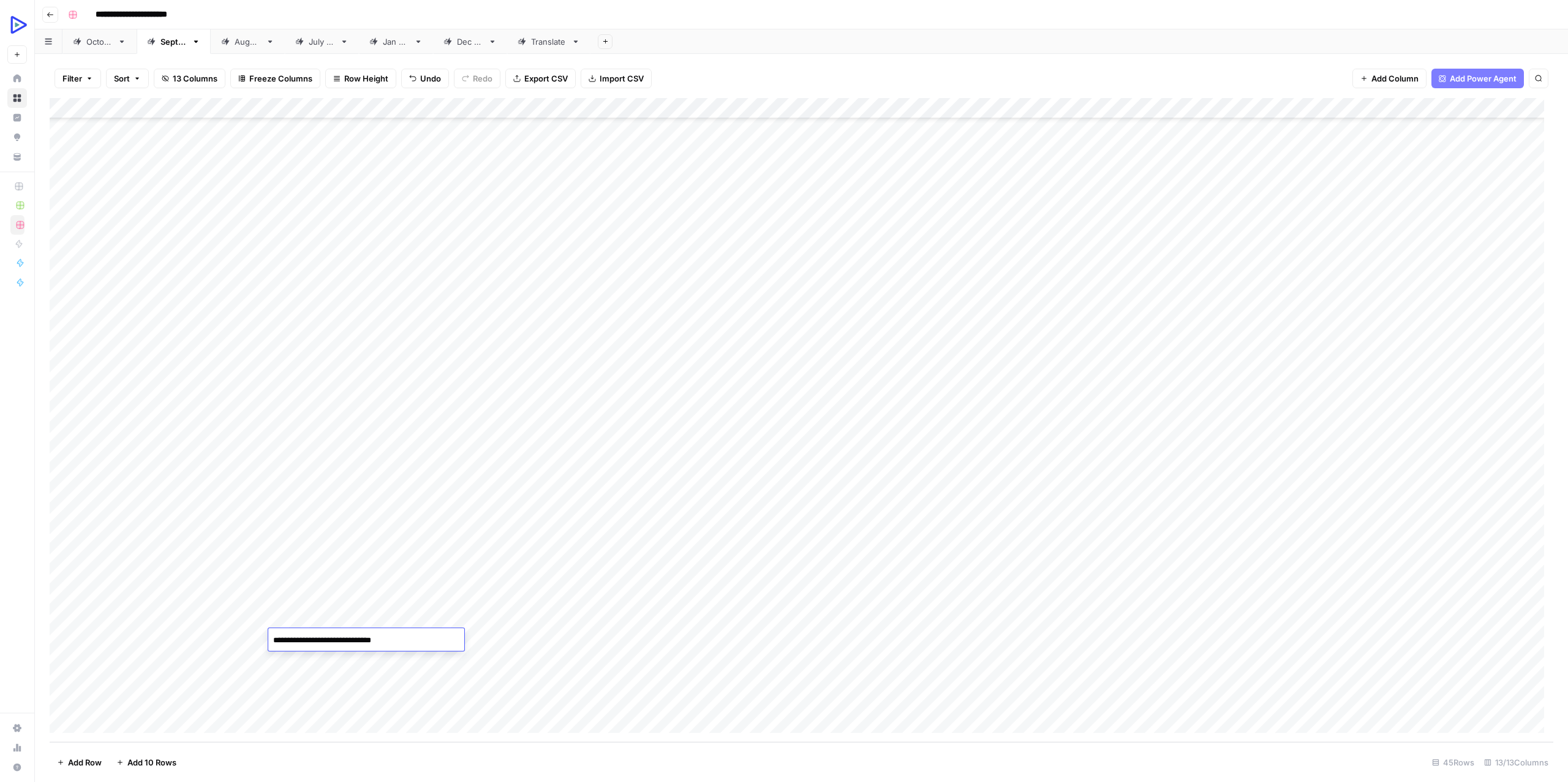
type textarea "**********"
click at [358, 657] on div "Add Column" at bounding box center [801, 420] width 1503 height 644
click at [1138, 632] on div "Add Column" at bounding box center [801, 420] width 1503 height 644
type textarea "**********"
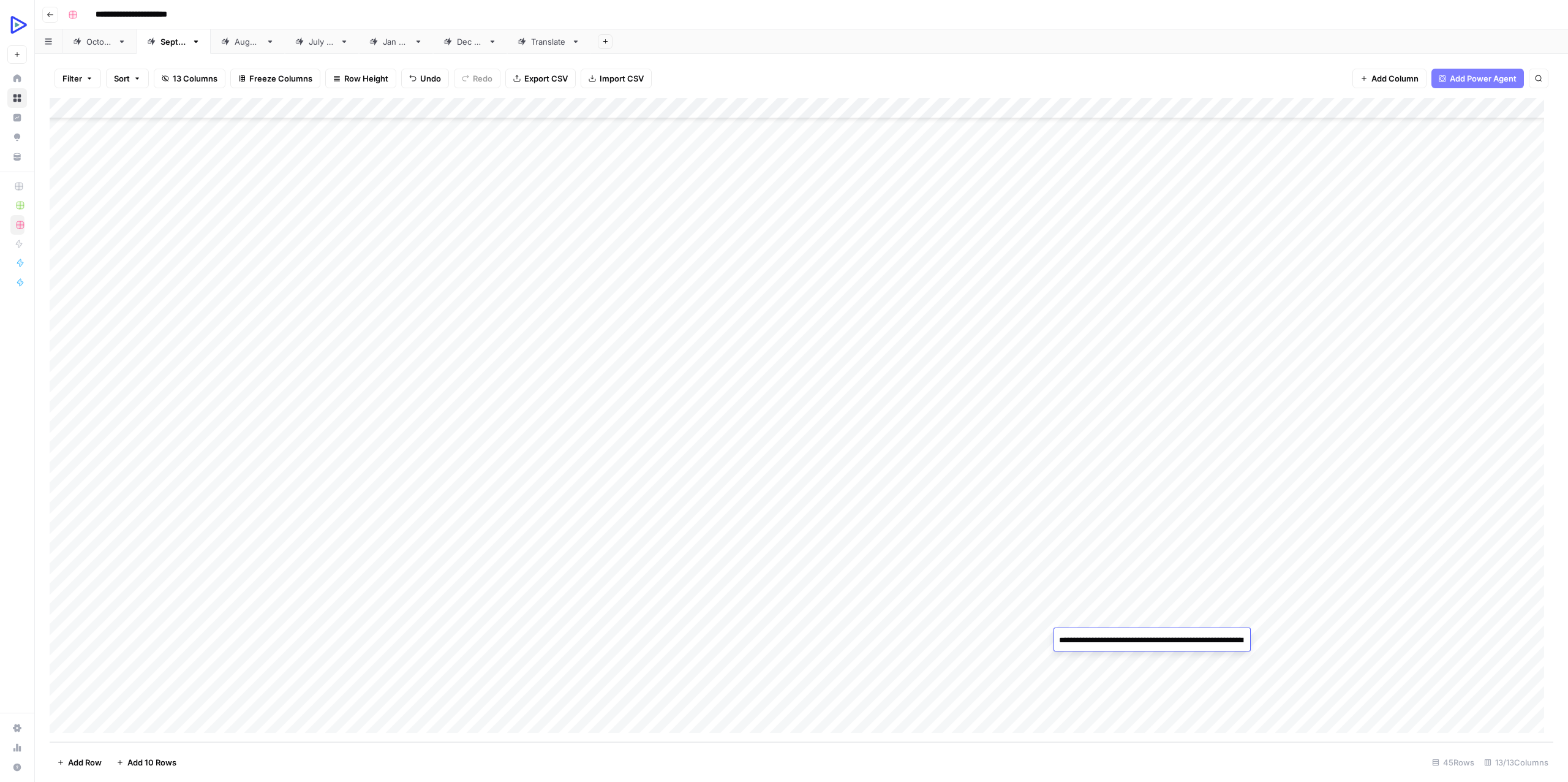
scroll to position [77, 0]
click at [887, 692] on div "Add Column" at bounding box center [801, 420] width 1503 height 644
click at [1221, 640] on div "Add Column" at bounding box center [801, 420] width 1503 height 644
type textarea "**********"
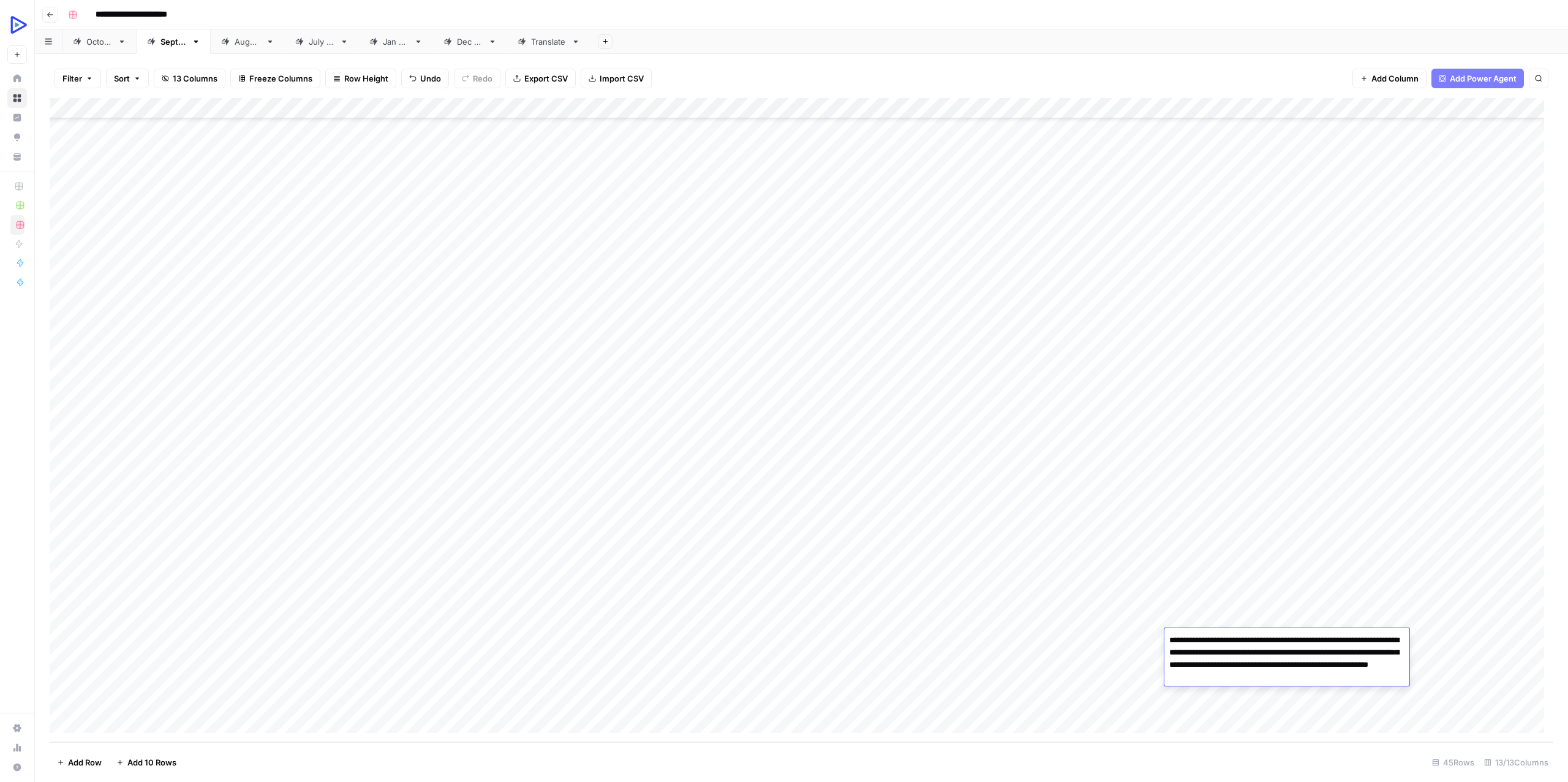
click at [1073, 663] on div "Add Column" at bounding box center [801, 420] width 1503 height 644
click at [1324, 636] on div "Add Column" at bounding box center [801, 420] width 1503 height 644
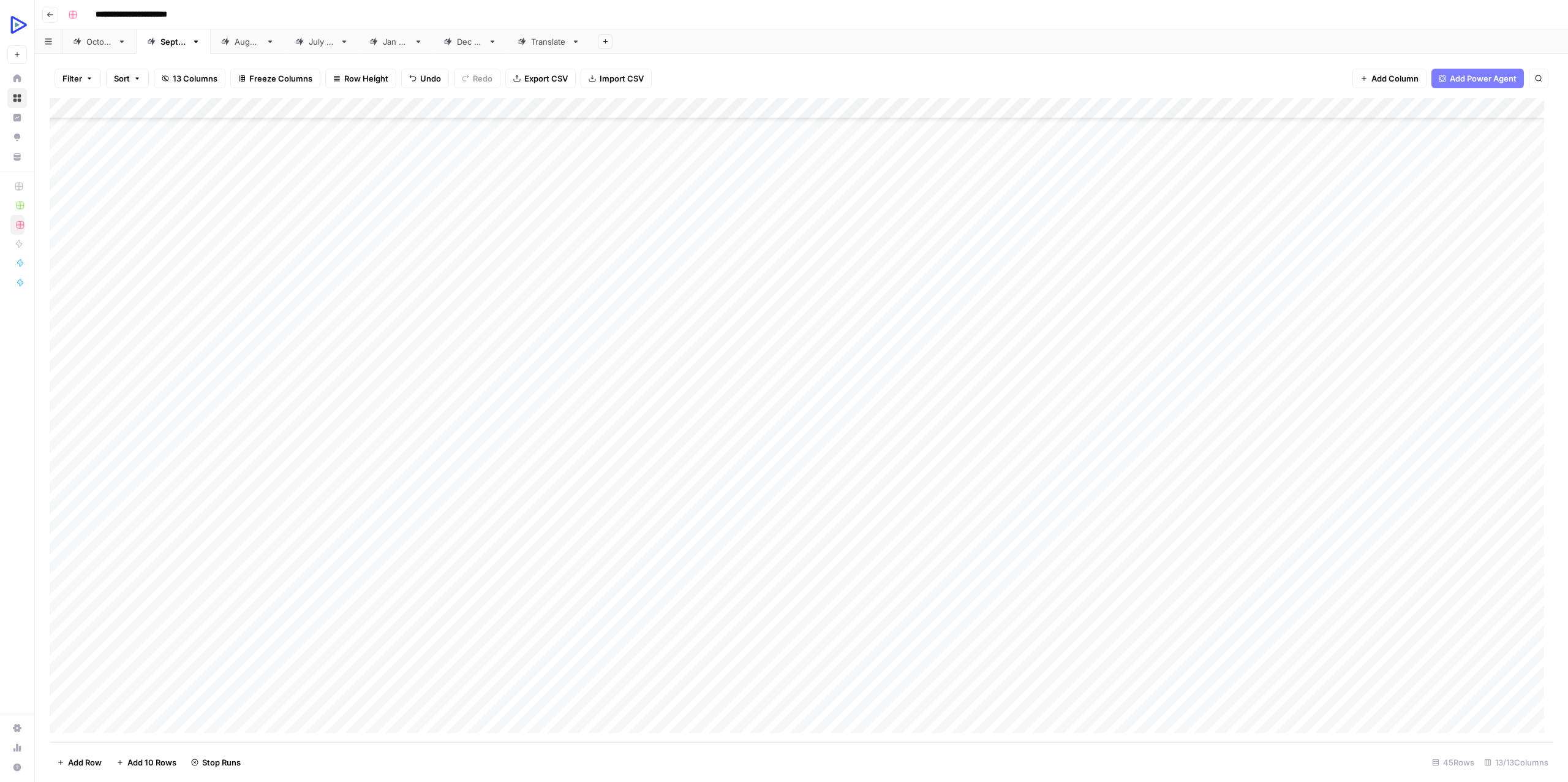
click at [1510, 613] on div "Add Column" at bounding box center [801, 420] width 1503 height 644
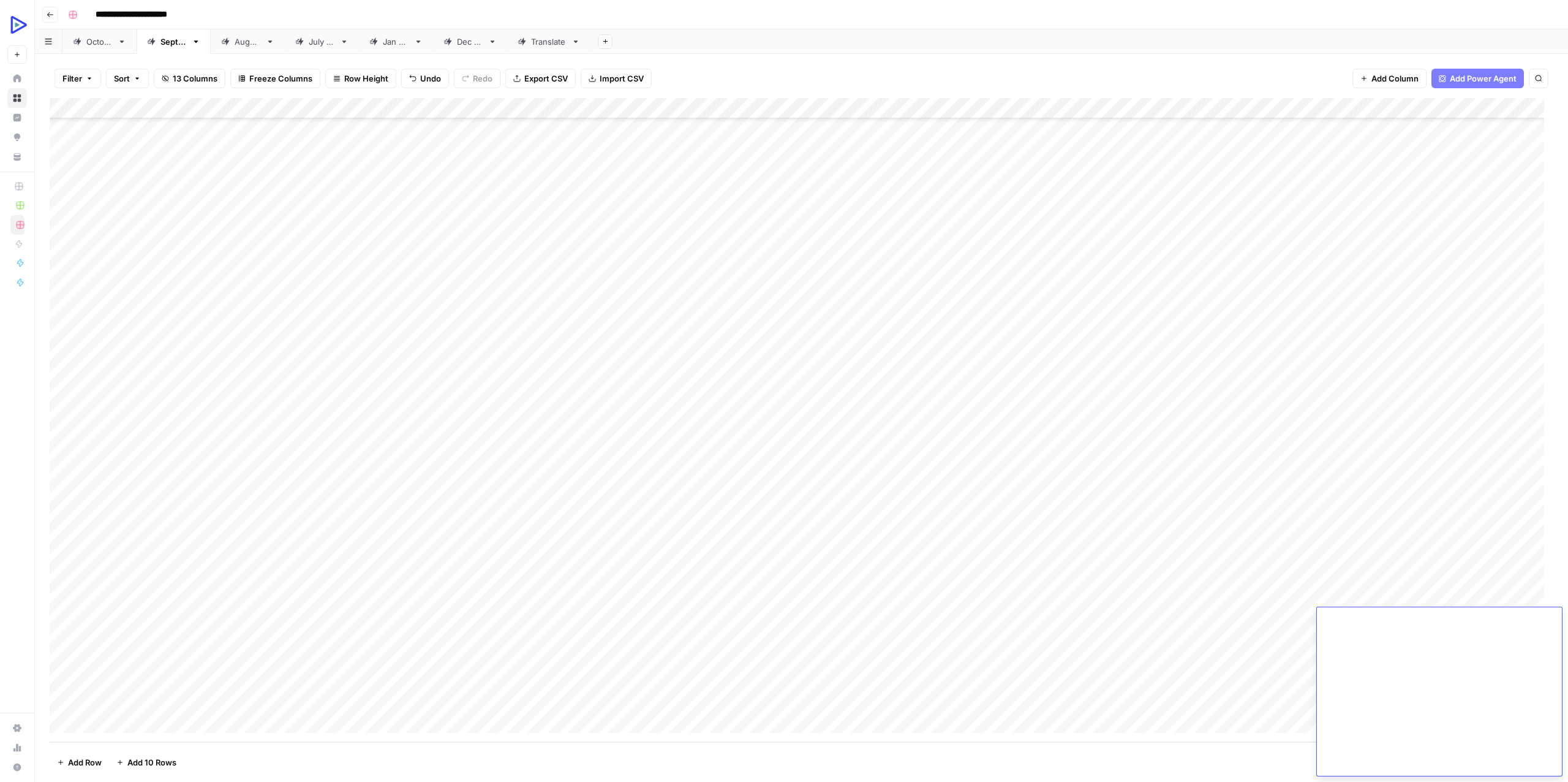
click at [316, 656] on div "Add Column" at bounding box center [801, 420] width 1503 height 644
click at [310, 659] on div "Add Column" at bounding box center [801, 420] width 1503 height 644
click at [310, 659] on textarea at bounding box center [366, 661] width 196 height 17
drag, startPoint x: 277, startPoint y: 660, endPoint x: 268, endPoint y: 660, distance: 9.0
click at [268, 660] on textarea "**********" at bounding box center [366, 661] width 196 height 17
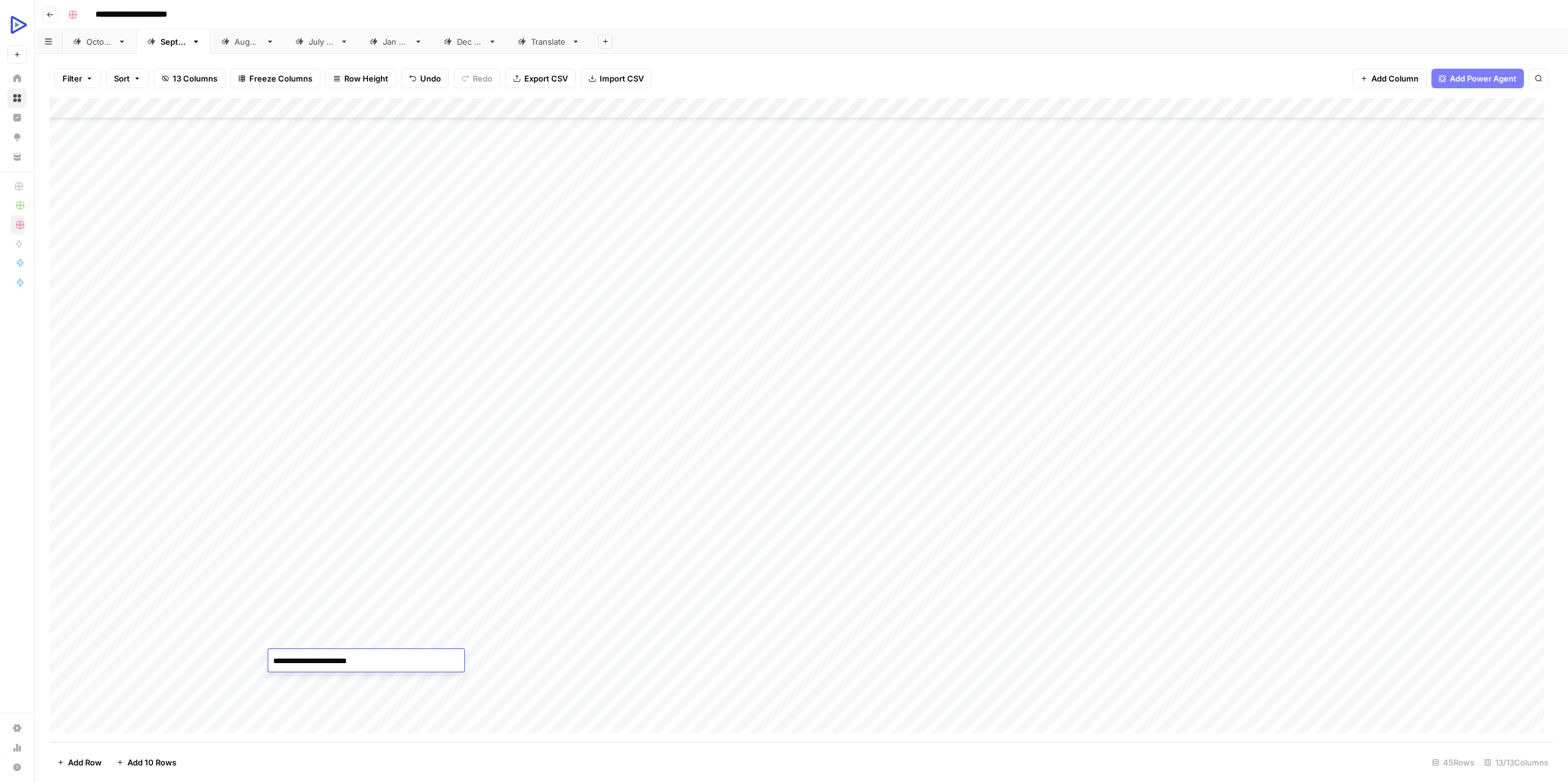
click at [323, 661] on textarea "**********" at bounding box center [366, 661] width 196 height 17
type textarea "**********"
click at [322, 679] on div "Add Column" at bounding box center [801, 420] width 1503 height 644
click at [525, 663] on div "Add Column" at bounding box center [801, 420] width 1503 height 644
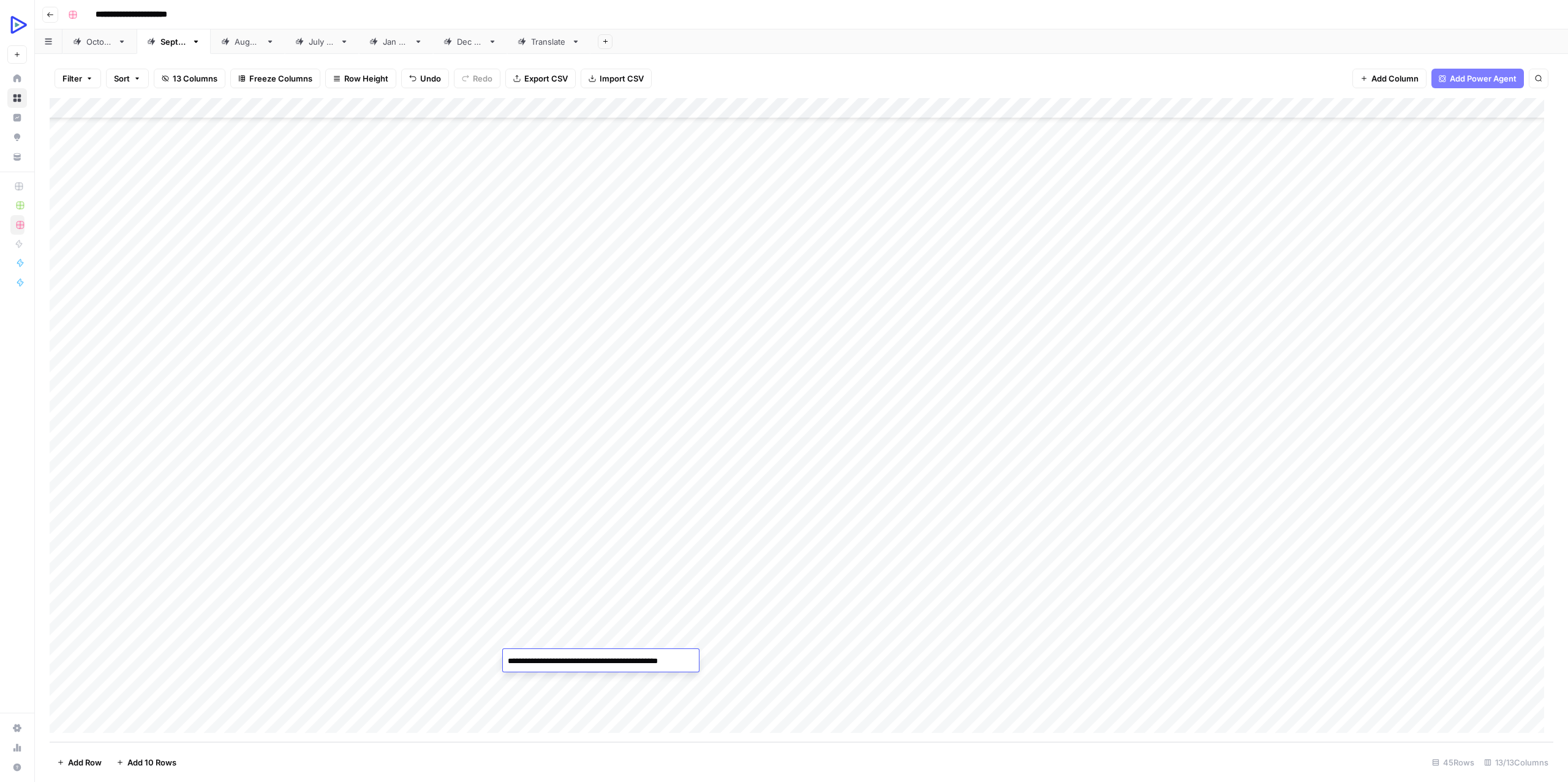
scroll to position [2353, 0]
type textarea "**********"
click at [428, 657] on div "Add Column" at bounding box center [801, 420] width 1503 height 644
type textarea "**********"
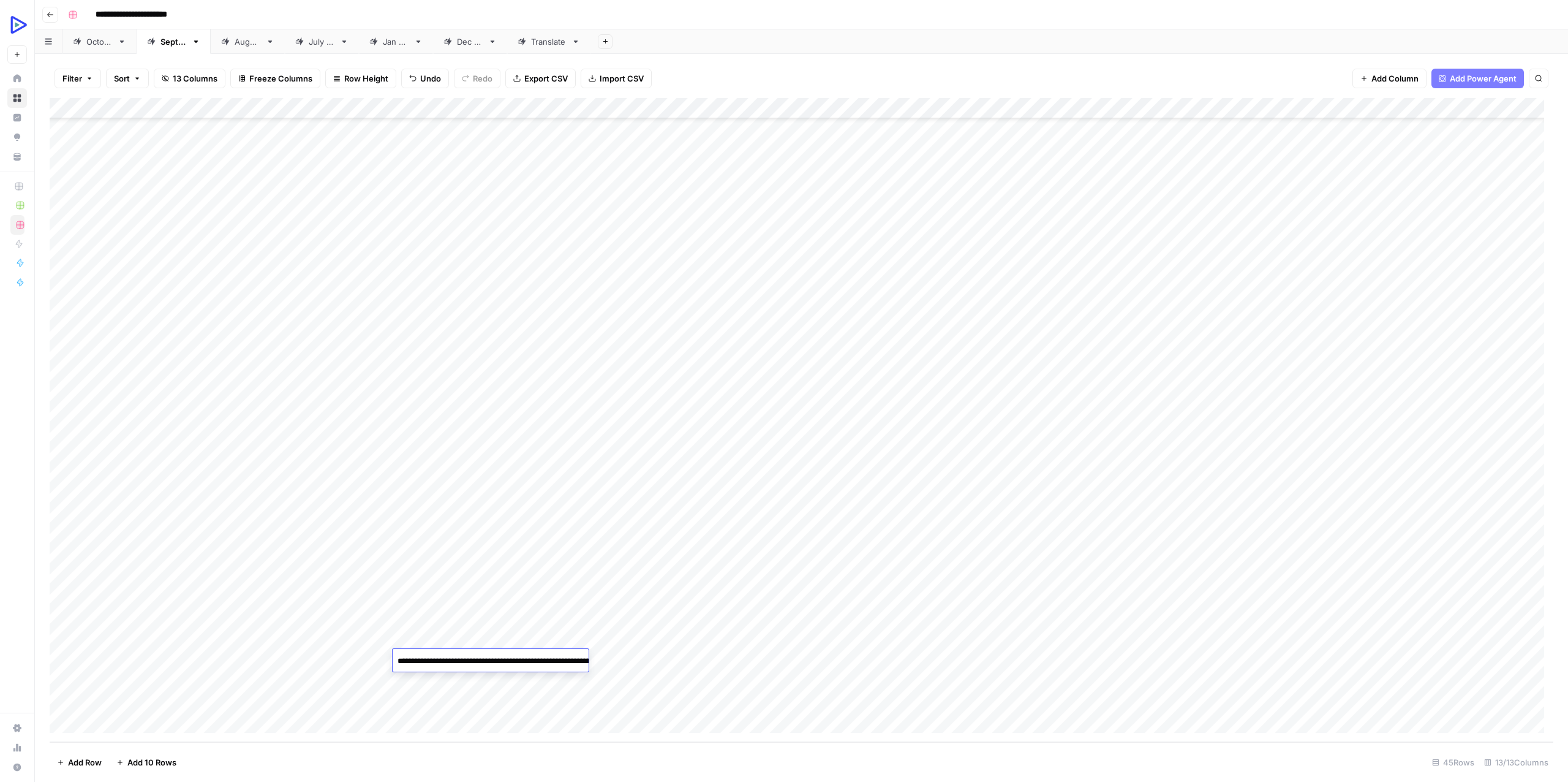
click at [686, 656] on div "Add Column" at bounding box center [801, 420] width 1503 height 644
click at [764, 658] on div "Add Column" at bounding box center [801, 420] width 1503 height 644
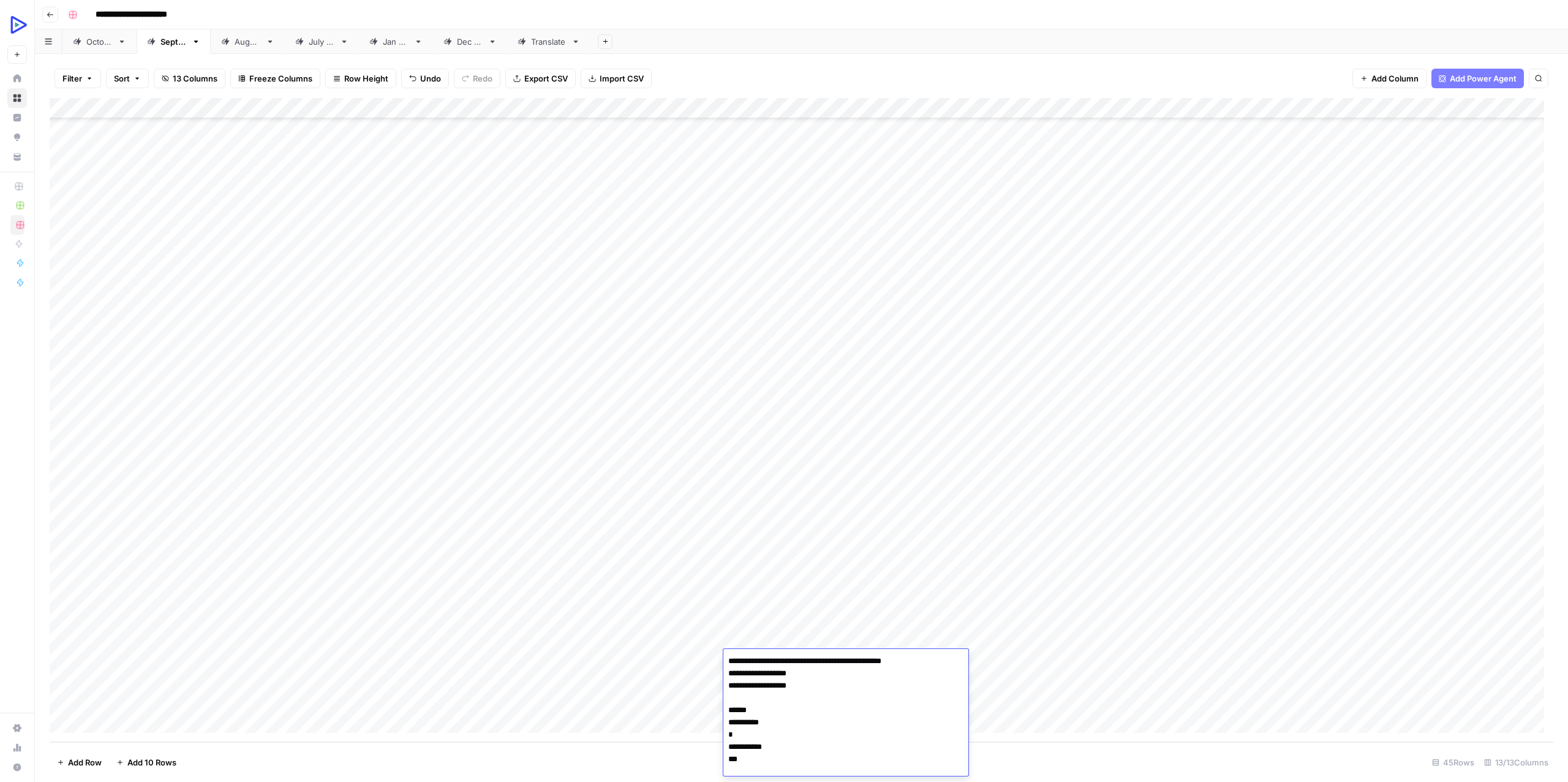
scroll to position [2427, 0]
type textarea "**********"
click at [681, 657] on div "Add Column" at bounding box center [801, 420] width 1503 height 644
type textarea "**********"
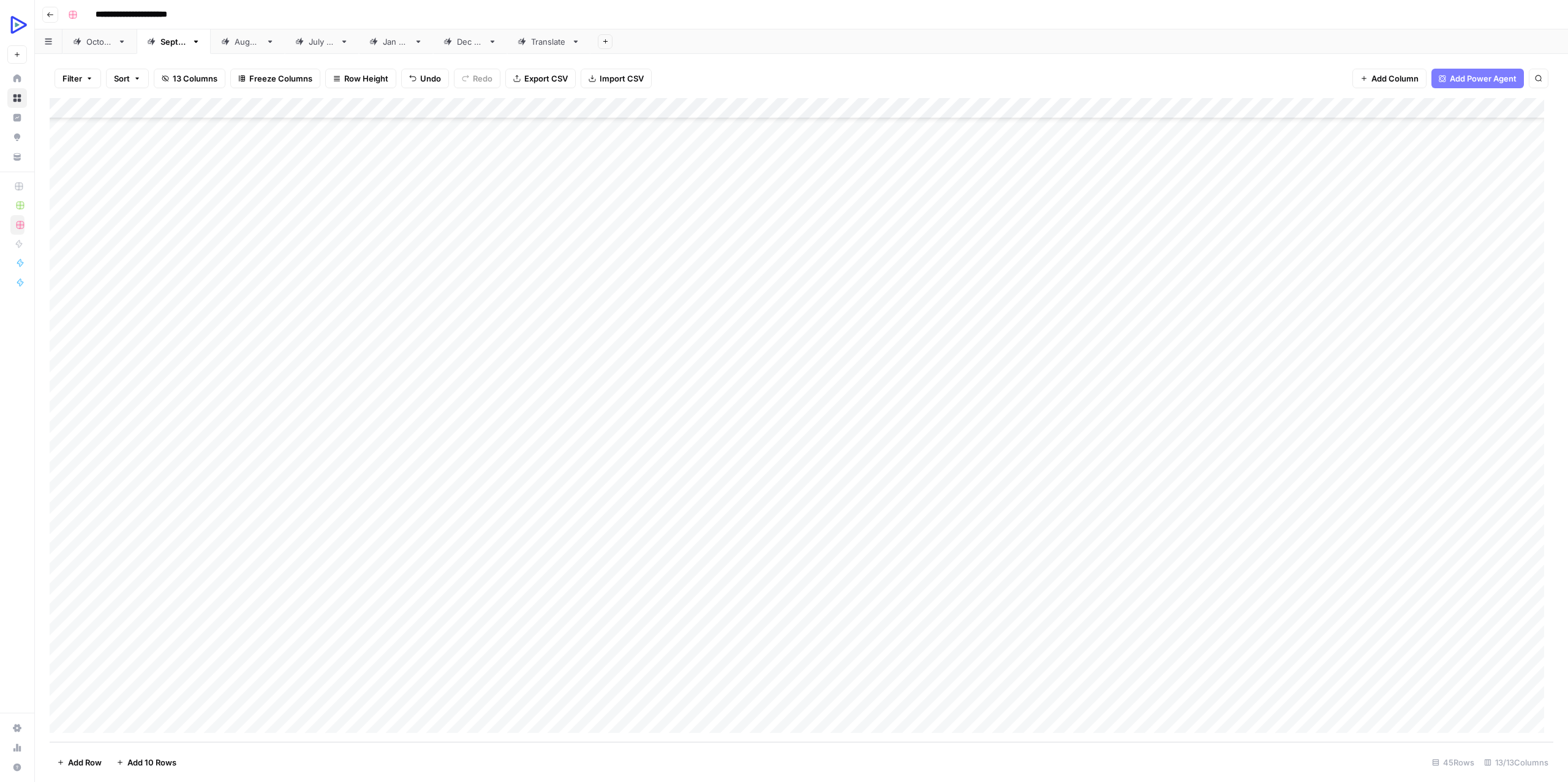
click at [923, 661] on div "Add Column" at bounding box center [801, 420] width 1503 height 644
click at [969, 660] on div "Add Column" at bounding box center [801, 420] width 1503 height 644
type textarea "**********"
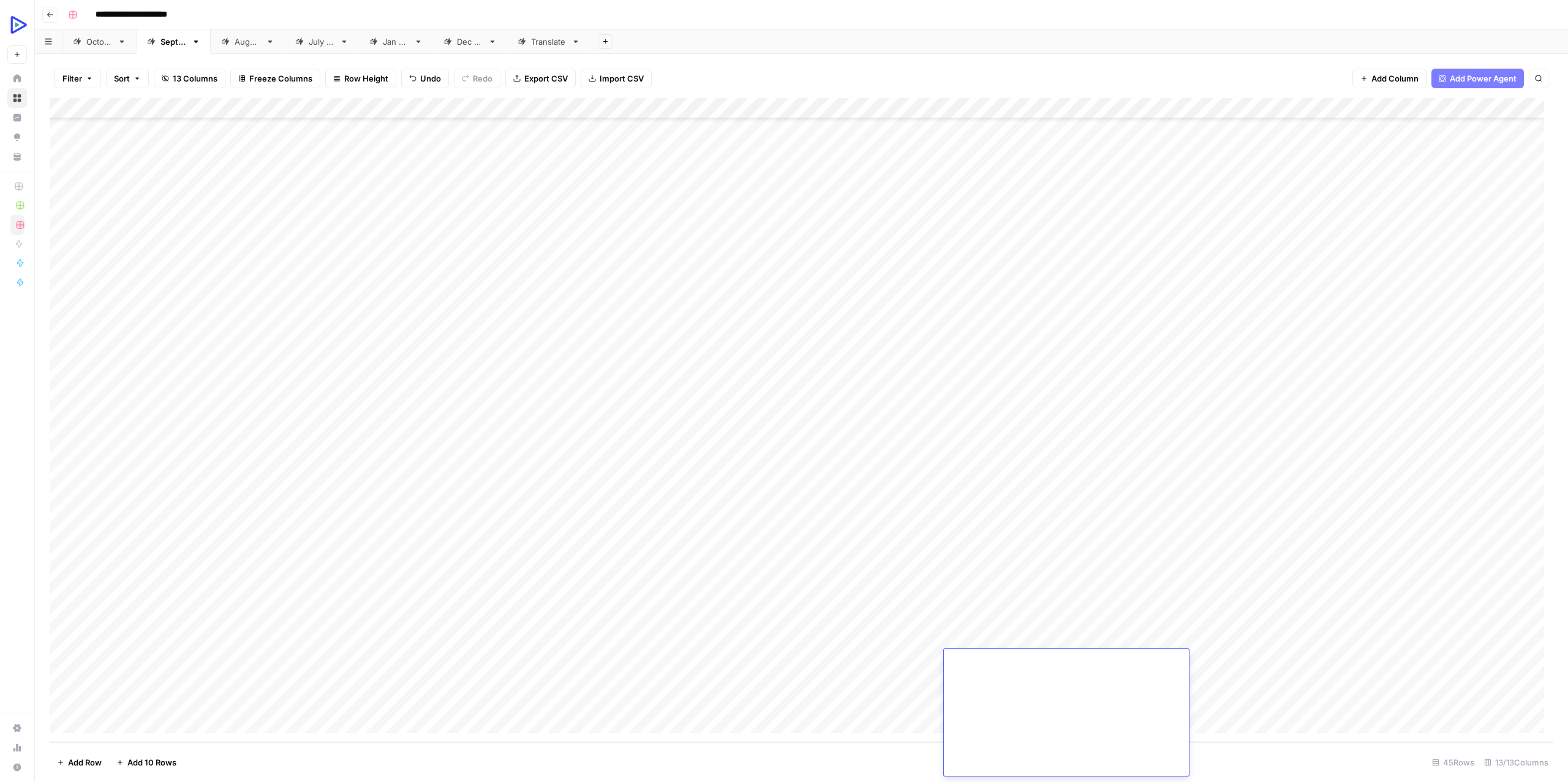
click at [875, 673] on div "Add Column" at bounding box center [801, 420] width 1503 height 644
click at [897, 662] on div "Add Column" at bounding box center [801, 420] width 1503 height 644
drag, startPoint x: 1022, startPoint y: 659, endPoint x: 1098, endPoint y: 659, distance: 76.0
click at [1097, 660] on body "**********" at bounding box center [784, 391] width 1568 height 782
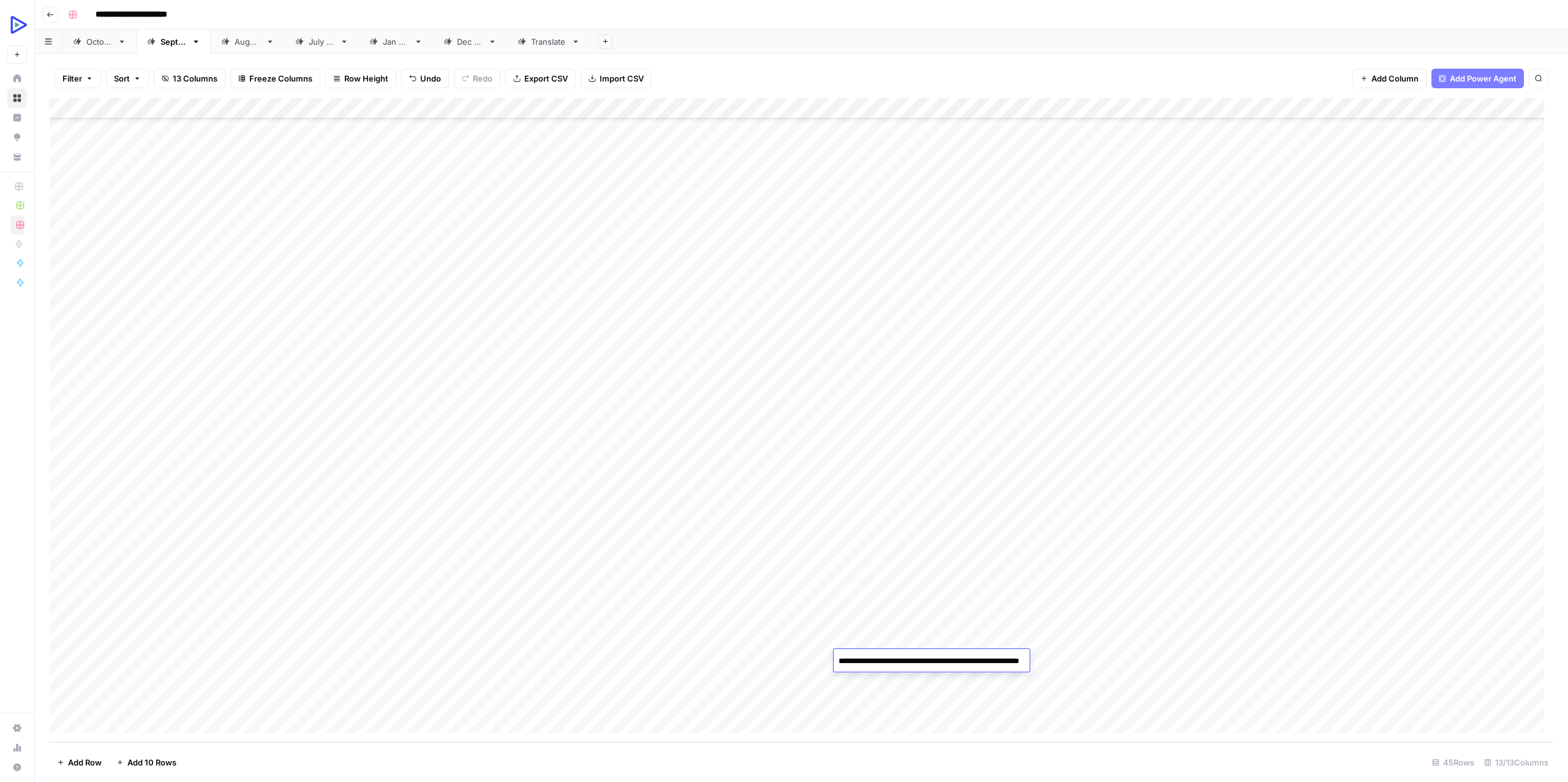
type textarea "**********"
click at [1095, 664] on div "Add Column" at bounding box center [801, 420] width 1503 height 644
click at [1074, 661] on div "Add Column" at bounding box center [801, 420] width 1503 height 644
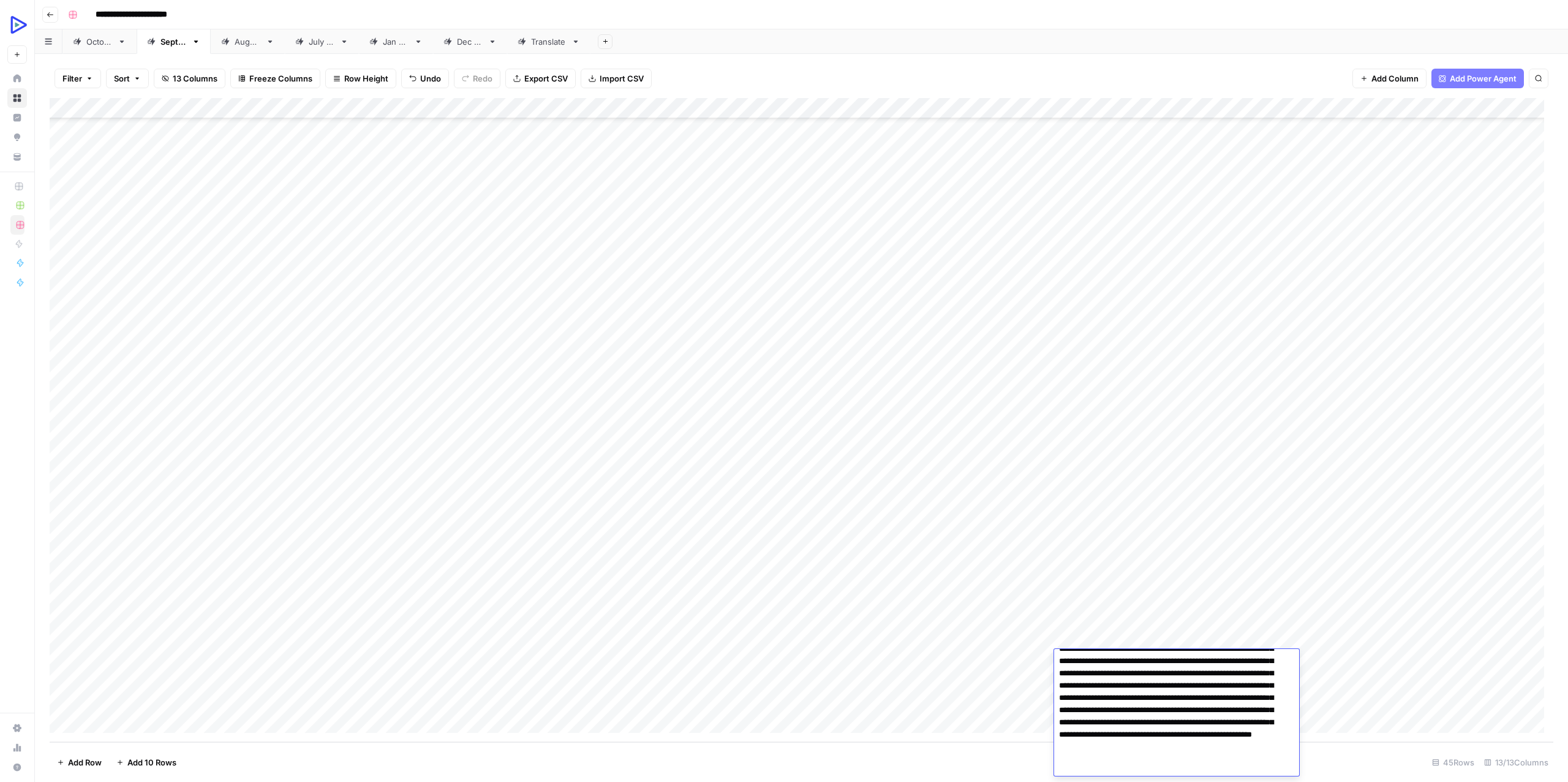
type textarea "**********"
click at [903, 677] on div "Add Column" at bounding box center [801, 420] width 1503 height 644
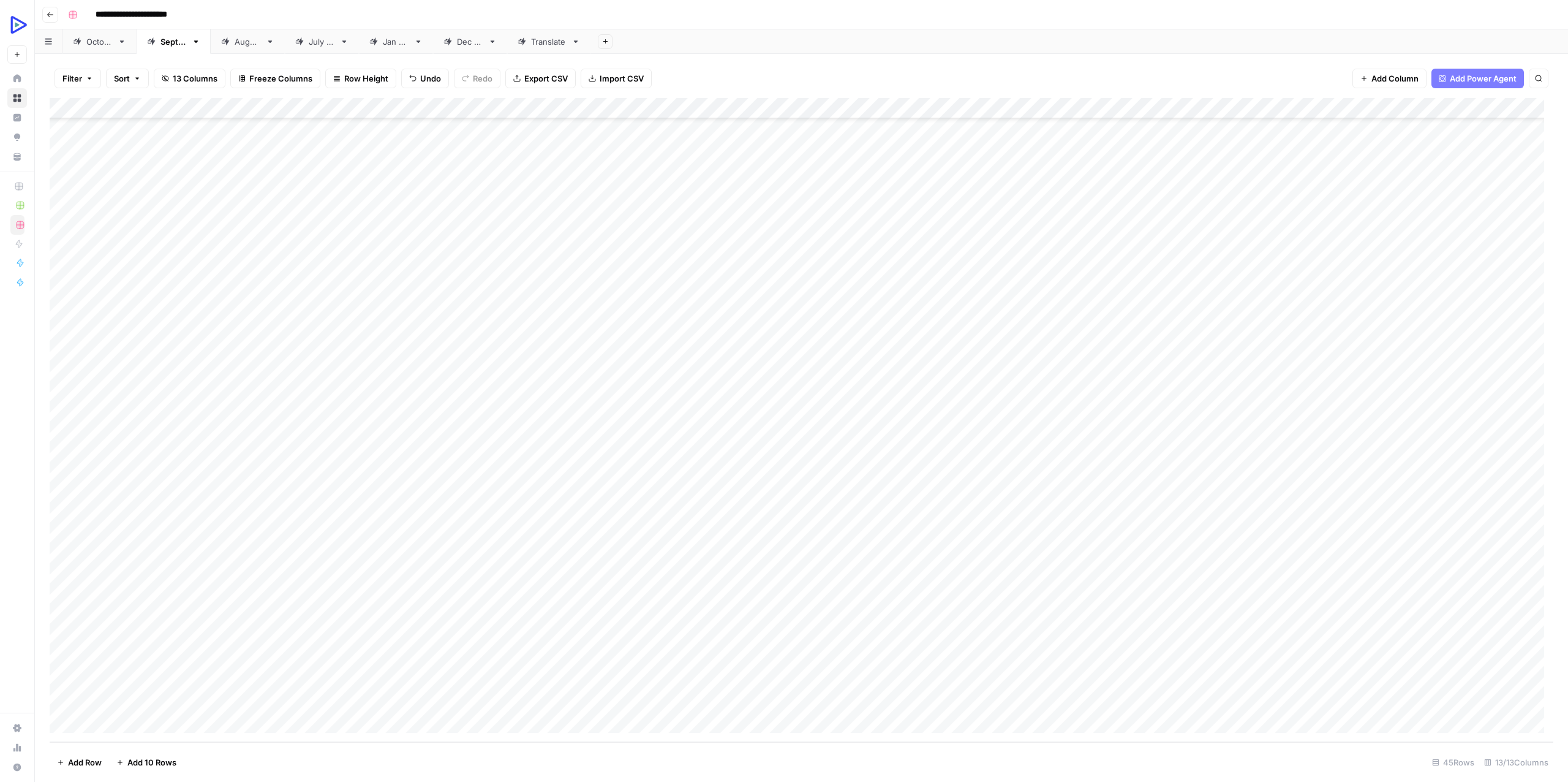
click at [1226, 653] on div "Add Column" at bounding box center [801, 420] width 1503 height 644
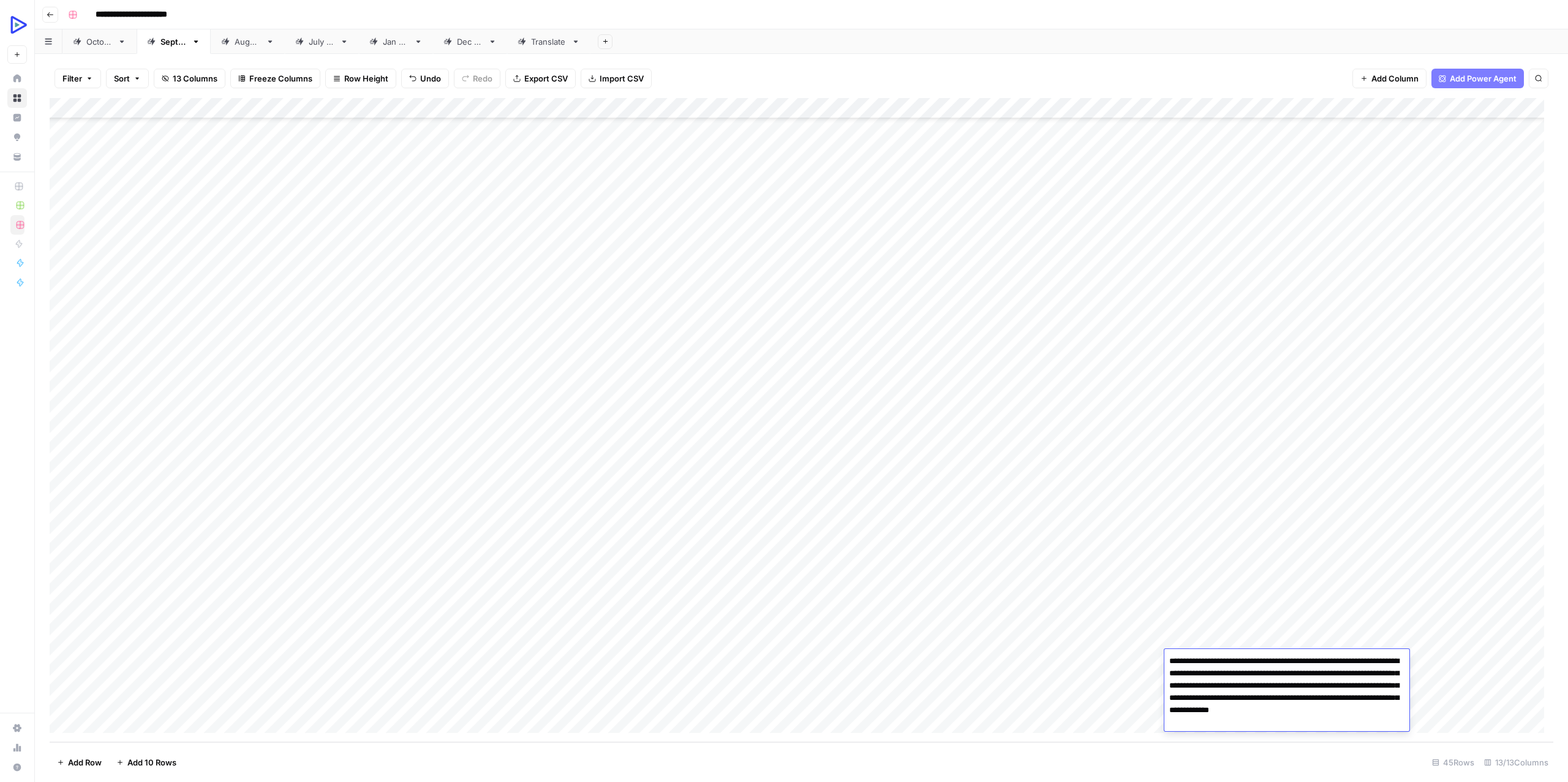
click at [1512, 659] on div "Add Column" at bounding box center [801, 420] width 1503 height 644
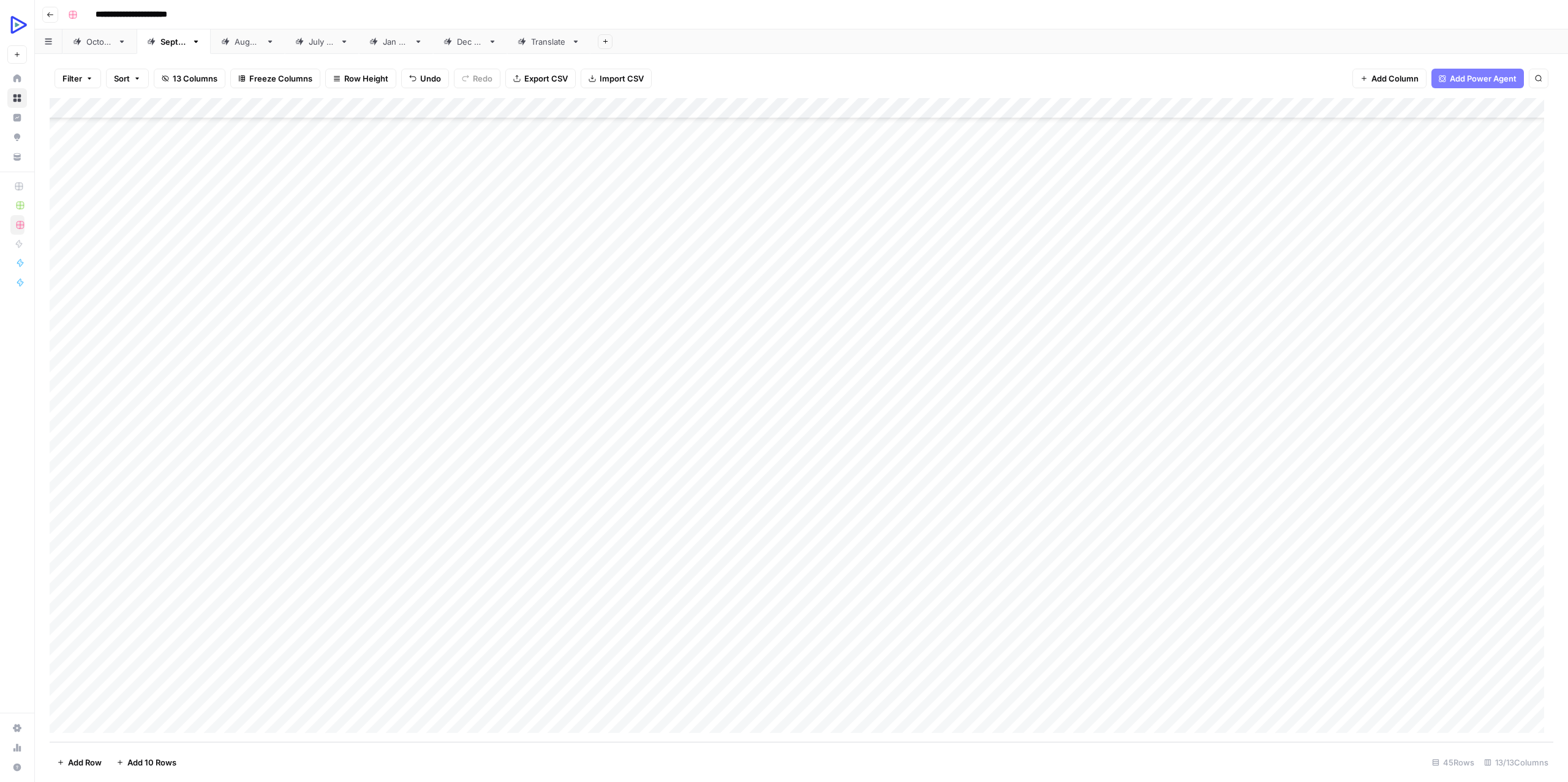
click at [1325, 656] on div "Add Column" at bounding box center [801, 420] width 1503 height 644
click at [1516, 635] on div "Add Column" at bounding box center [801, 420] width 1503 height 644
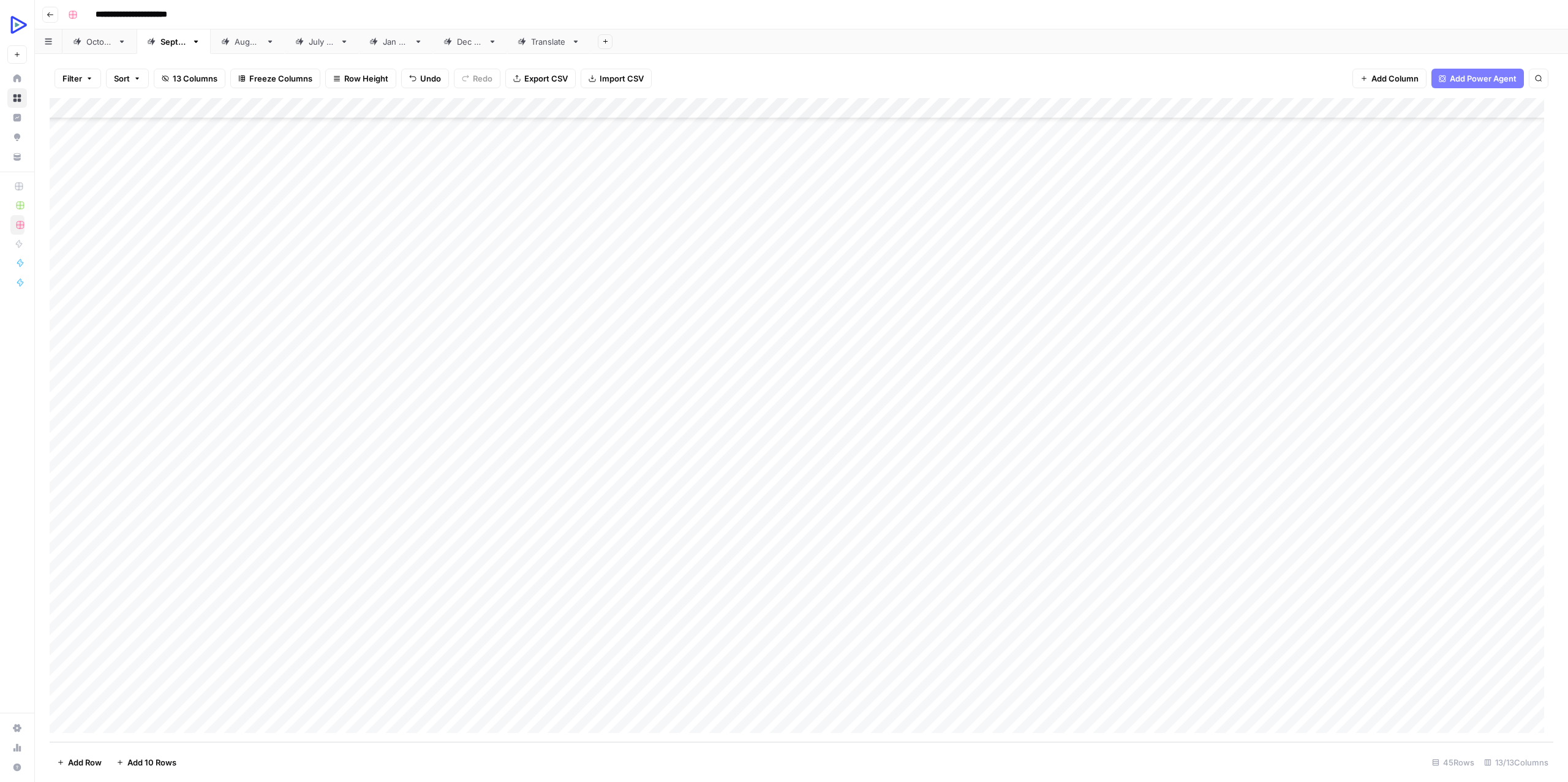
click at [1223, 670] on div "Add Column" at bounding box center [801, 420] width 1503 height 644
click at [1080, 683] on div "Add Column" at bounding box center [801, 420] width 1503 height 644
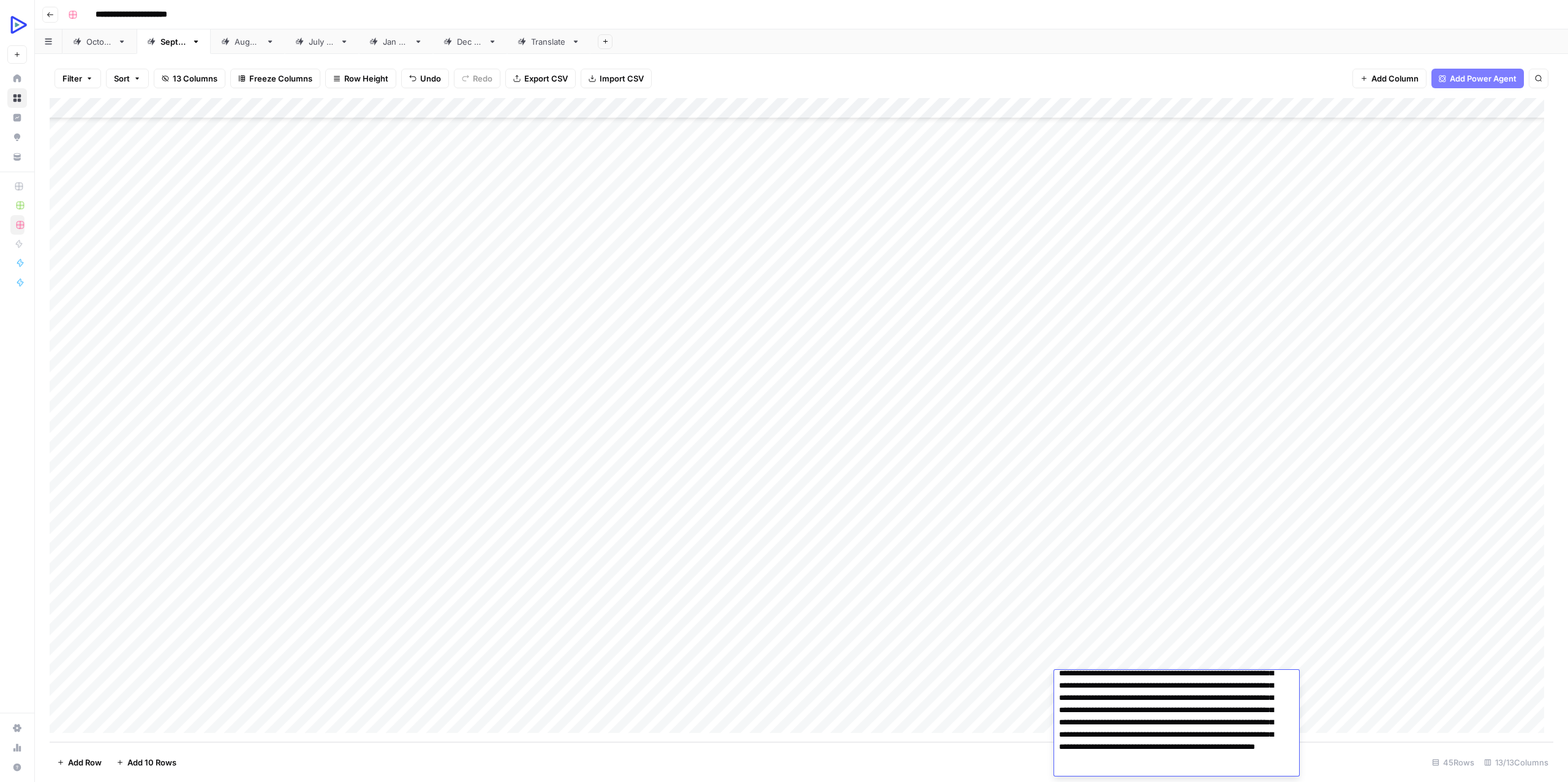
type textarea "**********"
click at [306, 684] on div "Add Column" at bounding box center [801, 420] width 1503 height 644
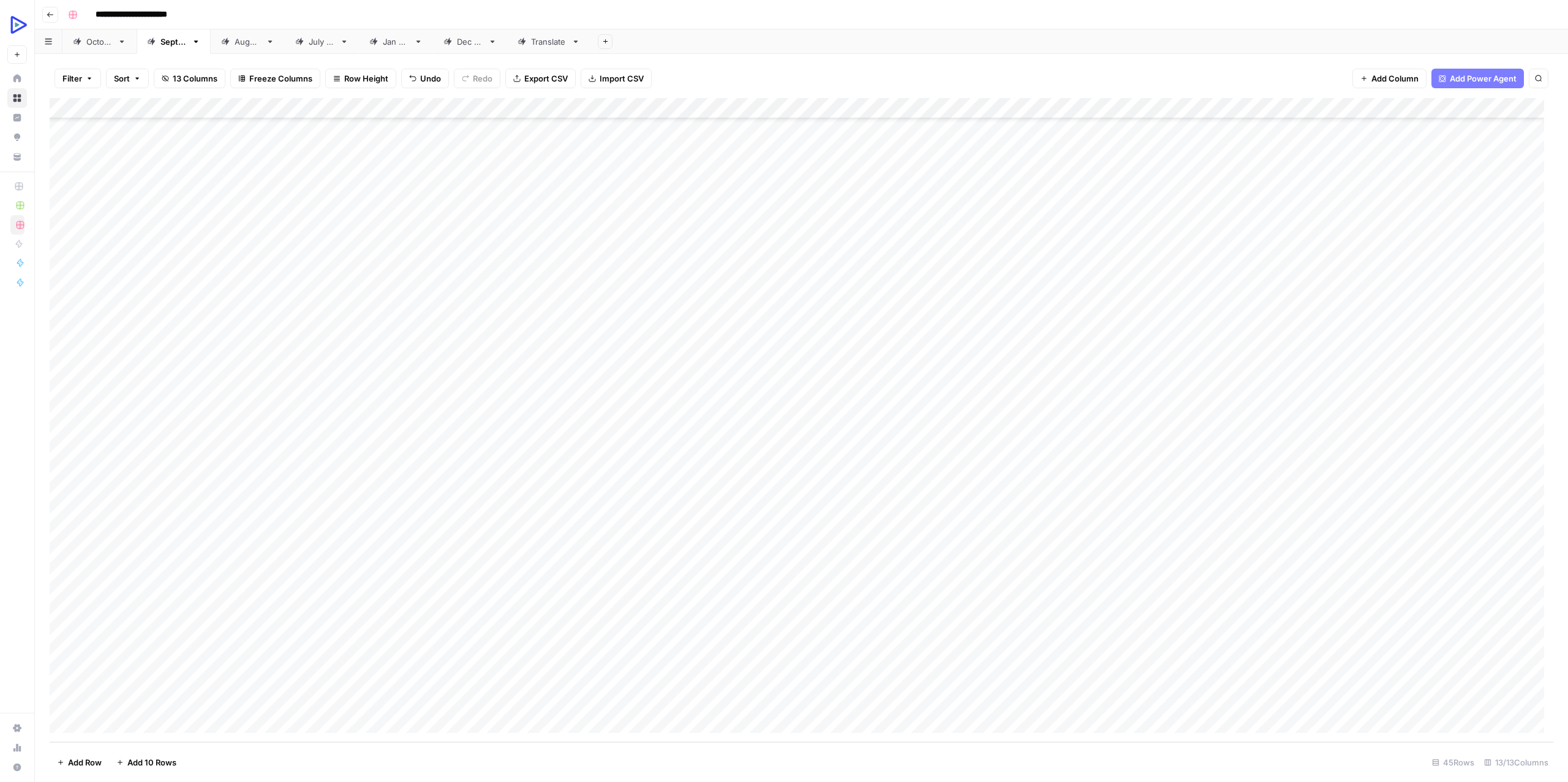
click at [306, 684] on div "Add Column" at bounding box center [801, 420] width 1503 height 644
click at [300, 679] on textarea "**********" at bounding box center [366, 682] width 196 height 17
click at [346, 682] on textarea "**********" at bounding box center [366, 682] width 196 height 17
click at [366, 684] on textarea "**********" at bounding box center [366, 682] width 196 height 17
click at [371, 682] on textarea "**********" at bounding box center [366, 682] width 196 height 17
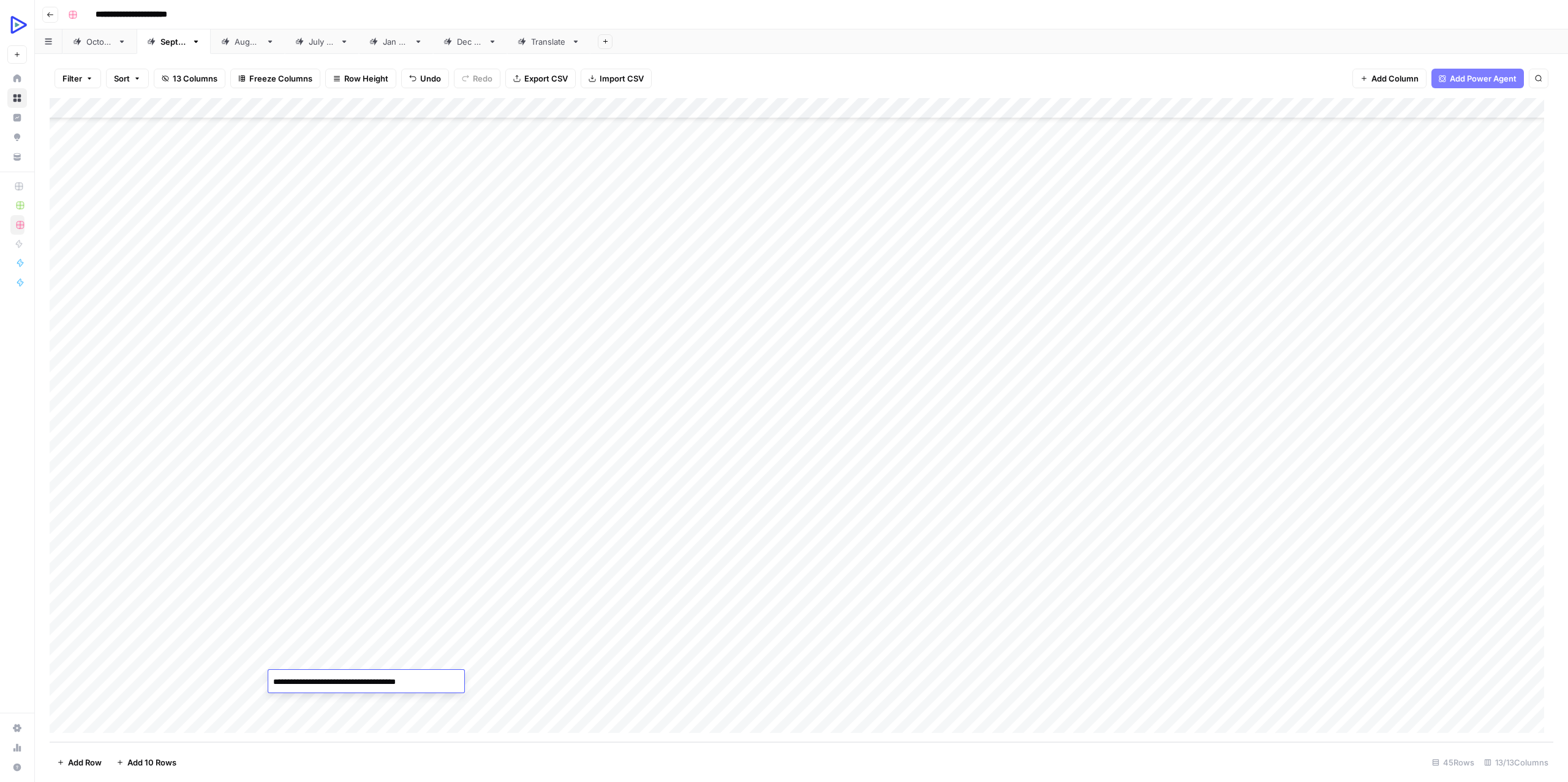
click at [344, 678] on textarea "**********" at bounding box center [366, 682] width 196 height 17
click at [418, 676] on textarea "**********" at bounding box center [366, 682] width 196 height 17
type textarea "**********"
click at [330, 699] on div "Add Column" at bounding box center [801, 420] width 1503 height 644
click at [418, 682] on div "Add Column" at bounding box center [801, 420] width 1503 height 644
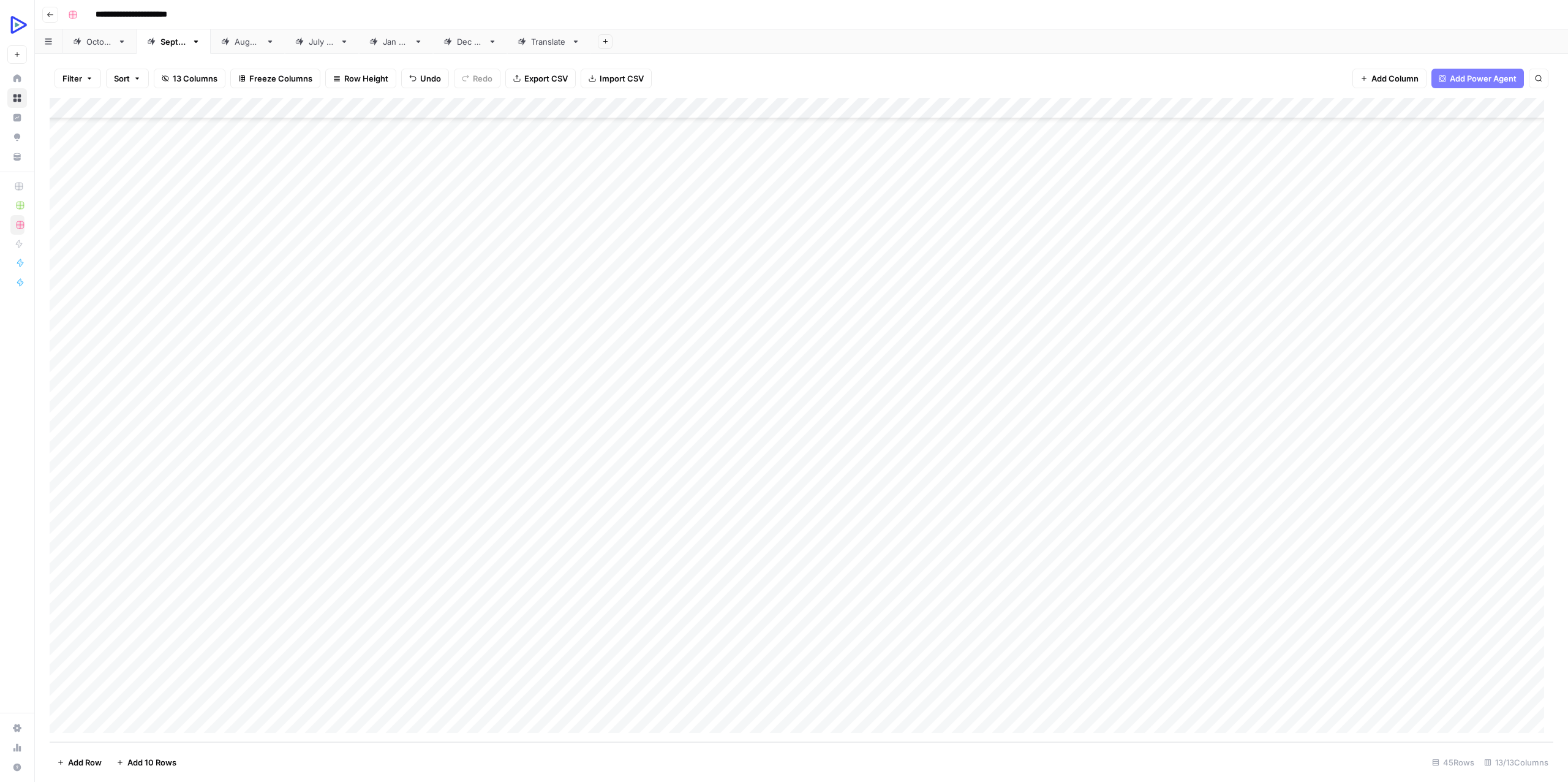
click at [1210, 672] on div "Add Column" at bounding box center [801, 420] width 1503 height 644
type textarea "**********"
click at [433, 687] on div "Add Column" at bounding box center [801, 420] width 1503 height 644
click at [541, 674] on div "Add Column" at bounding box center [801, 420] width 1503 height 644
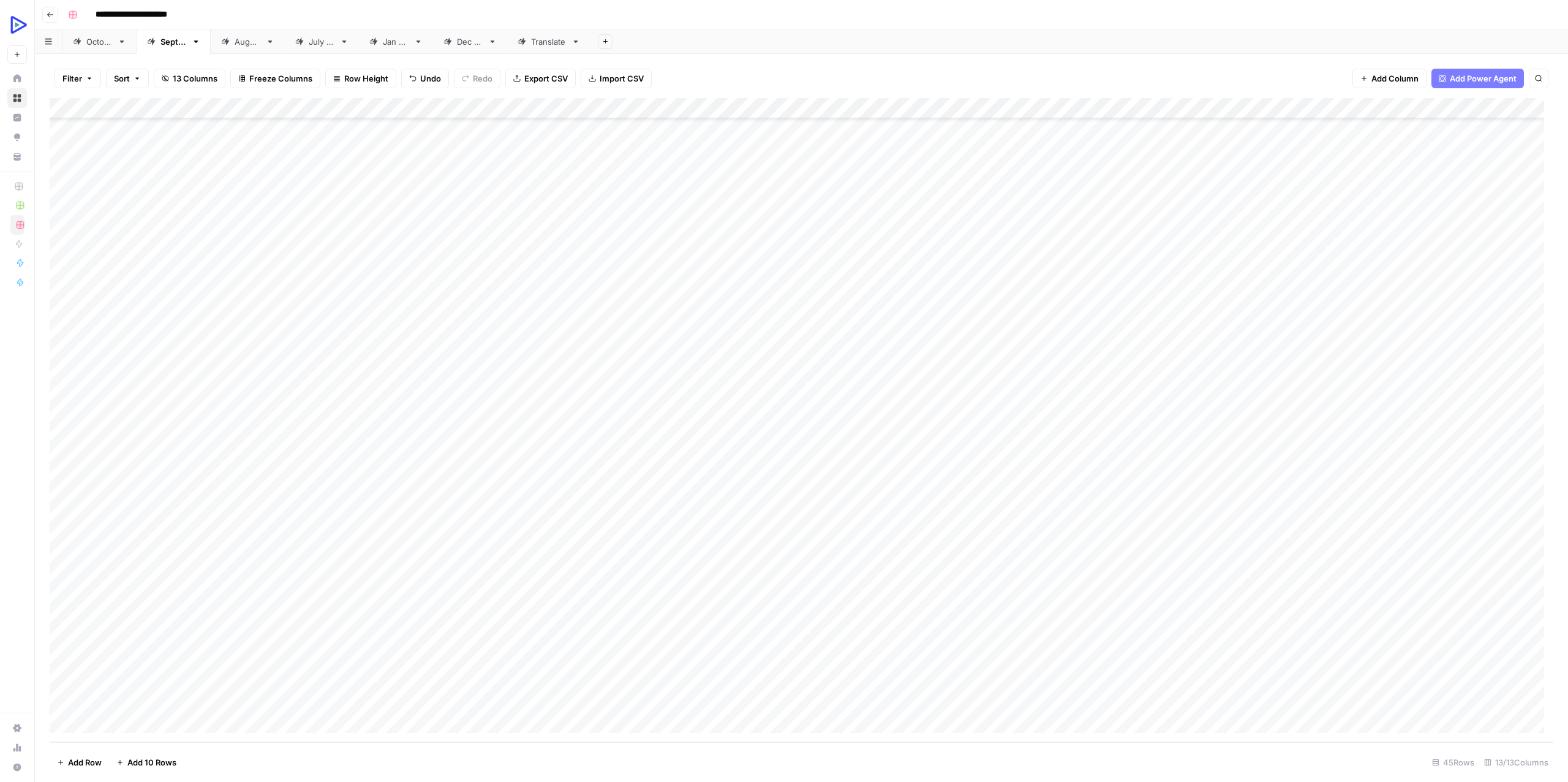
click at [541, 674] on div "Add Column" at bounding box center [801, 420] width 1503 height 644
type textarea "**********"
click at [469, 671] on div "Add Column" at bounding box center [801, 420] width 1503 height 644
click at [469, 673] on div "Add Column" at bounding box center [801, 420] width 1503 height 644
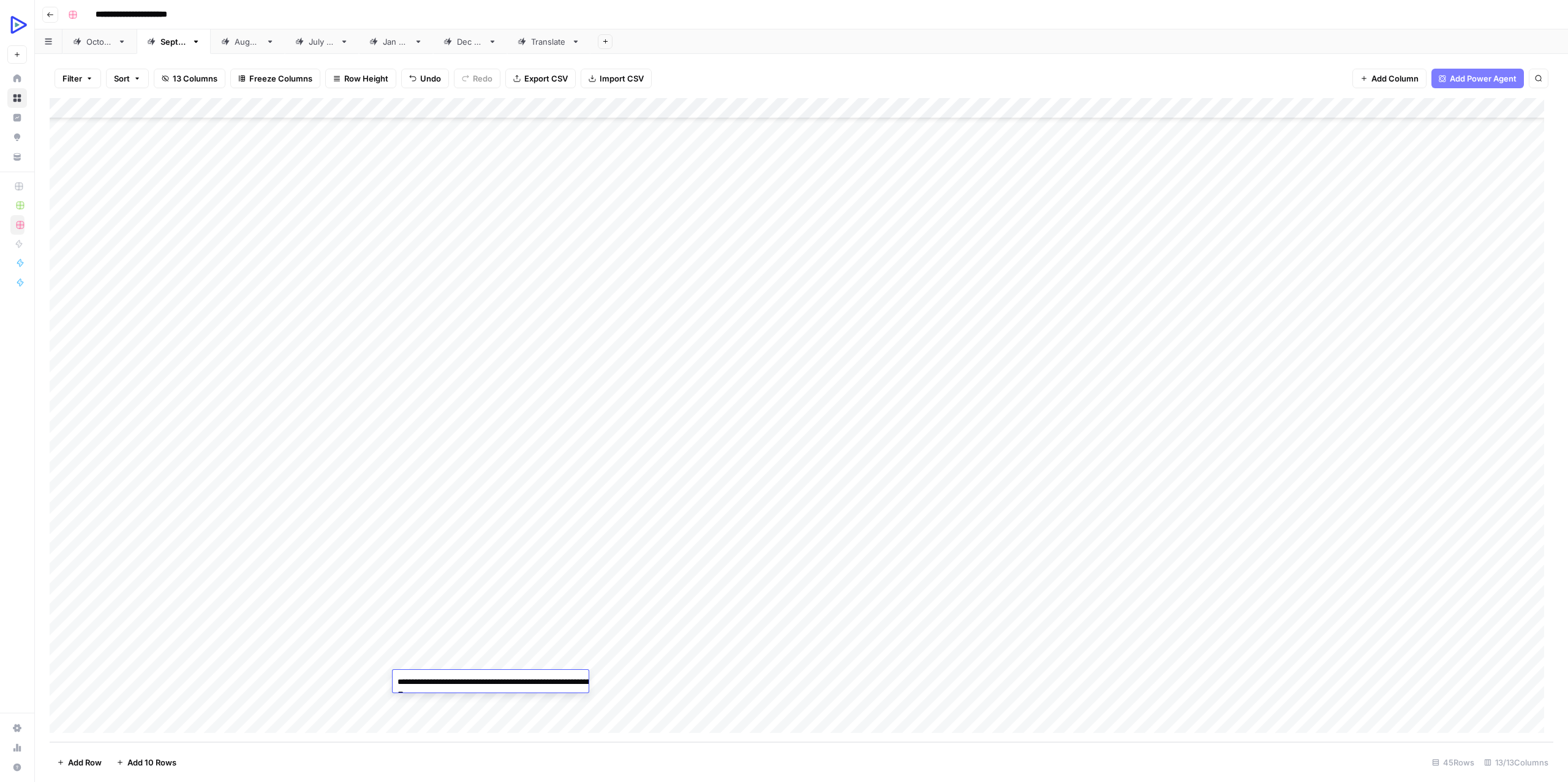
type textarea "**********"
click at [747, 674] on div "Add Column" at bounding box center [801, 420] width 1503 height 644
click at [686, 673] on div "Add Column" at bounding box center [801, 420] width 1503 height 644
click at [902, 682] on div "Add Column" at bounding box center [801, 420] width 1503 height 644
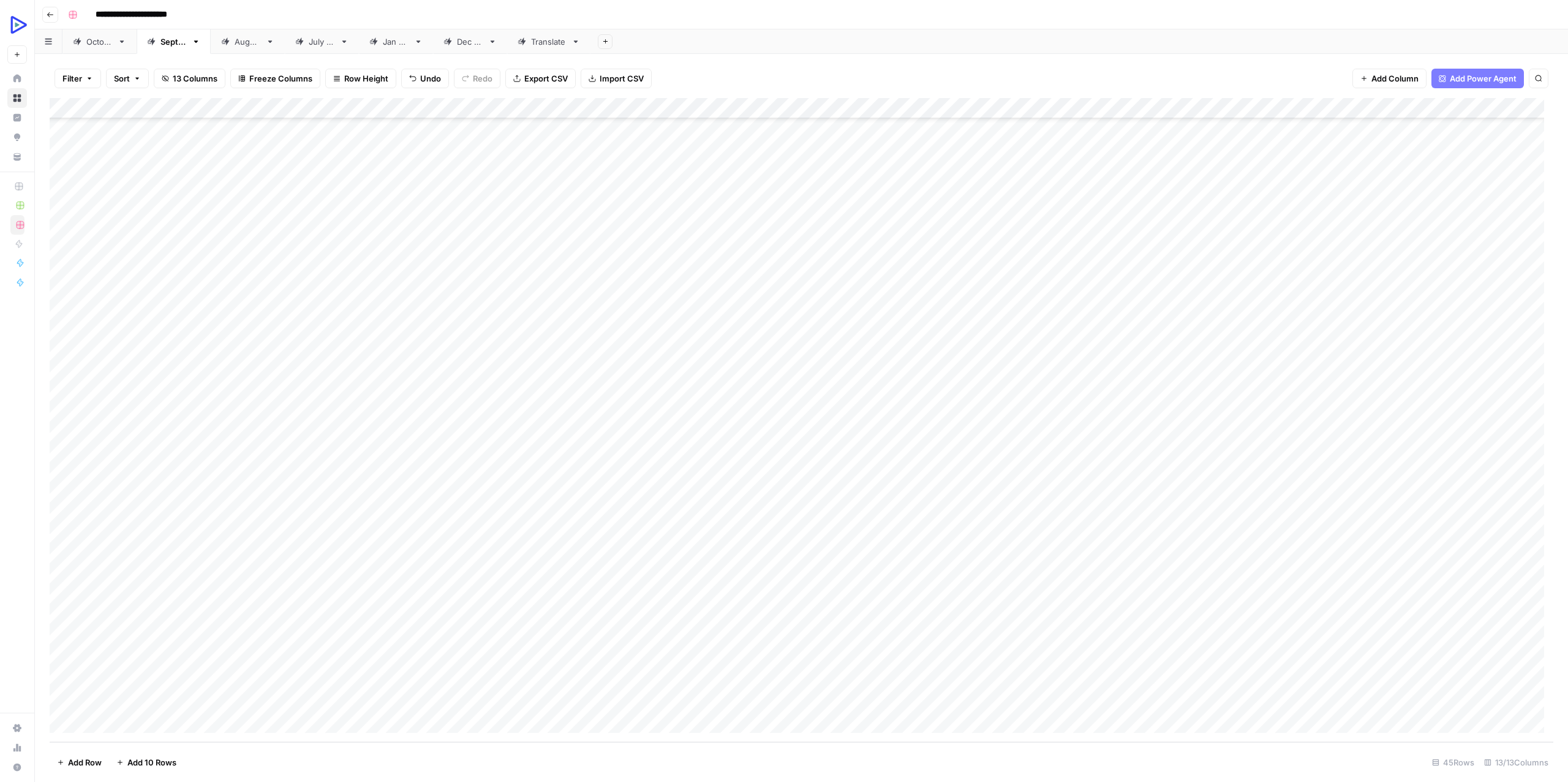
click at [781, 665] on div "Add Column" at bounding box center [801, 420] width 1503 height 644
click at [780, 677] on div "Add Column" at bounding box center [801, 420] width 1503 height 644
click at [781, 677] on div "Add Column" at bounding box center [801, 420] width 1503 height 644
click at [781, 677] on textarea at bounding box center [821, 682] width 196 height 17
type textarea "**********"
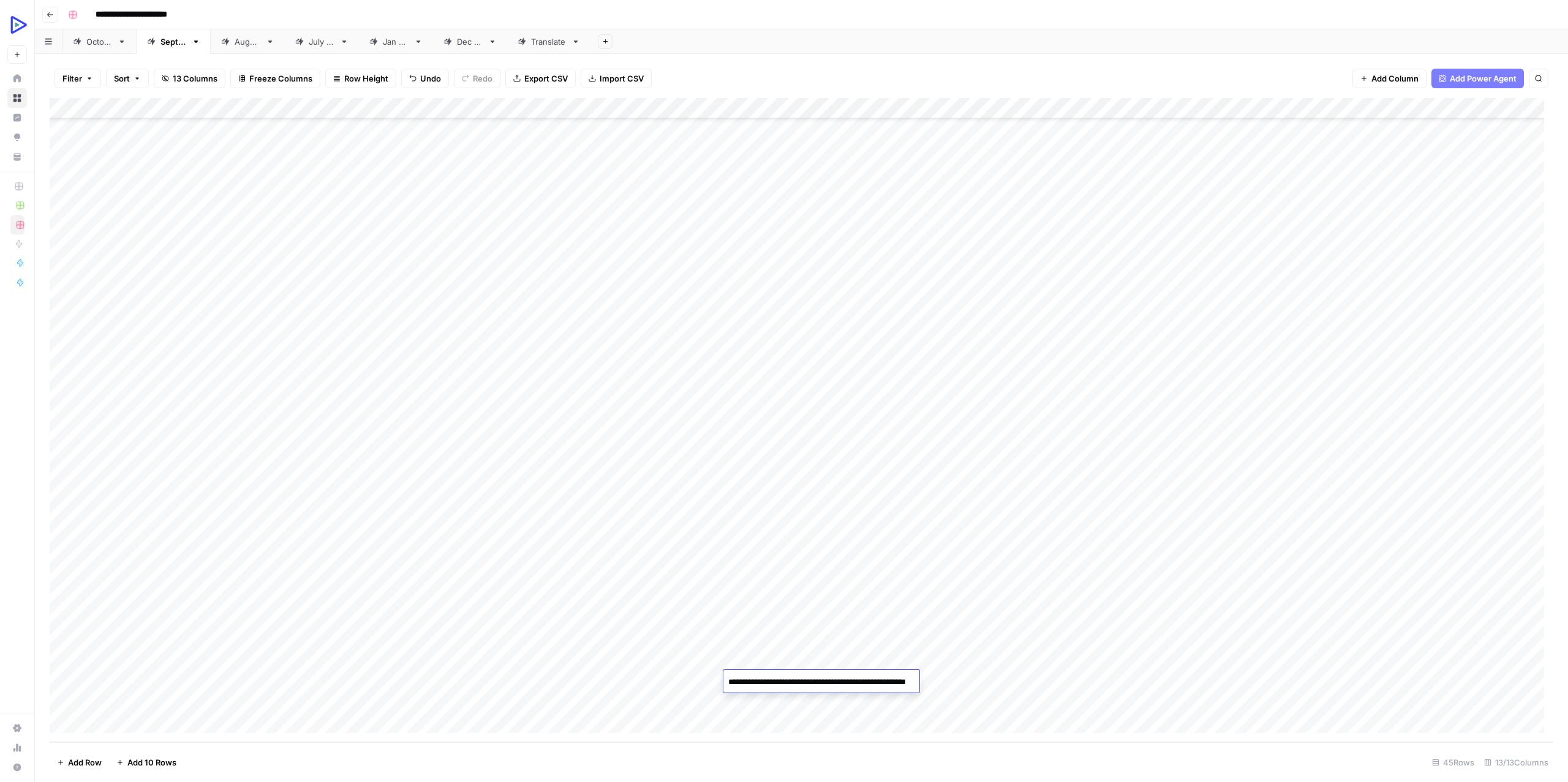
scroll to position [4764, 0]
click at [1013, 679] on div "Add Column" at bounding box center [801, 420] width 1503 height 644
click at [928, 679] on div "Add Column" at bounding box center [801, 420] width 1503 height 644
type textarea "**********"
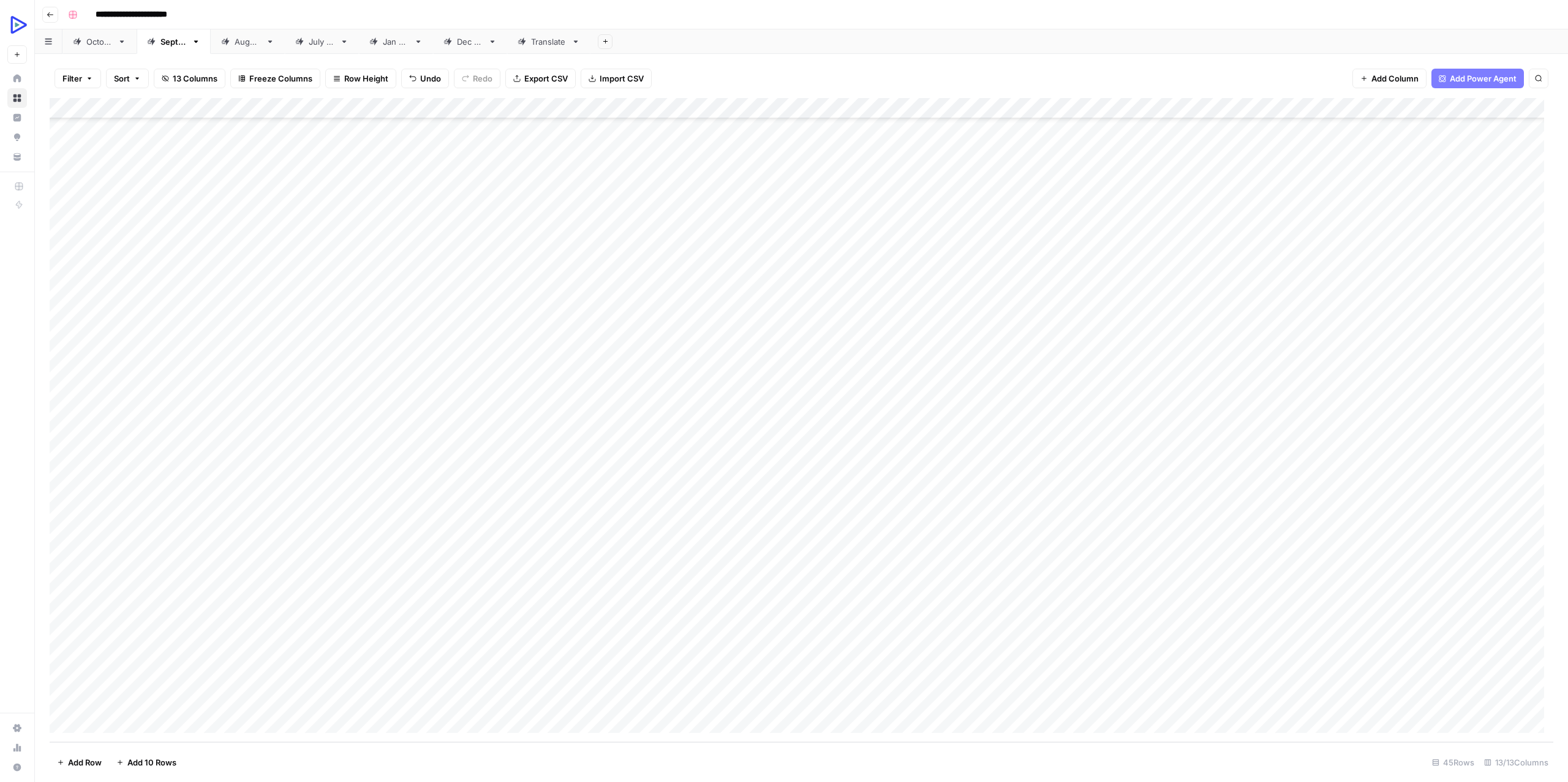
click at [1044, 702] on div "Add Column" at bounding box center [801, 420] width 1503 height 644
click at [1018, 674] on div "Add Column" at bounding box center [801, 420] width 1503 height 644
type textarea "**********"
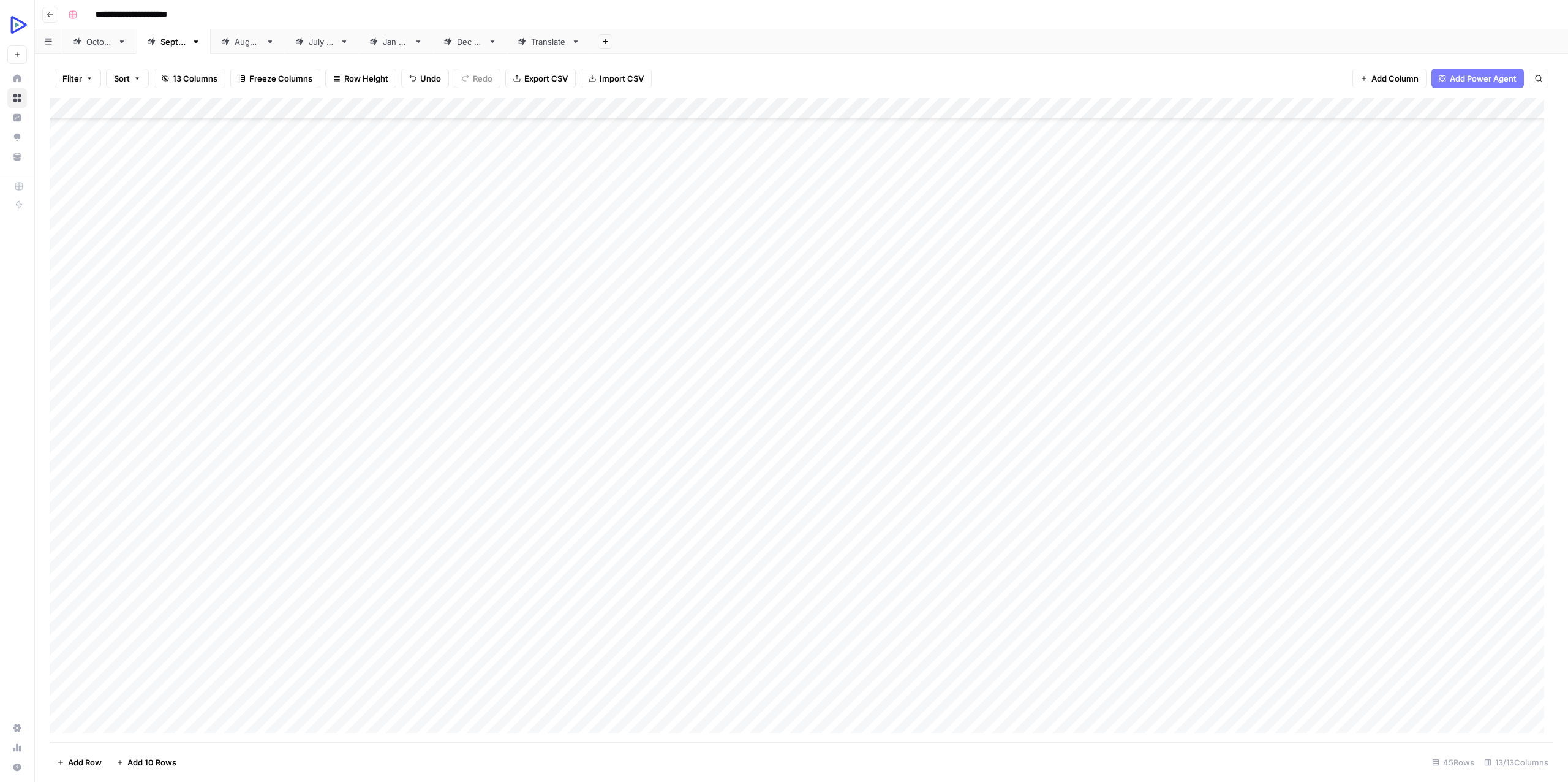
click at [1429, 678] on div "Add Column" at bounding box center [801, 420] width 1503 height 644
click at [1330, 676] on div "Add Column" at bounding box center [801, 420] width 1503 height 644
click at [1510, 659] on div "Add Column" at bounding box center [801, 420] width 1503 height 644
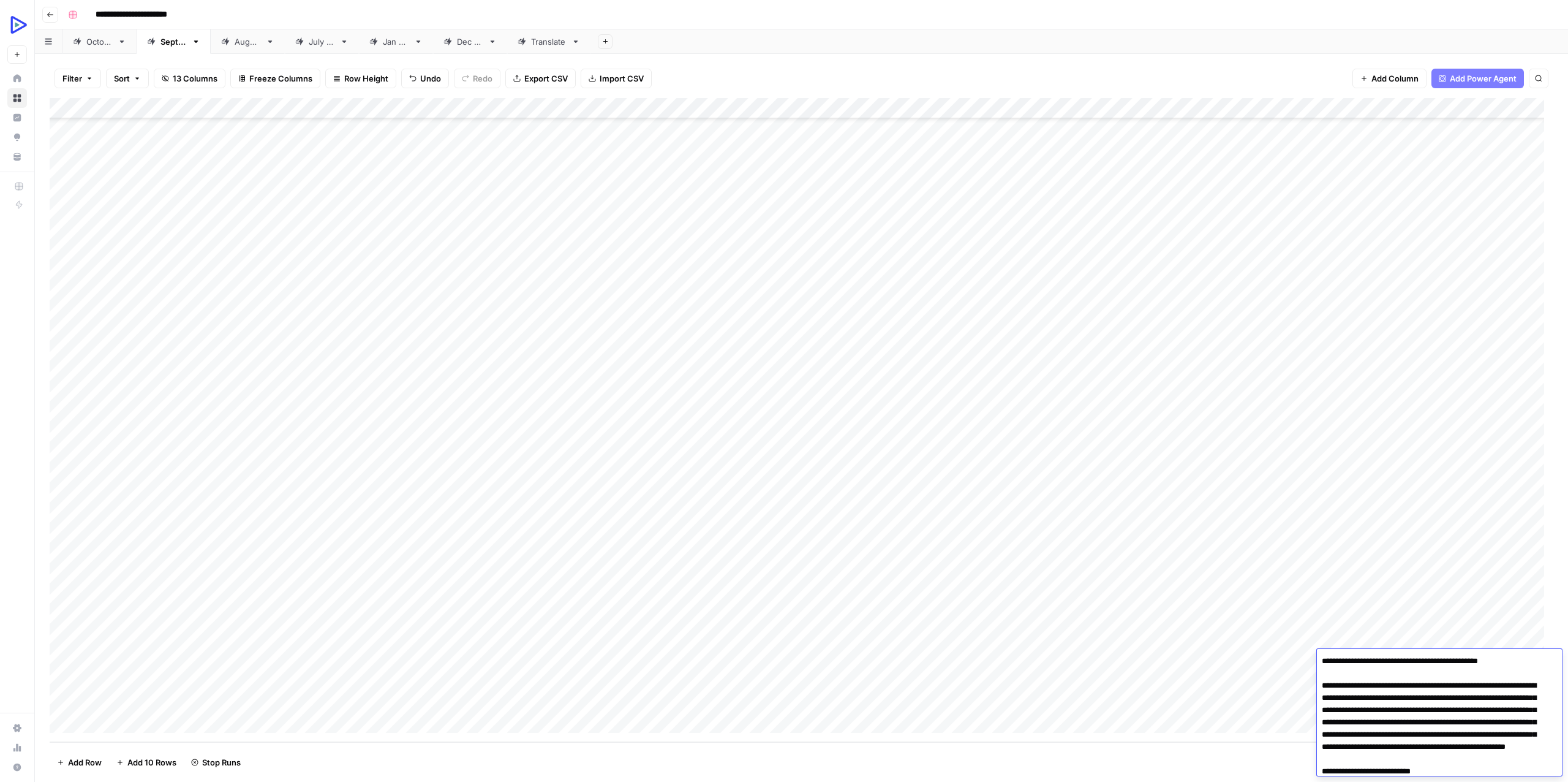
scroll to position [2884, 0]
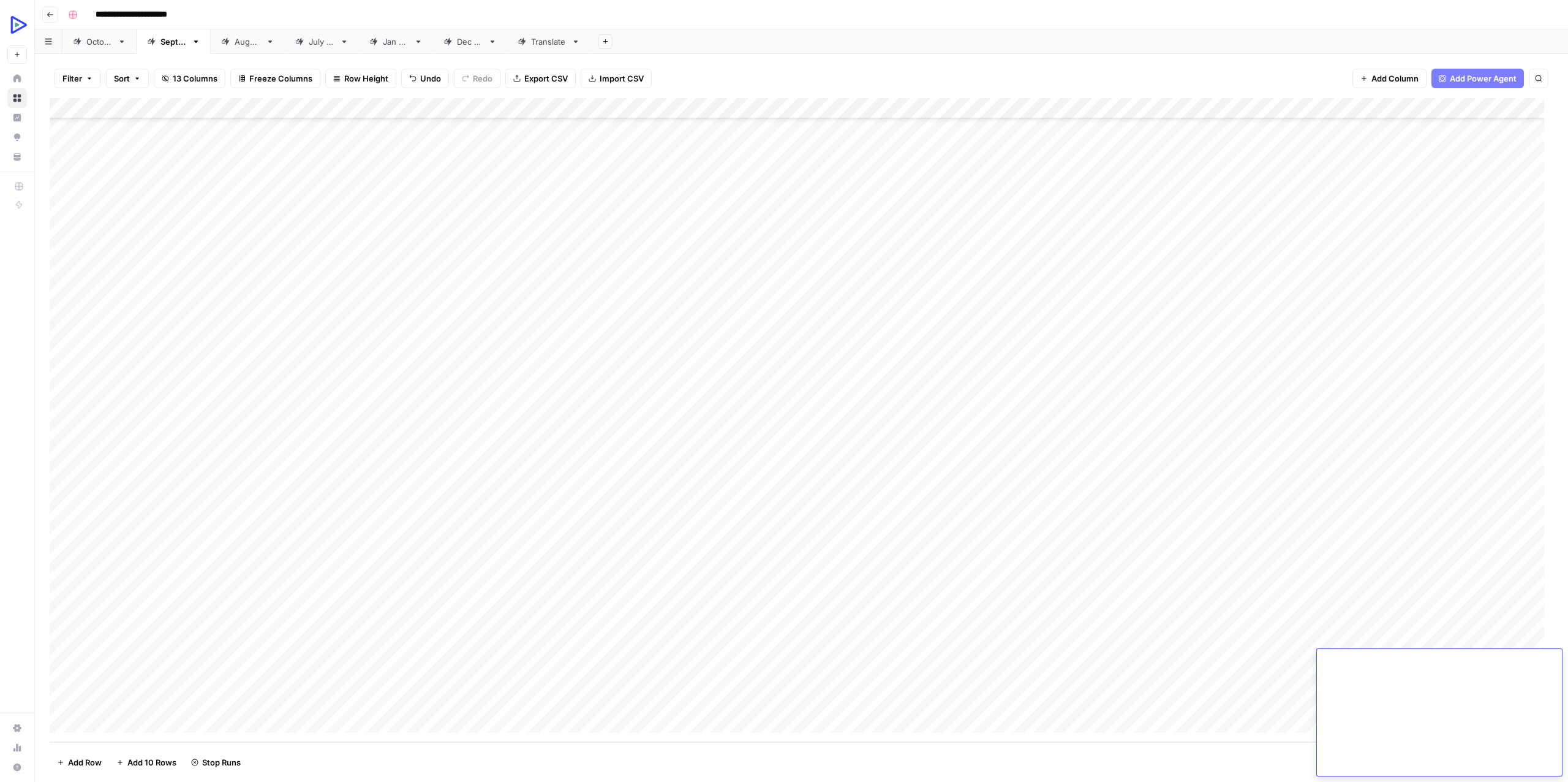
click at [434, 702] on div "Add Column" at bounding box center [801, 420] width 1503 height 644
type textarea "**********"
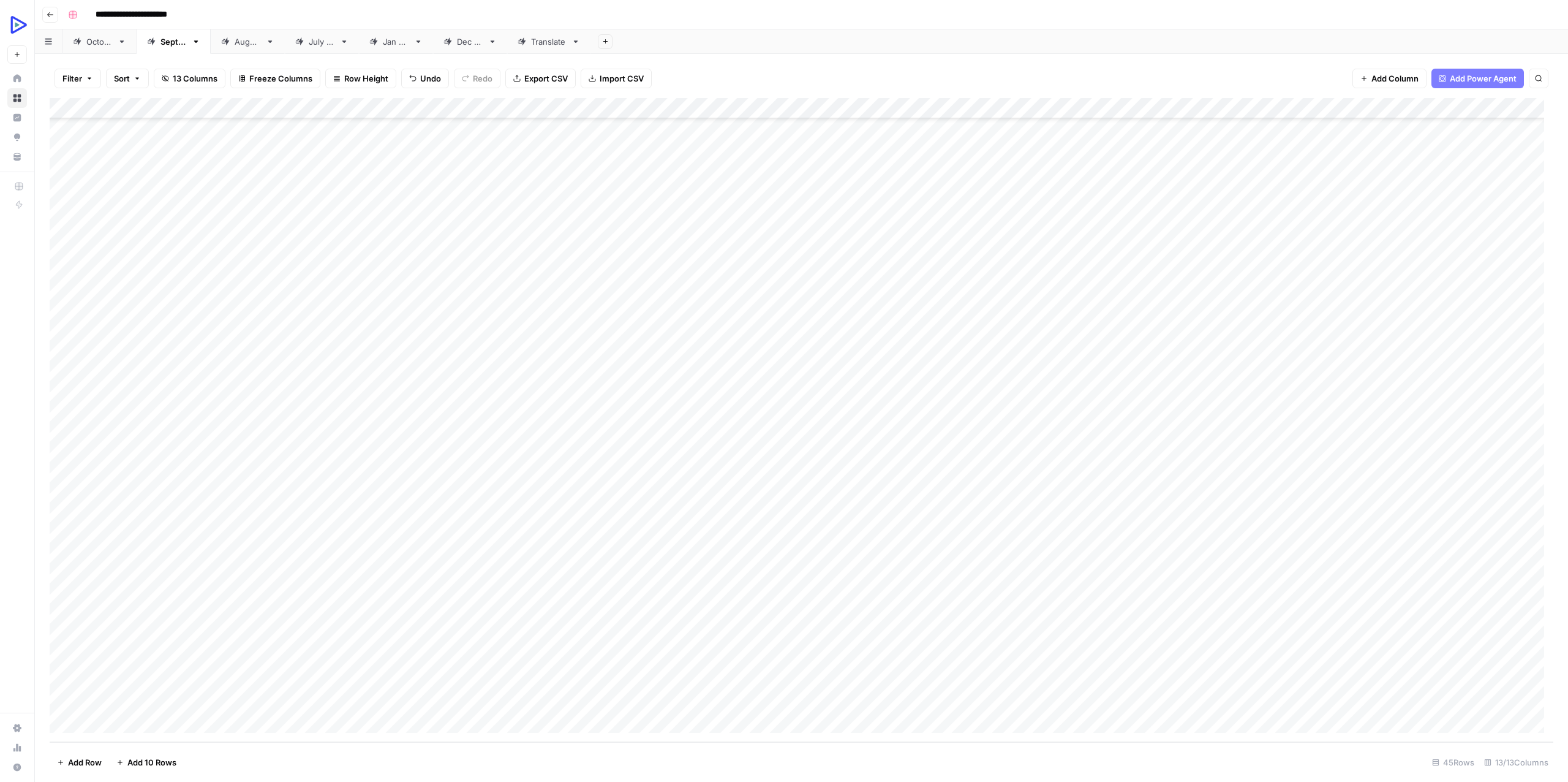
click at [747, 712] on div "Add Column" at bounding box center [801, 420] width 1503 height 644
click at [572, 698] on div "Add Column" at bounding box center [801, 420] width 1503 height 644
type textarea "**********"
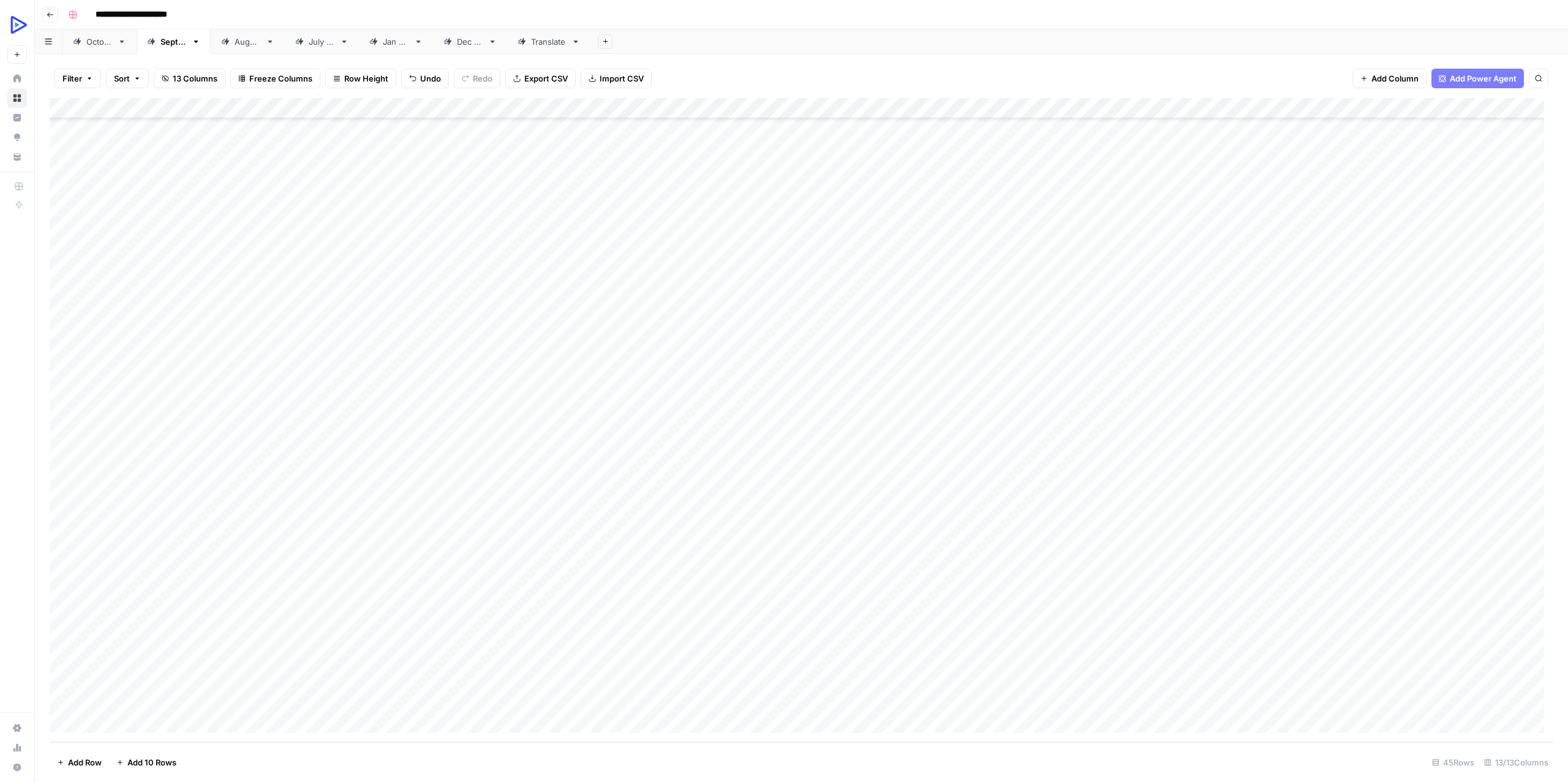
click at [807, 701] on div "Add Column" at bounding box center [801, 420] width 1503 height 644
click at [805, 702] on div "Add Column" at bounding box center [801, 420] width 1503 height 644
click at [805, 702] on textarea at bounding box center [821, 703] width 196 height 17
type textarea "**********"
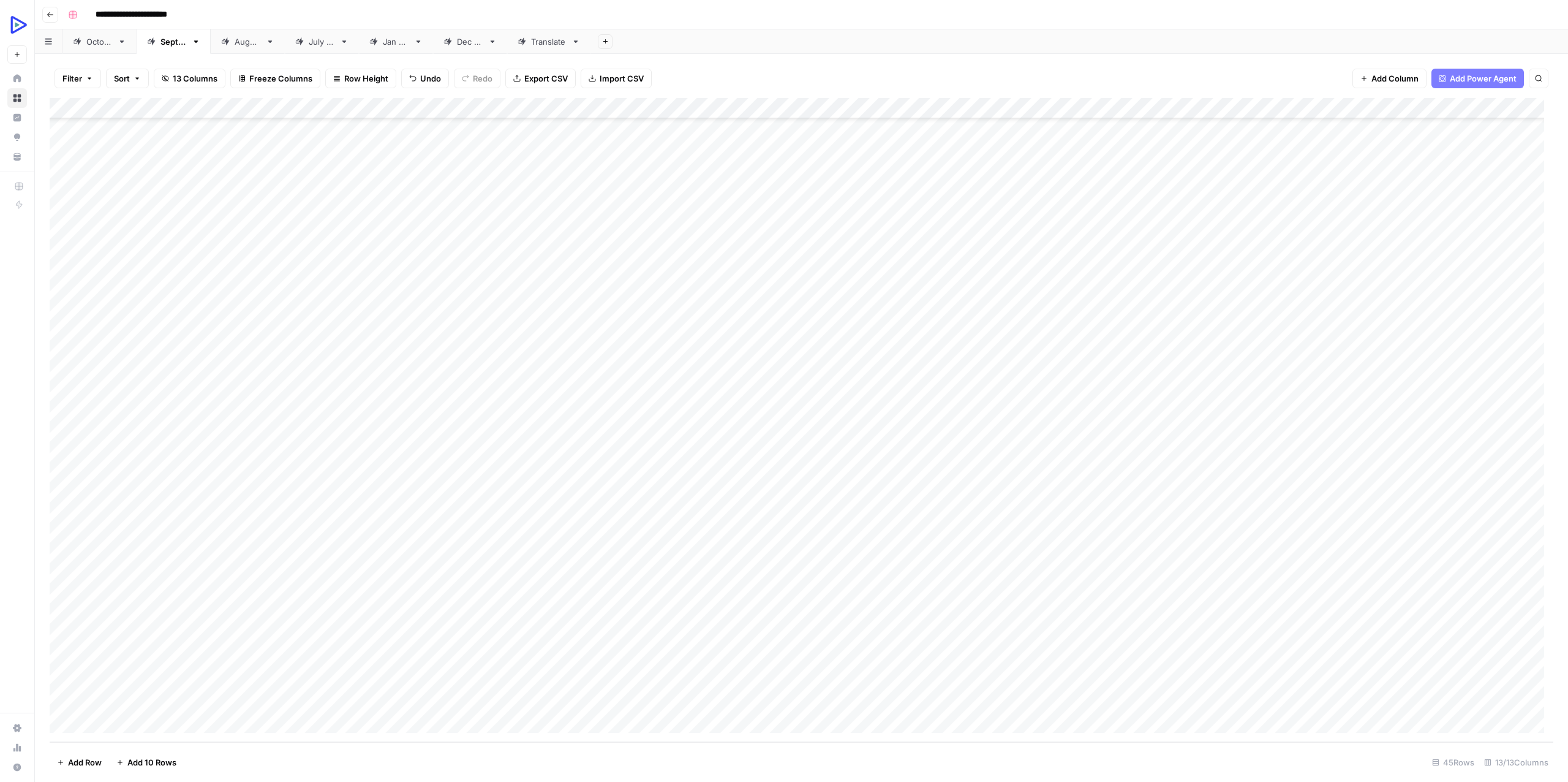
click at [686, 698] on div "Add Column" at bounding box center [801, 420] width 1503 height 644
click at [667, 700] on div "Add Column" at bounding box center [801, 420] width 1503 height 644
click at [667, 700] on textarea at bounding box center [711, 703] width 196 height 17
type textarea "**********"
click at [880, 702] on div "Add Column" at bounding box center [801, 420] width 1503 height 644
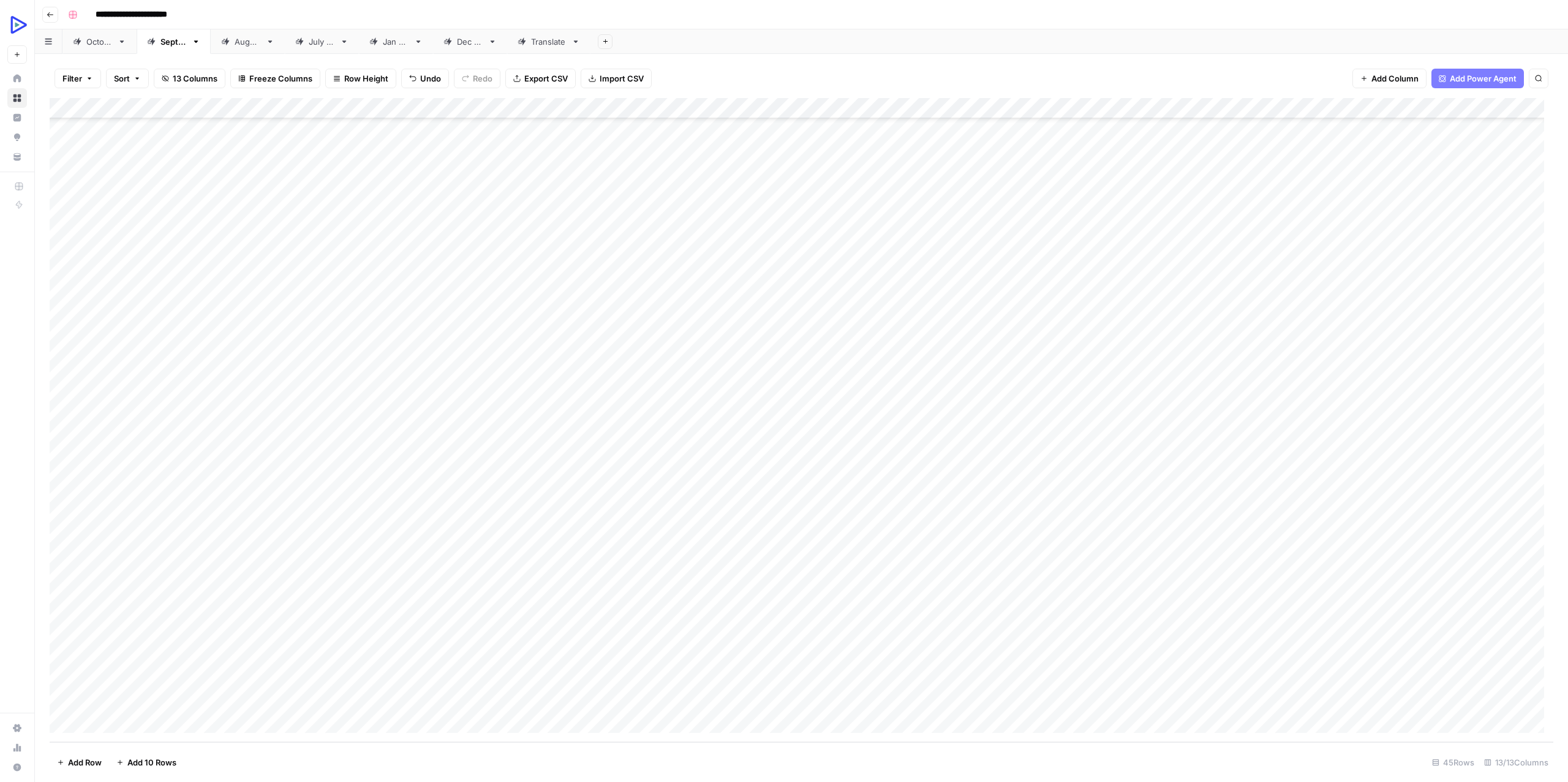
click at [985, 702] on div "Add Column" at bounding box center [801, 420] width 1503 height 644
click at [986, 702] on div "Add Column" at bounding box center [801, 420] width 1503 height 644
type textarea "**********"
click at [900, 701] on div "Add Column" at bounding box center [801, 420] width 1503 height 644
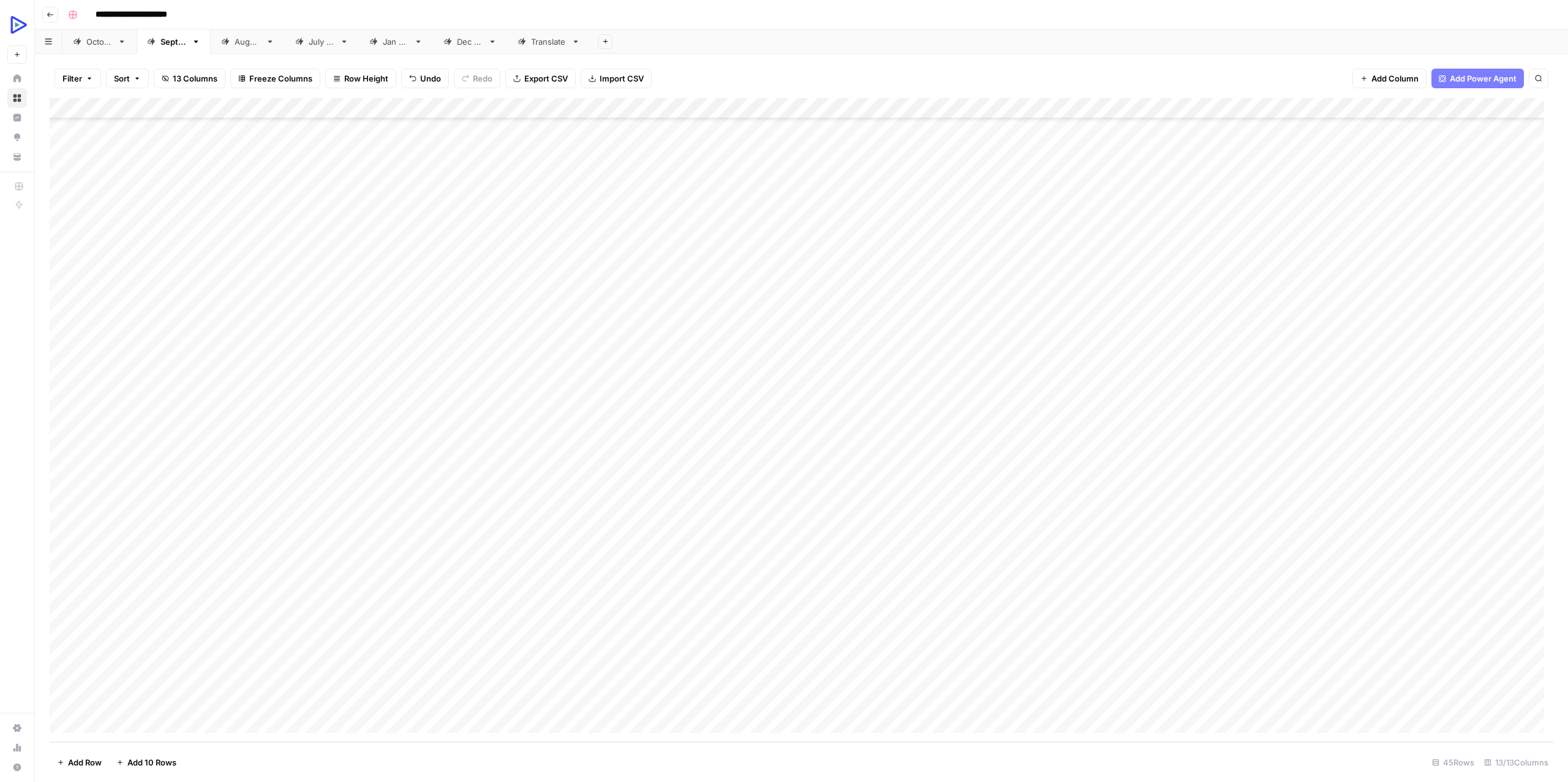
click at [900, 701] on div "Add Column" at bounding box center [801, 420] width 1503 height 644
type textarea "**********"
drag, startPoint x: 337, startPoint y: 705, endPoint x: 319, endPoint y: 701, distance: 18.4
click at [333, 704] on div "Add Column" at bounding box center [801, 420] width 1503 height 644
click at [307, 696] on div "Add Column" at bounding box center [801, 420] width 1503 height 644
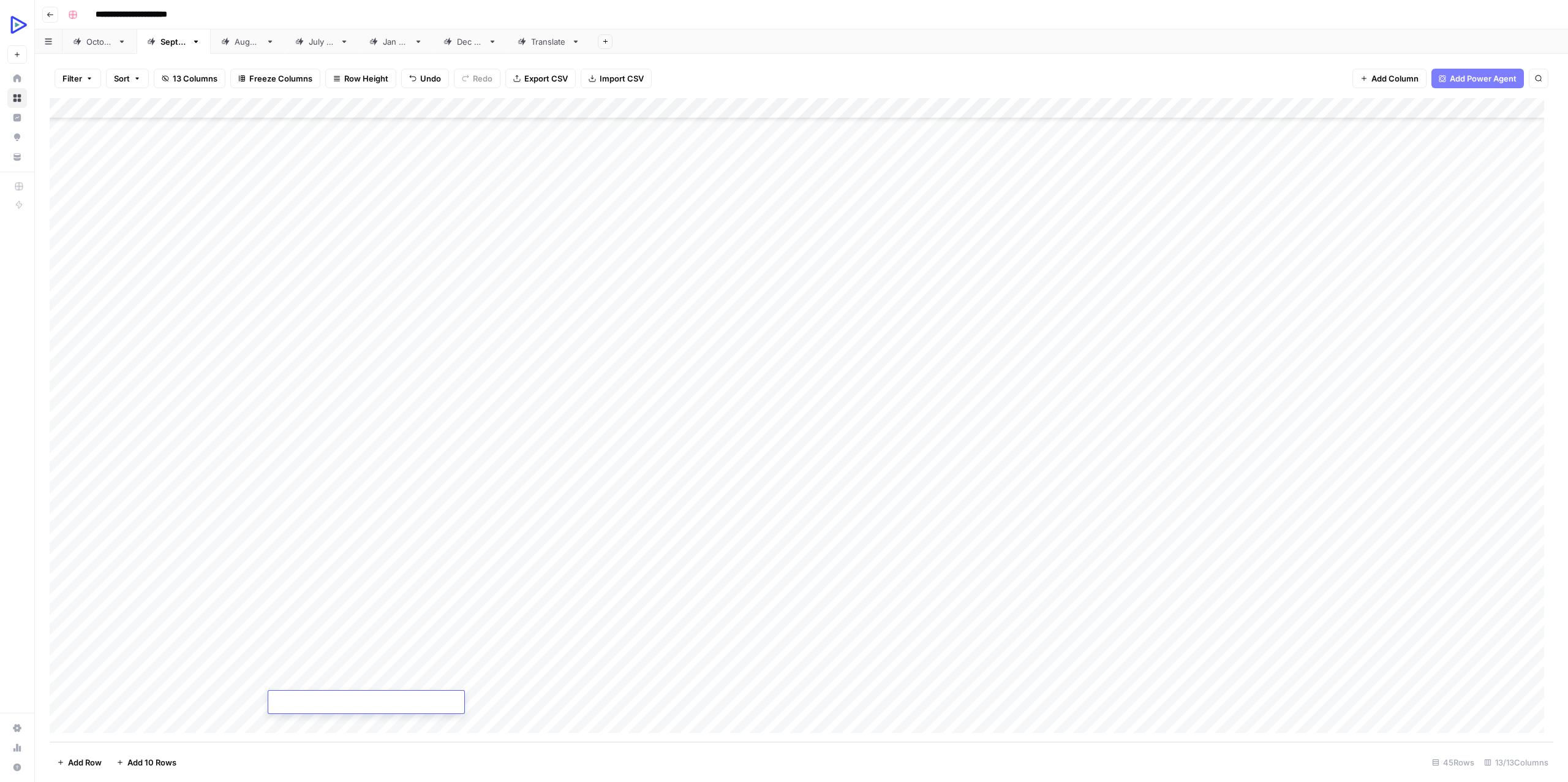
click at [307, 696] on textarea at bounding box center [366, 703] width 196 height 17
type textarea "**********"
click at [1128, 699] on div "Add Column" at bounding box center [801, 420] width 1503 height 644
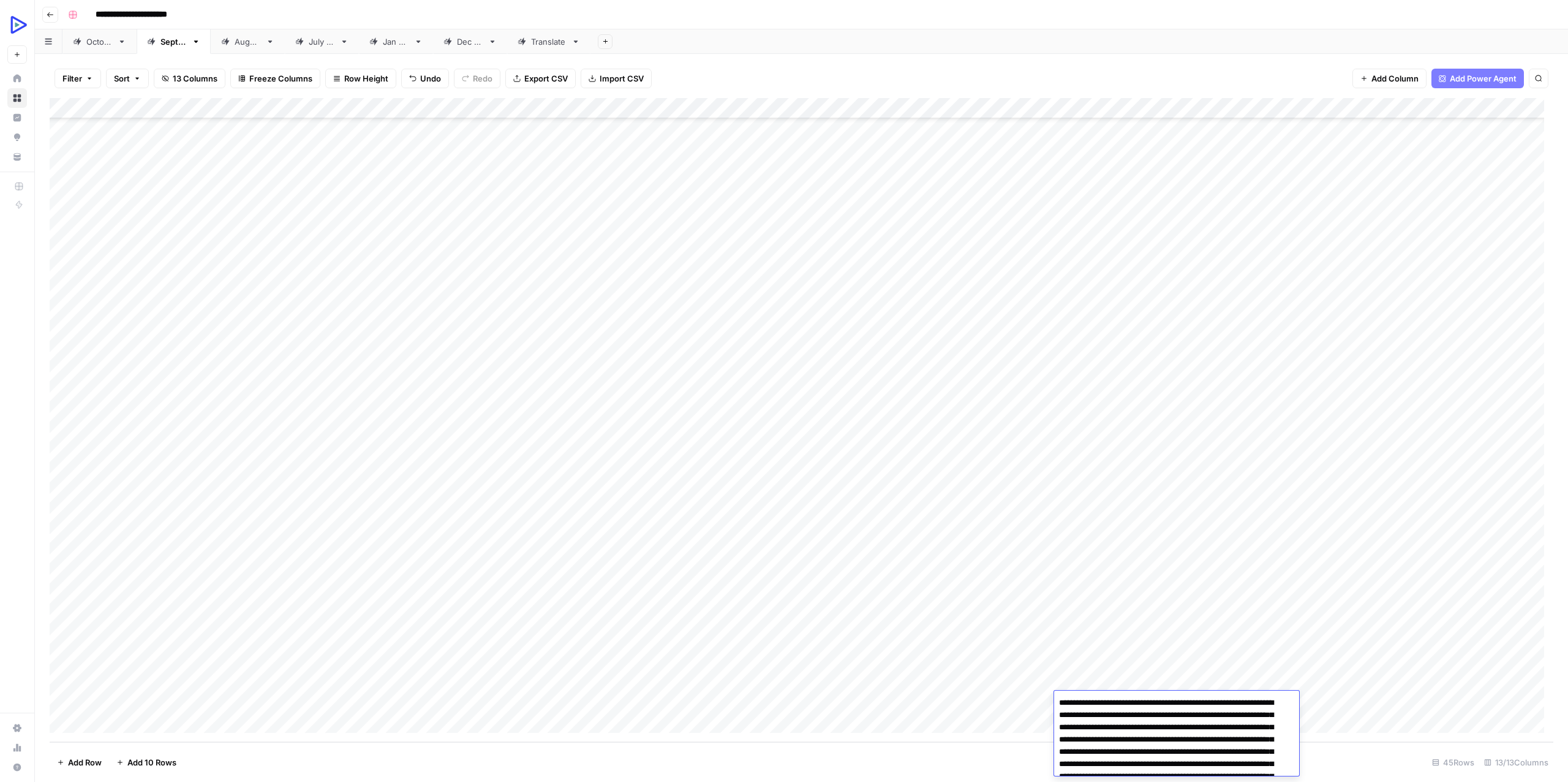
scroll to position [189, 0]
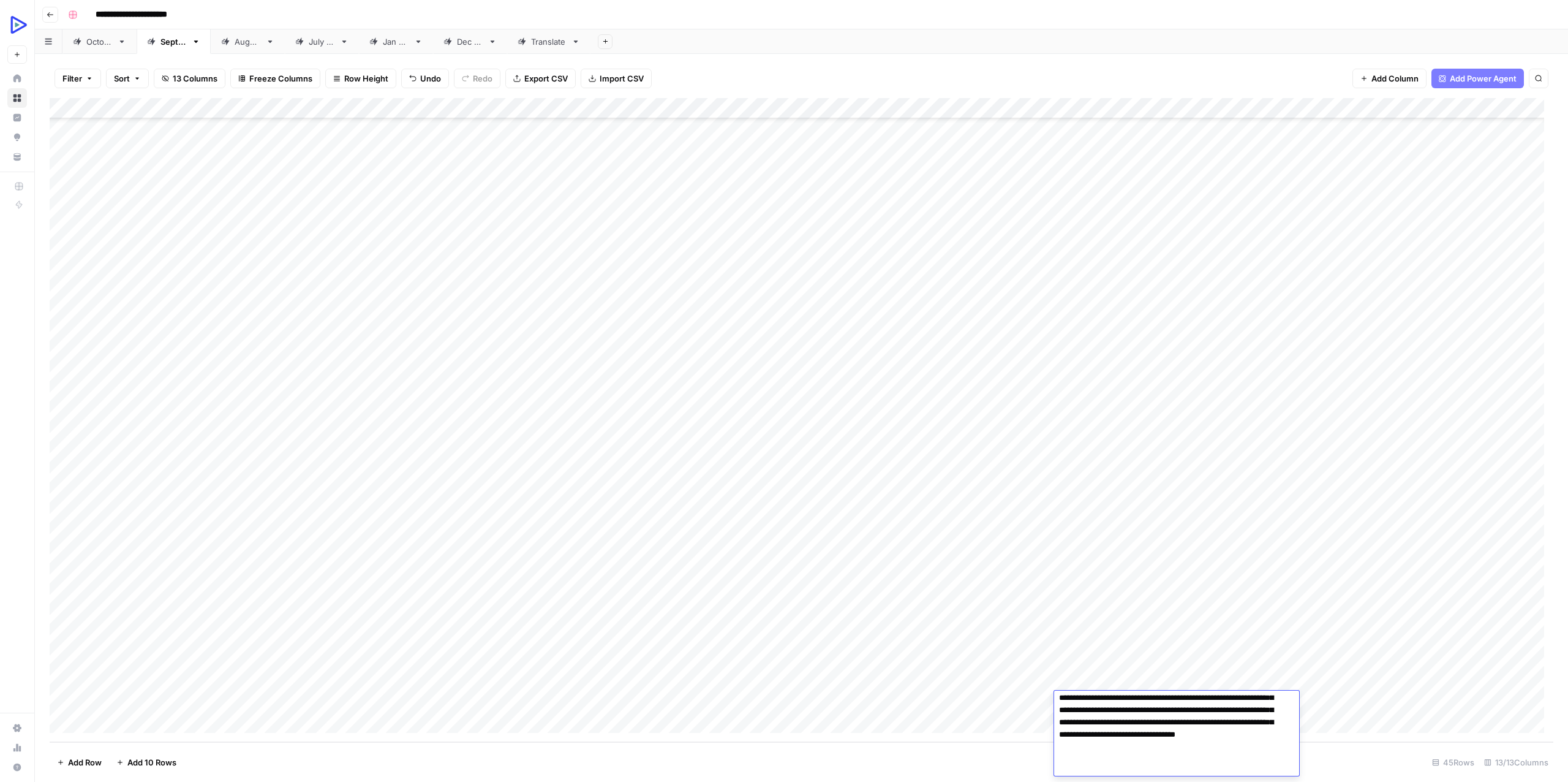
type textarea "**********"
click at [1211, 640] on div "Add Column" at bounding box center [801, 420] width 1503 height 644
click at [1217, 696] on div "Add Column" at bounding box center [801, 420] width 1503 height 644
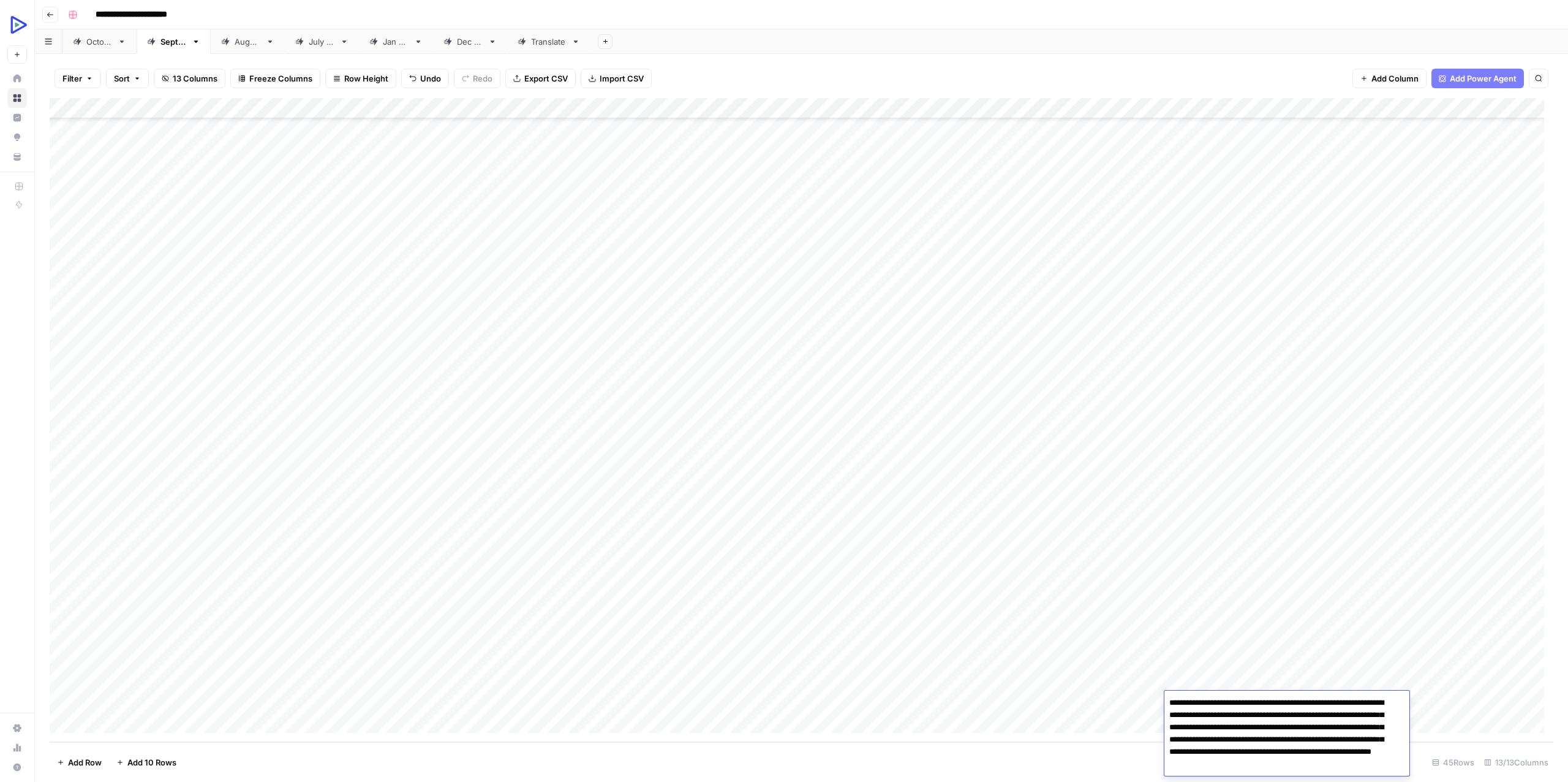
scroll to position [5, 0]
click at [1316, 654] on div "Add Column" at bounding box center [801, 420] width 1503 height 644
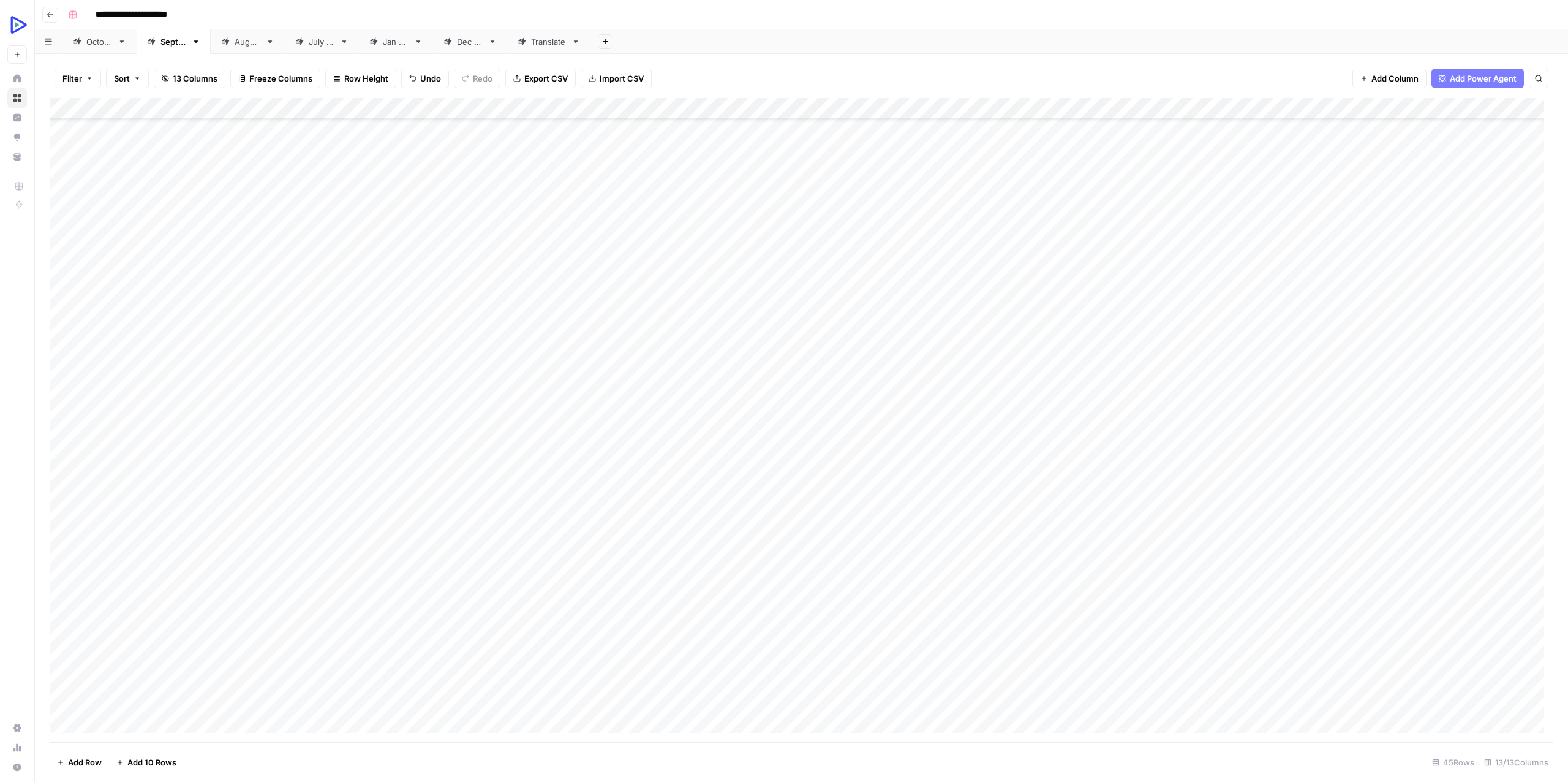
click at [1328, 699] on div "Add Column" at bounding box center [801, 420] width 1503 height 644
click at [1516, 681] on div "Add Column" at bounding box center [801, 420] width 1503 height 644
click at [1517, 681] on div "Add Column" at bounding box center [801, 420] width 1503 height 644
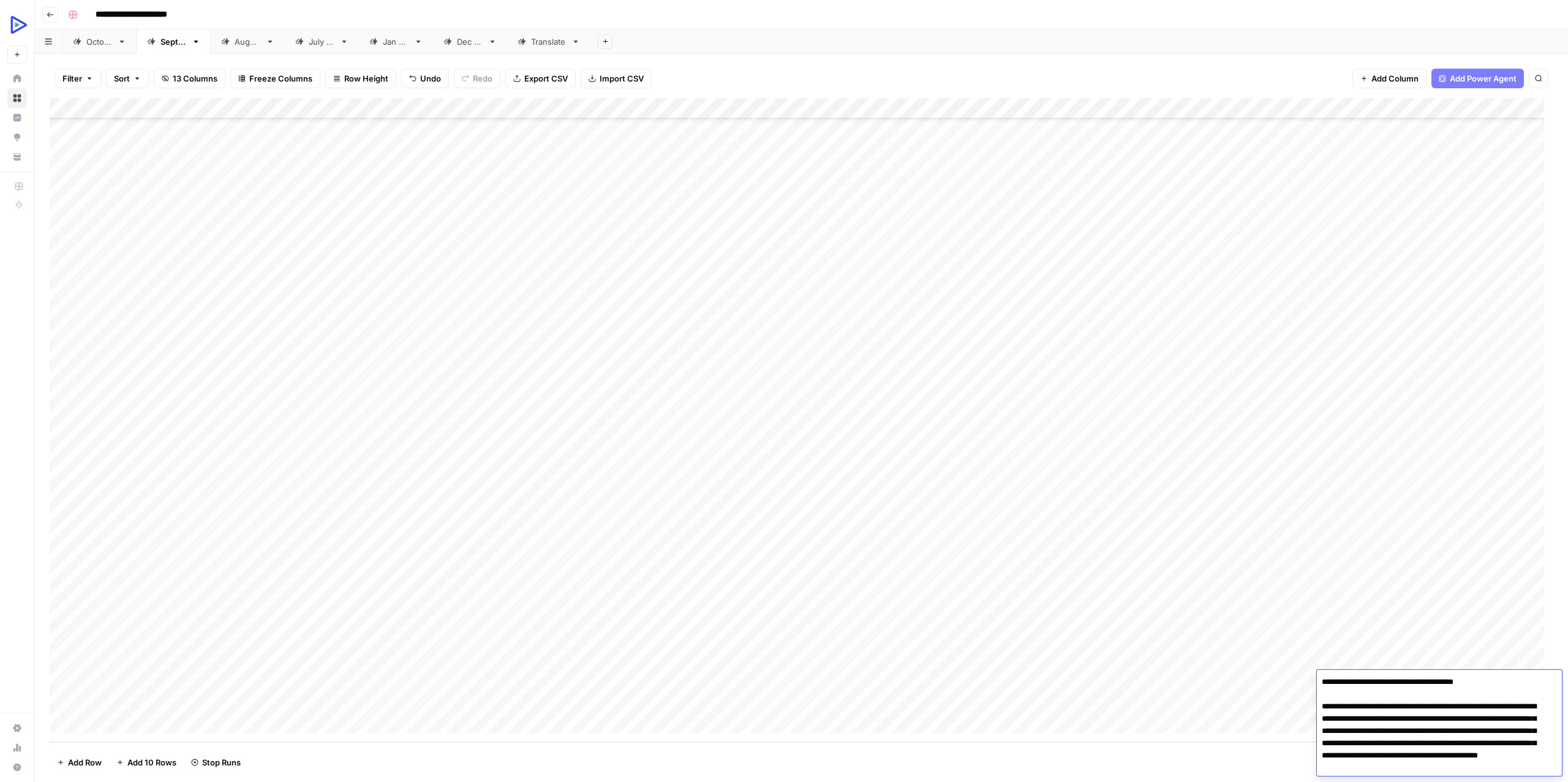
scroll to position [3652, 0]
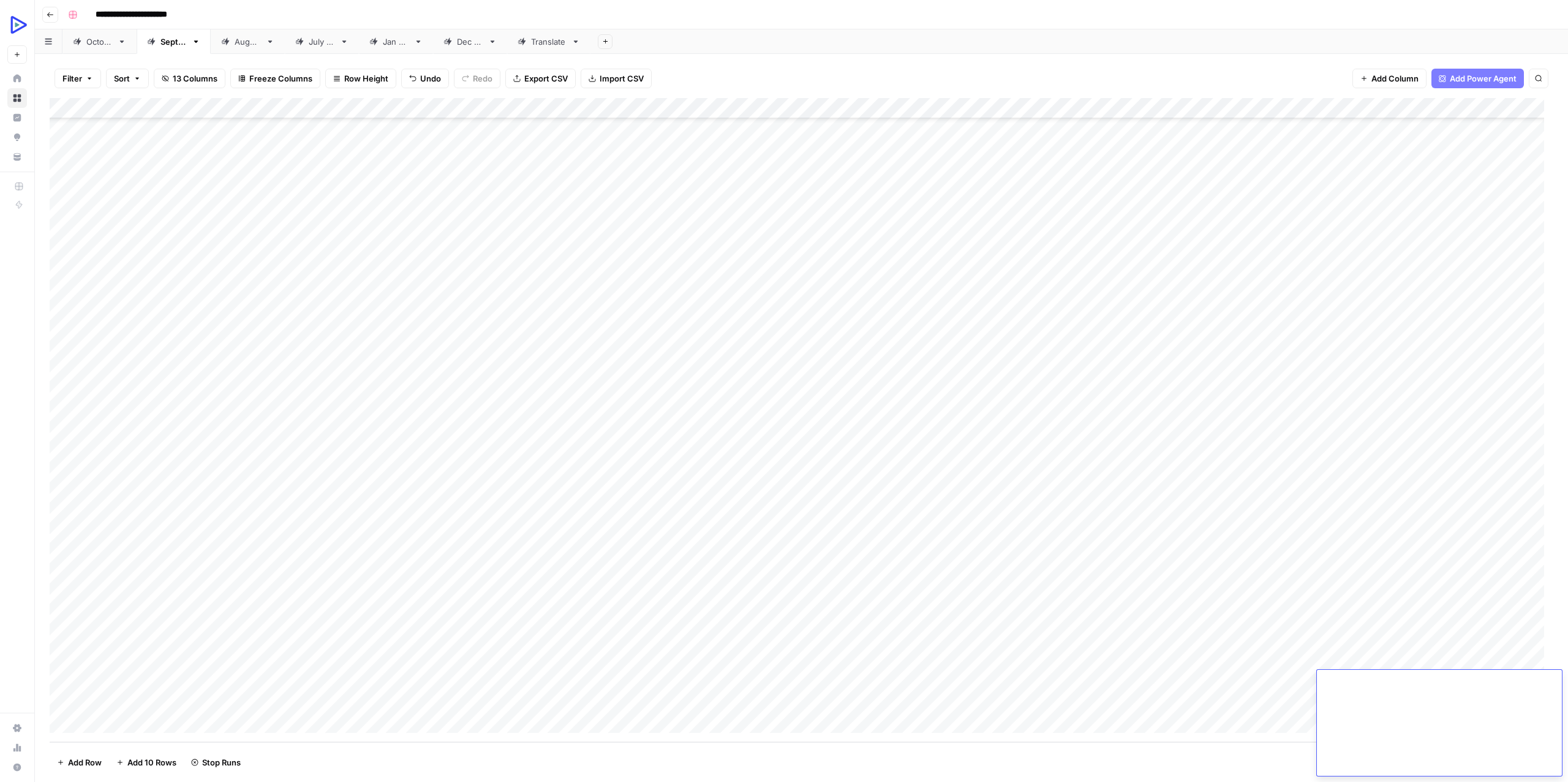
click at [1022, 722] on div "Add Column" at bounding box center [801, 420] width 1503 height 644
click at [63, 699] on div "Add Column" at bounding box center [801, 420] width 1503 height 644
click at [82, 757] on span "Delete 1 Row" at bounding box center [81, 762] width 49 height 12
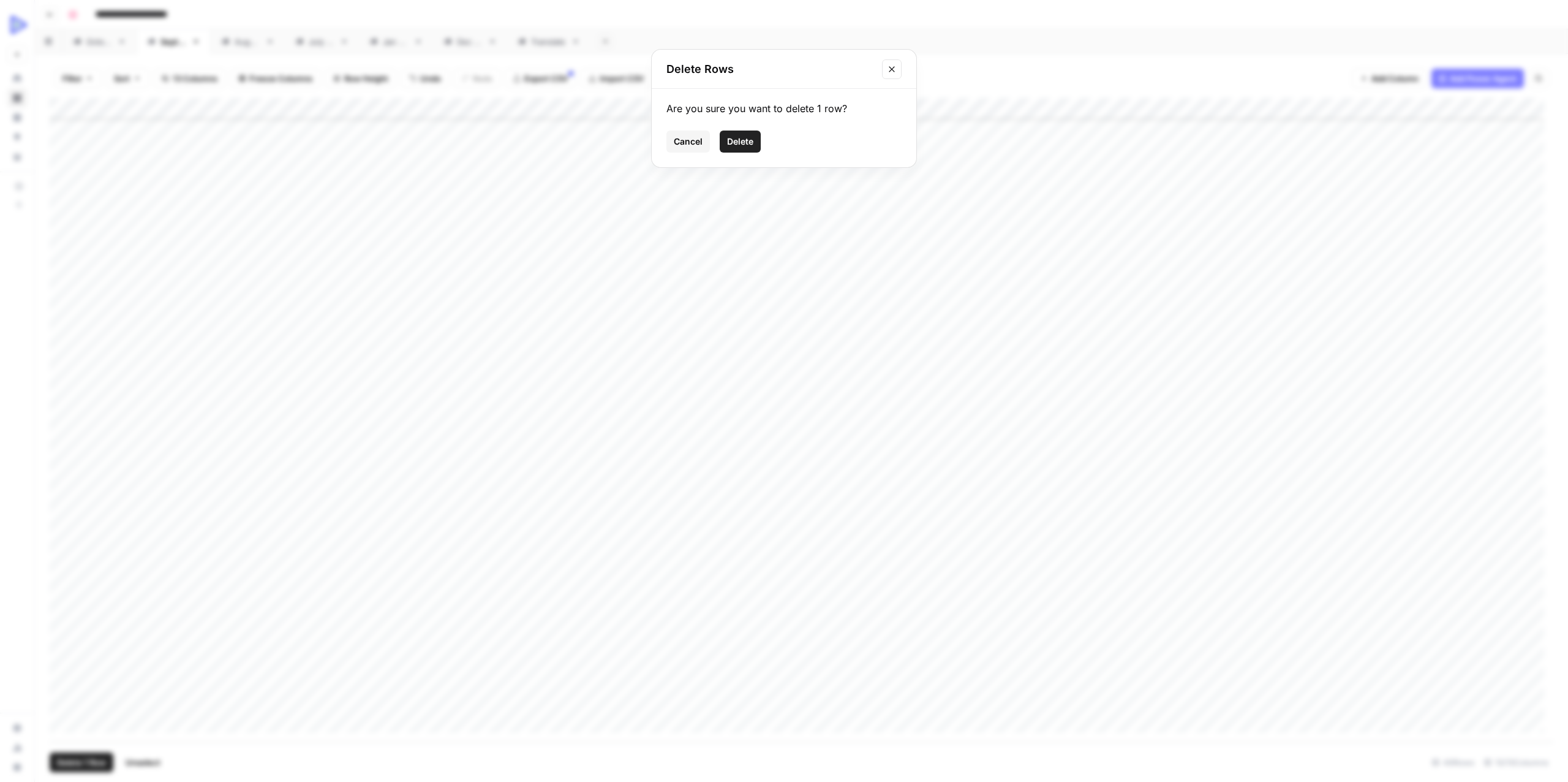
click at [752, 143] on span "Delete" at bounding box center [740, 142] width 26 height 12
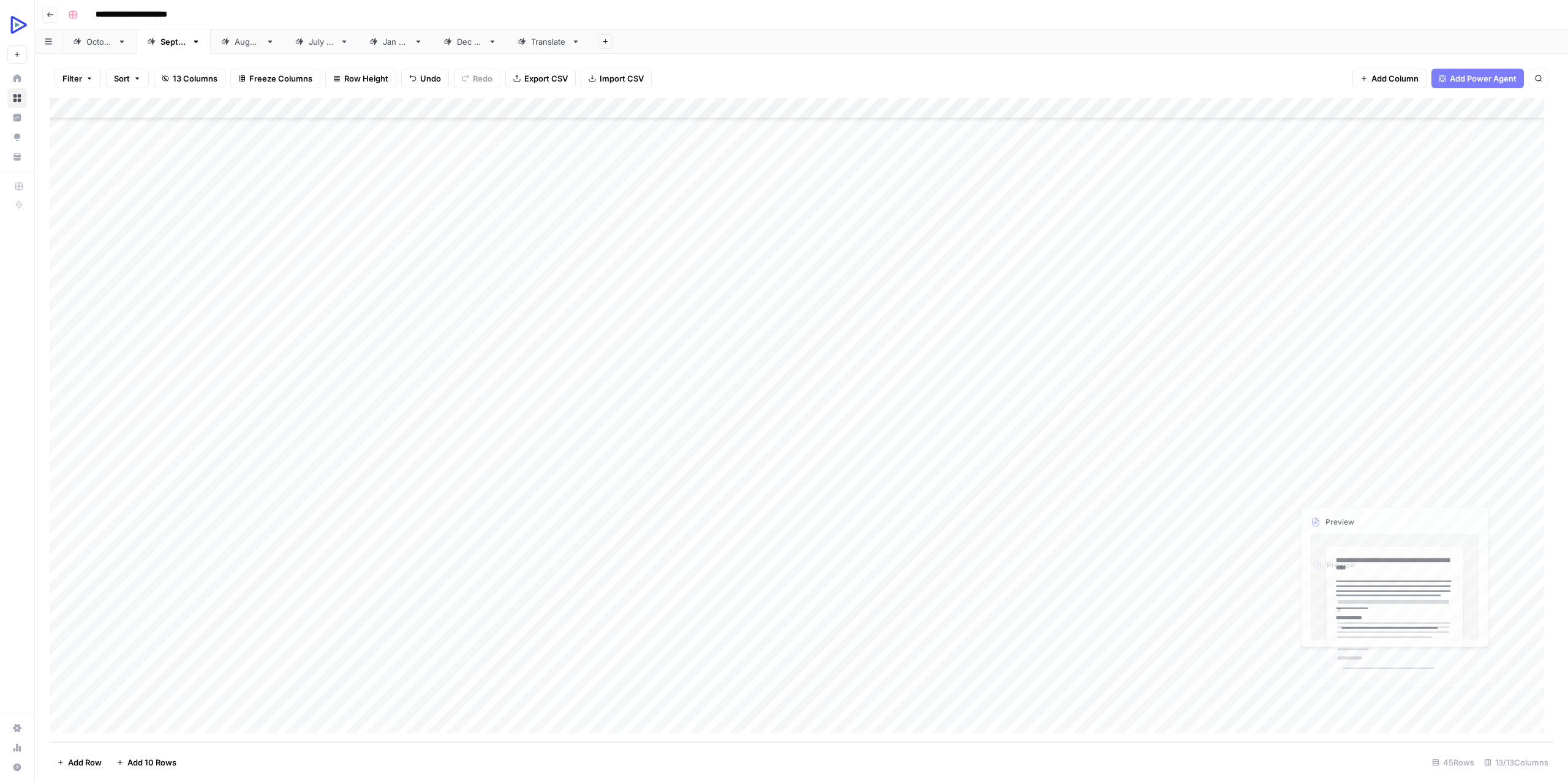
click at [1507, 695] on div "Add Column" at bounding box center [801, 420] width 1503 height 644
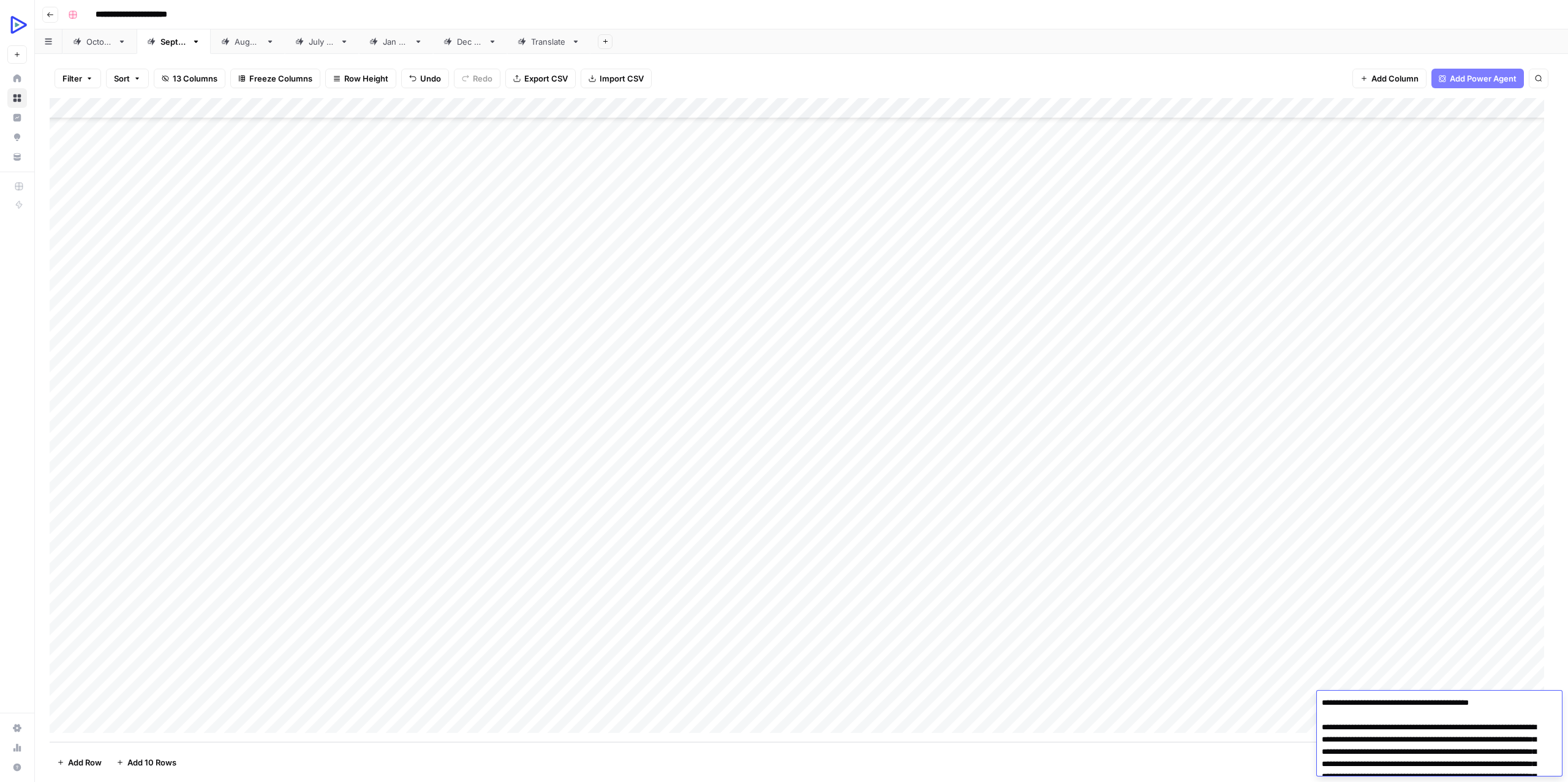
scroll to position [2386, 0]
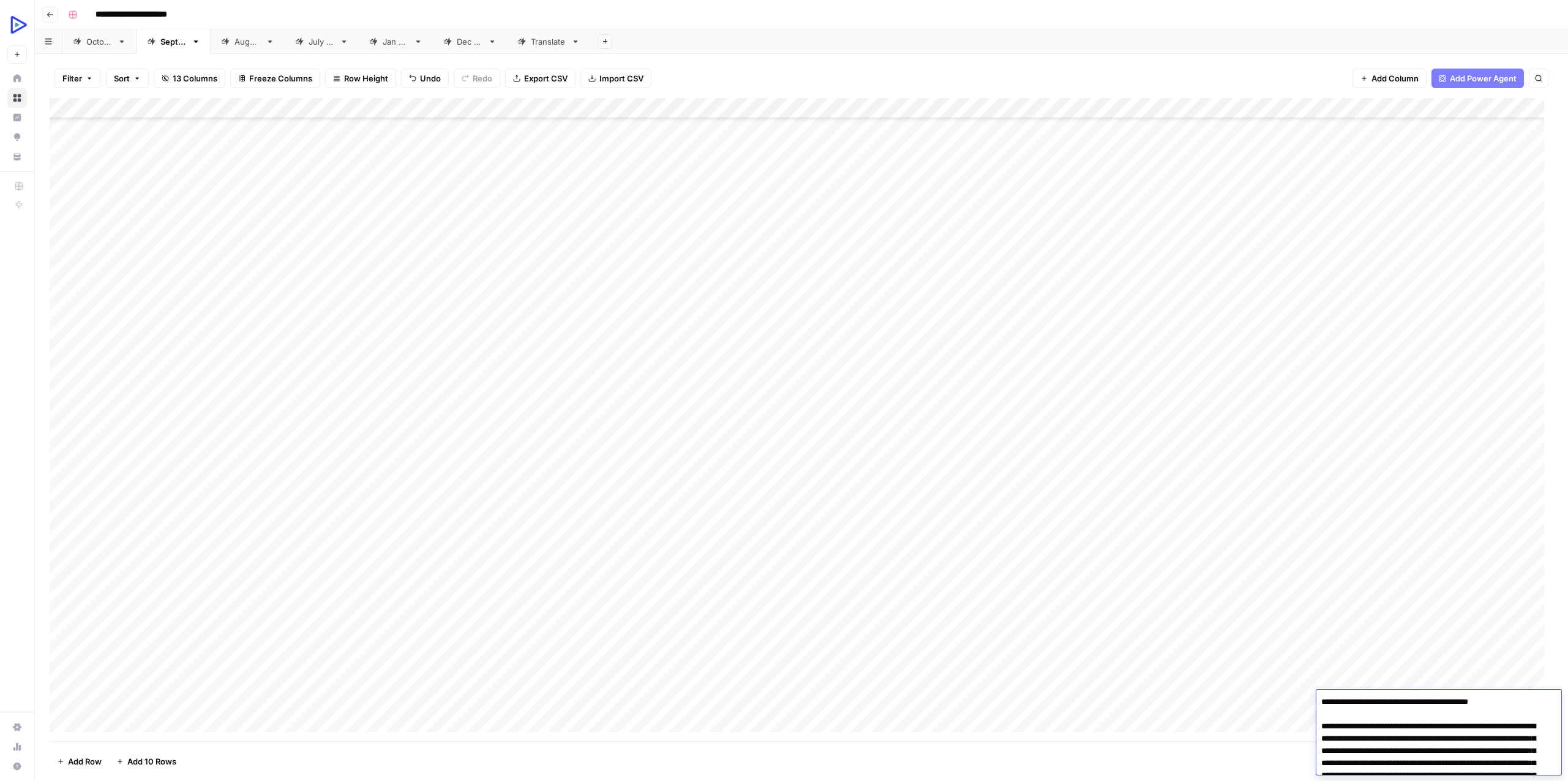
scroll to position [2383, 0]
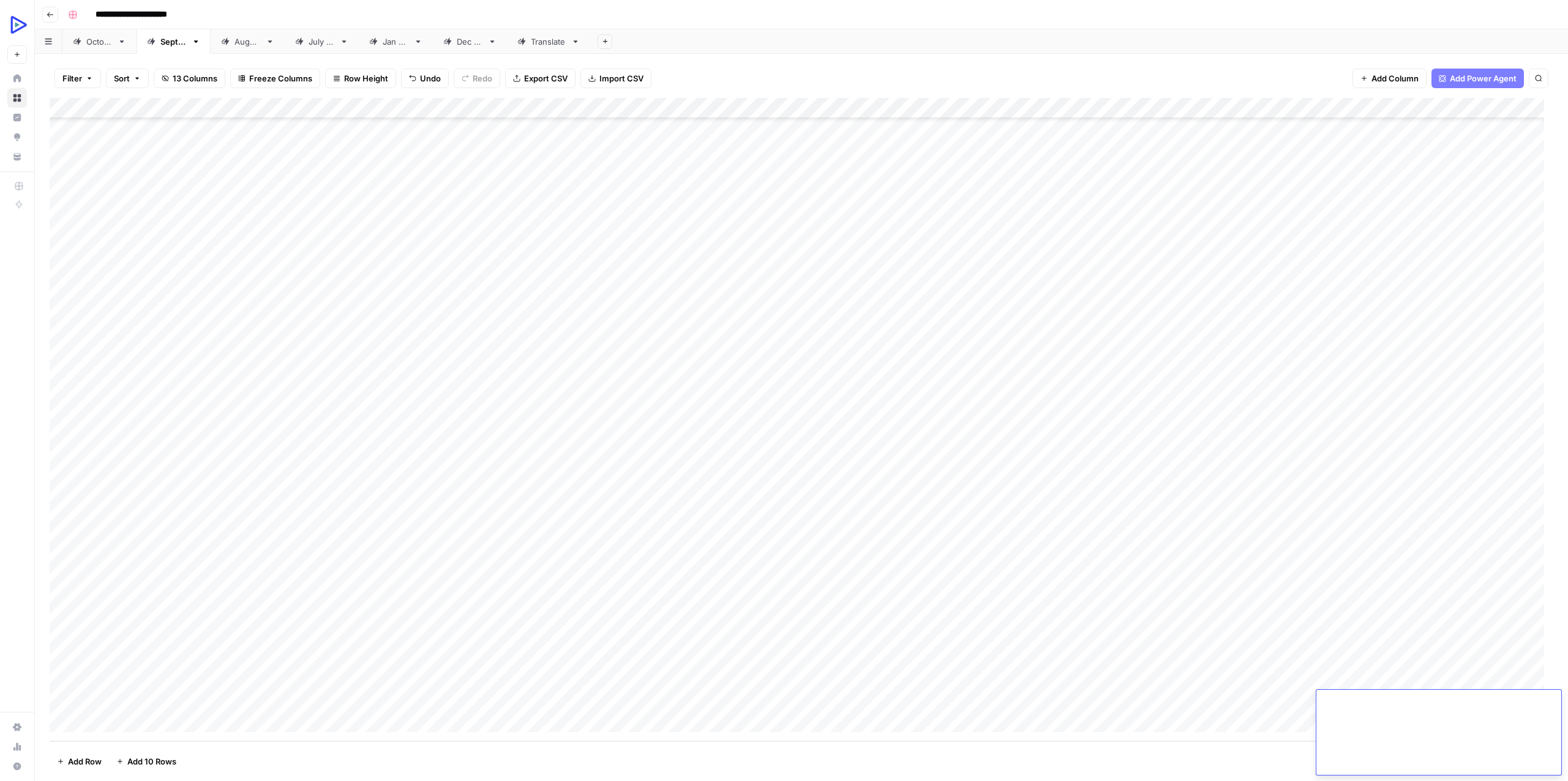
click at [225, 694] on div "Add Column" at bounding box center [801, 419] width 1503 height 643
